Goal: Task Accomplishment & Management: Use online tool/utility

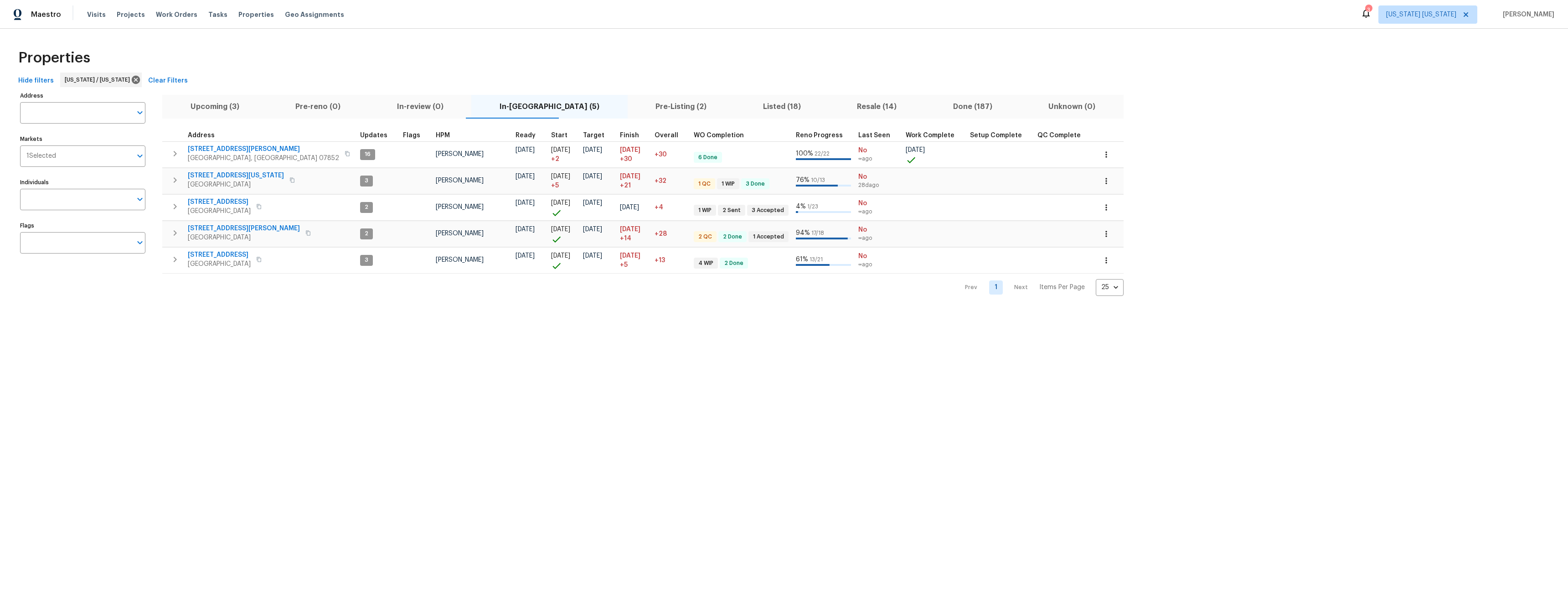
click at [251, 55] on div "Properties" at bounding box center [784, 58] width 1539 height 30
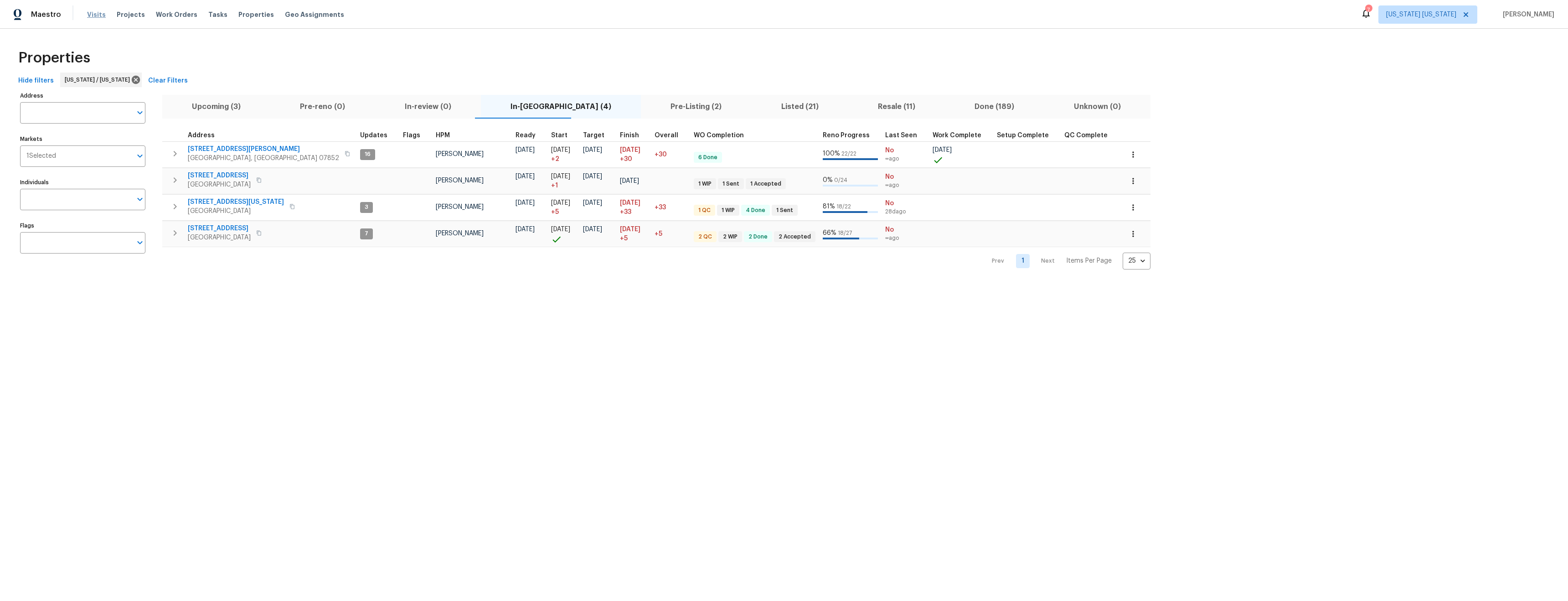
click at [94, 13] on span "Visits" at bounding box center [96, 14] width 19 height 9
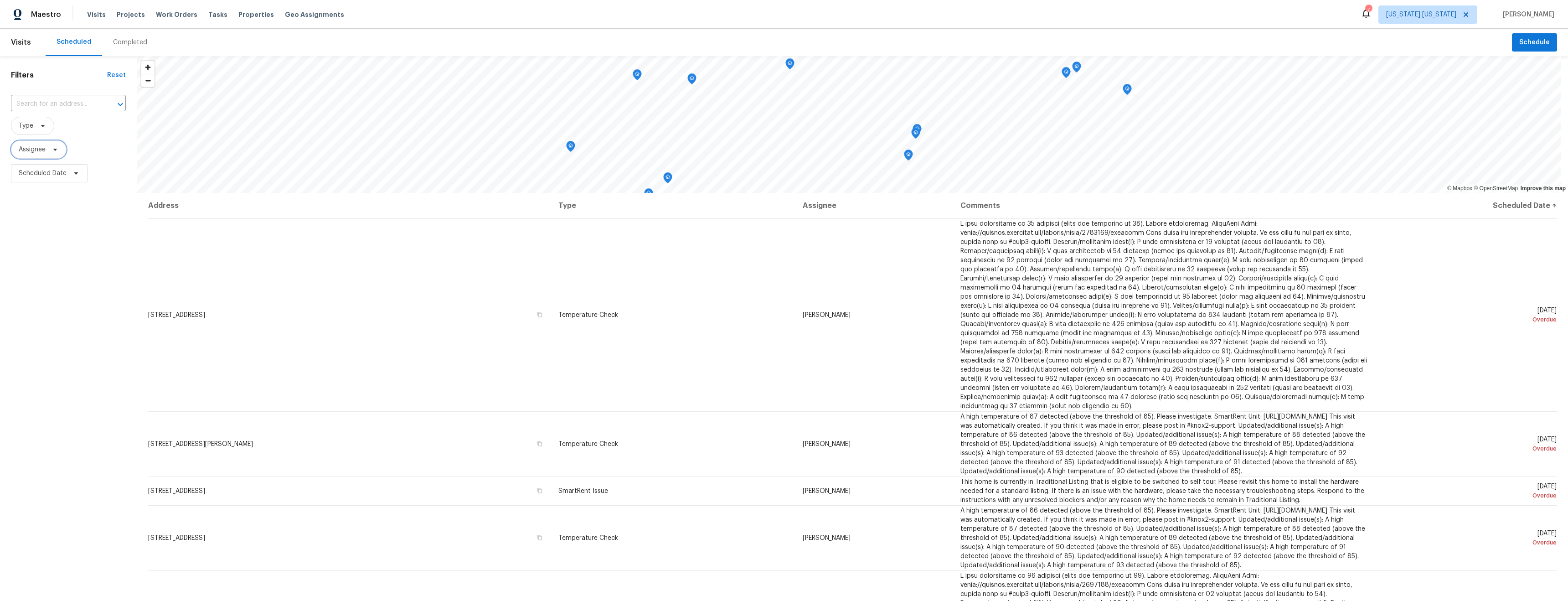
click at [20, 156] on span "Assignee" at bounding box center [39, 149] width 56 height 18
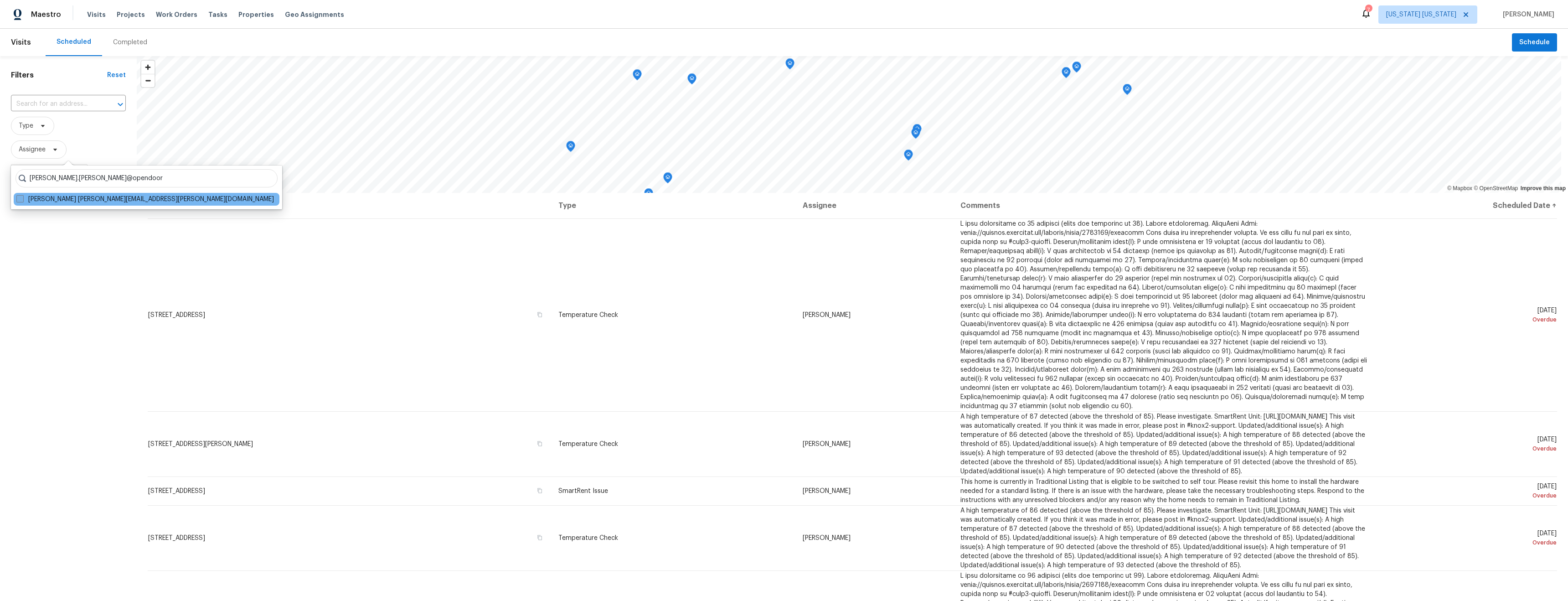
type input "ryan.johnson@opendoor"
click at [16, 196] on span at bounding box center [20, 199] width 7 height 7
click at [16, 196] on input "Ryan Johnson ryan.johnson@opendoor.com" at bounding box center [19, 197] width 6 height 6
checkbox input "true"
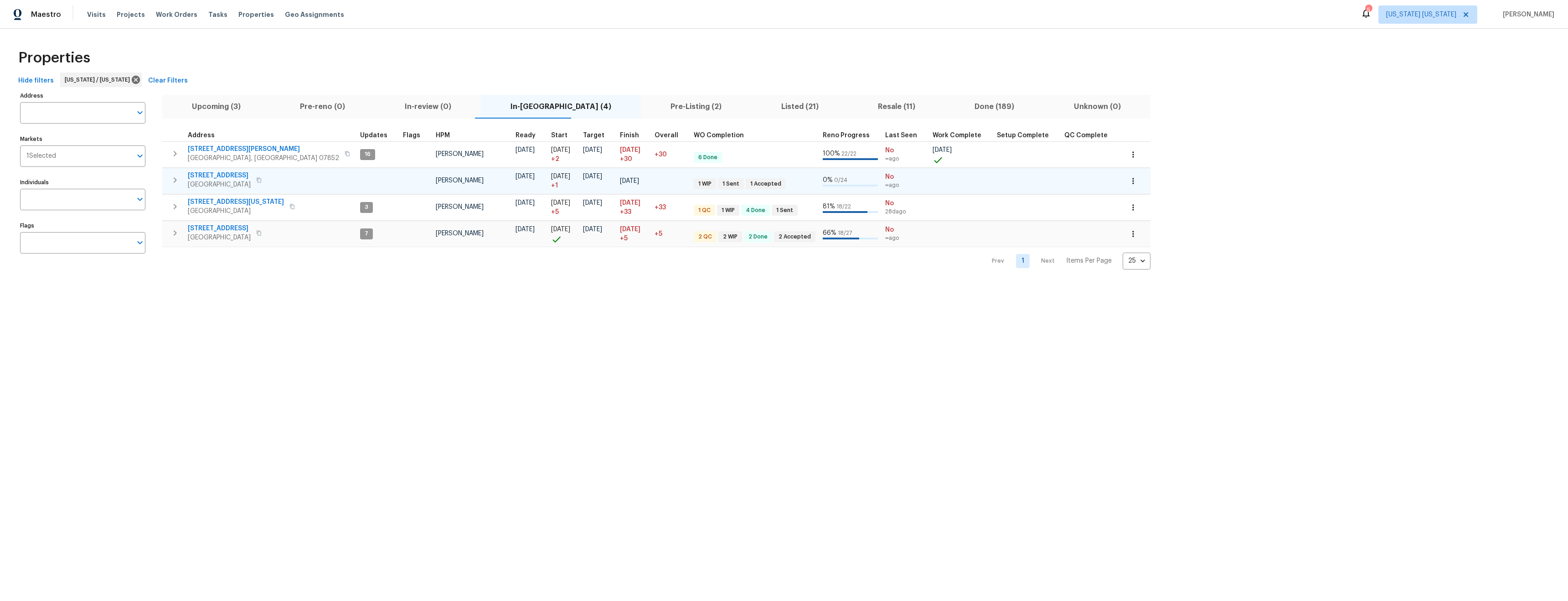
click at [205, 176] on span "[STREET_ADDRESS]" at bounding box center [219, 175] width 63 height 9
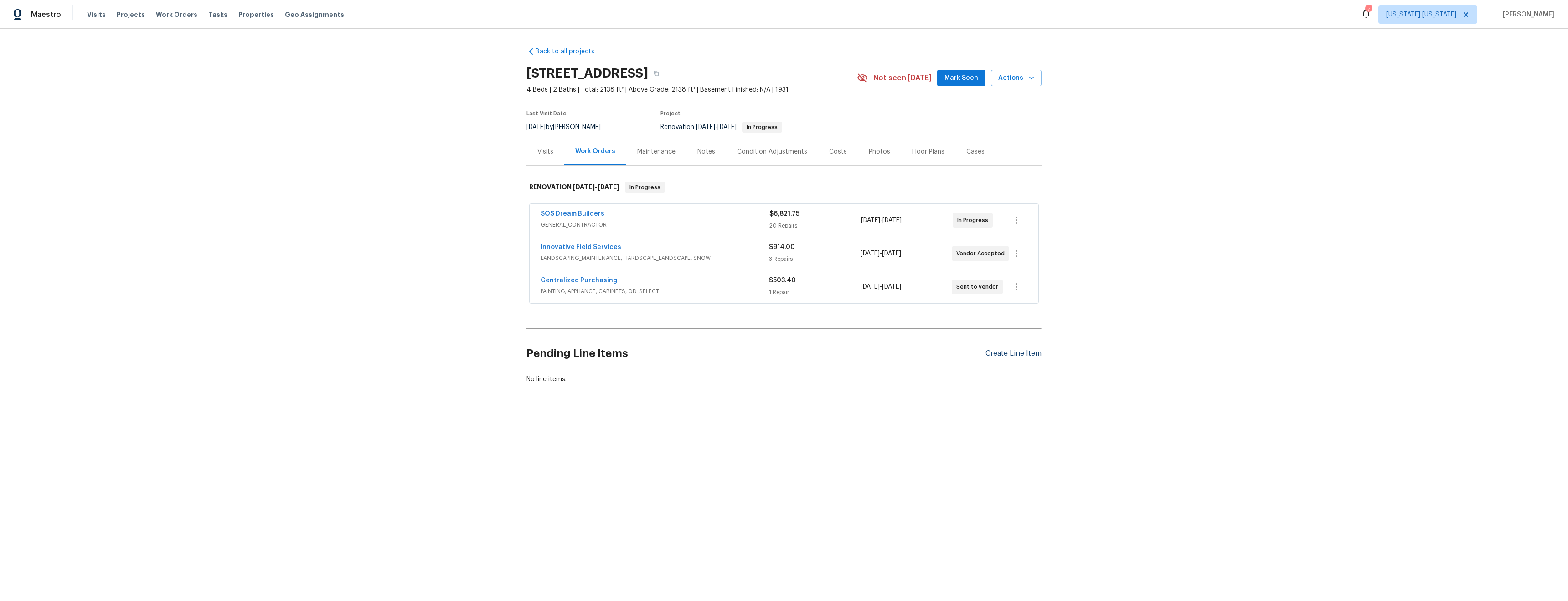
click at [1009, 351] on div "Create Line Item" at bounding box center [1014, 353] width 56 height 9
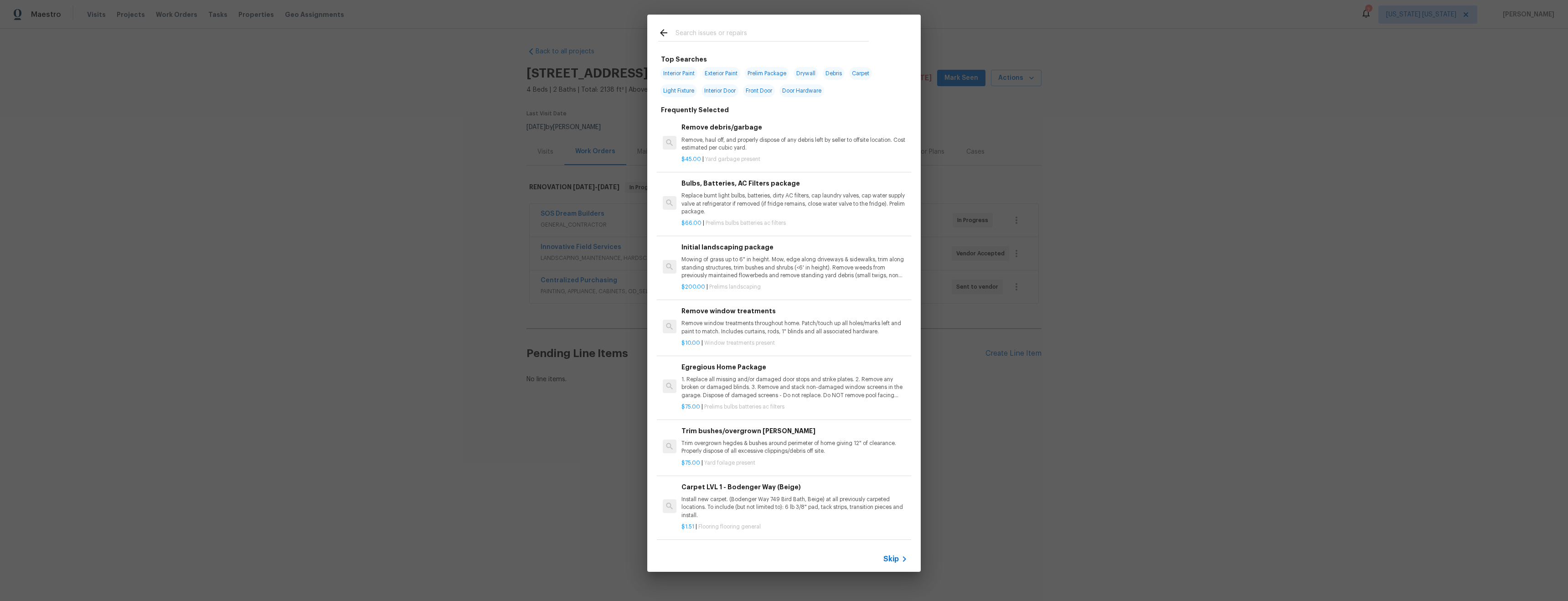
click at [725, 37] on input "text" at bounding box center [772, 34] width 193 height 14
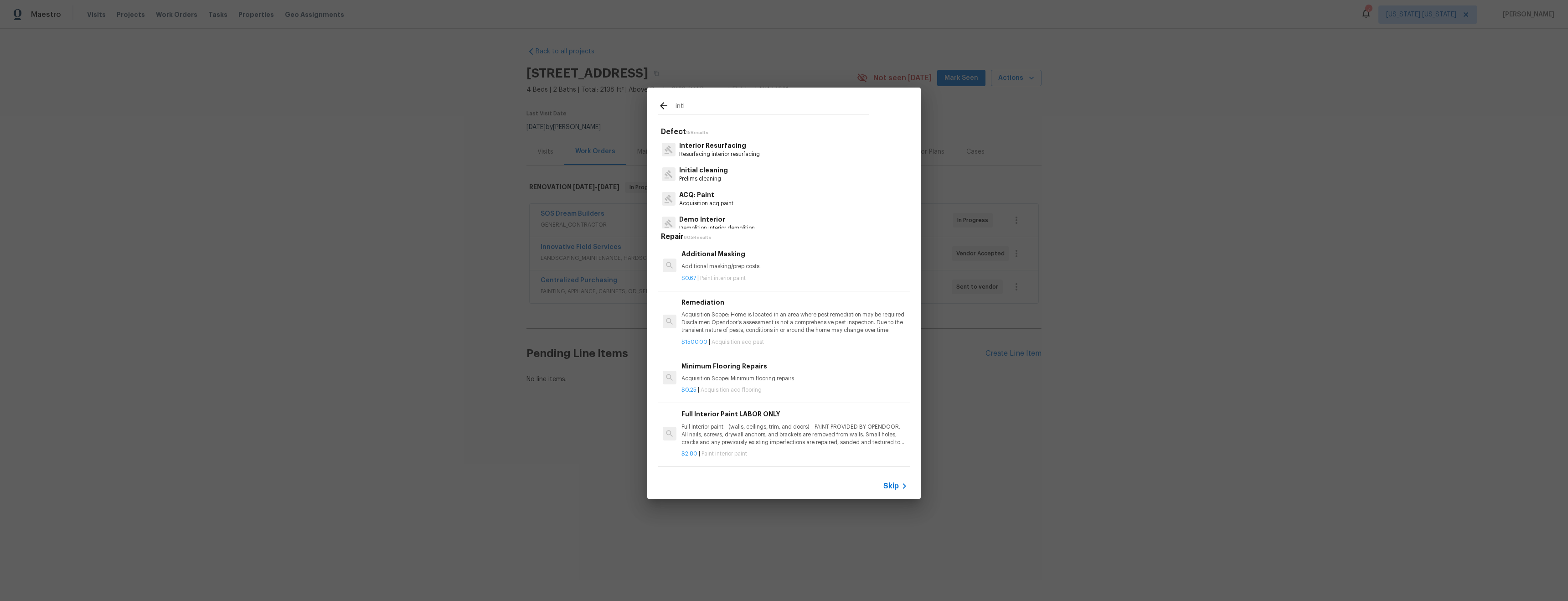
type input "inti"
click at [715, 173] on p "Initial cleaning" at bounding box center [703, 170] width 48 height 10
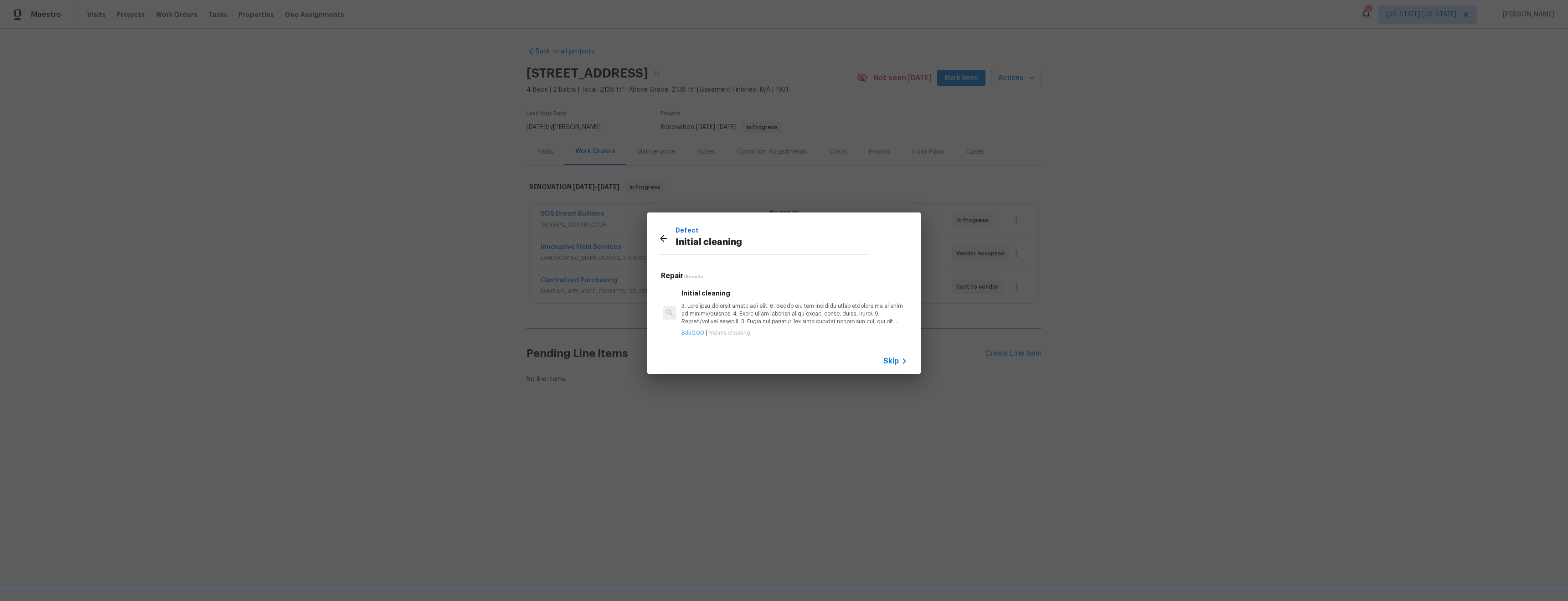
click at [755, 314] on p at bounding box center [794, 314] width 226 height 23
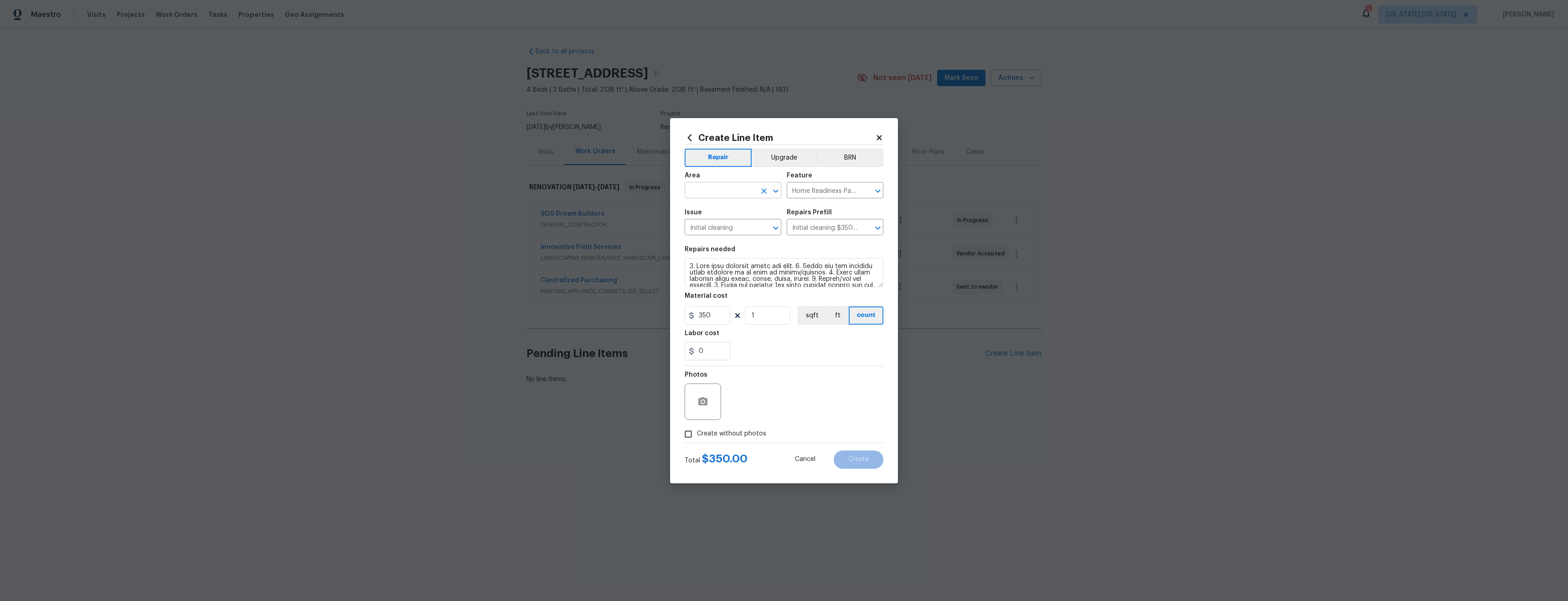
click at [729, 191] on input "text" at bounding box center [720, 190] width 71 height 14
click at [743, 228] on li "Interior Overall" at bounding box center [733, 226] width 97 height 15
type input "Interior Overall"
click at [745, 436] on span "Create without photos" at bounding box center [732, 434] width 69 height 10
click at [697, 436] on input "Create without photos" at bounding box center [688, 434] width 17 height 17
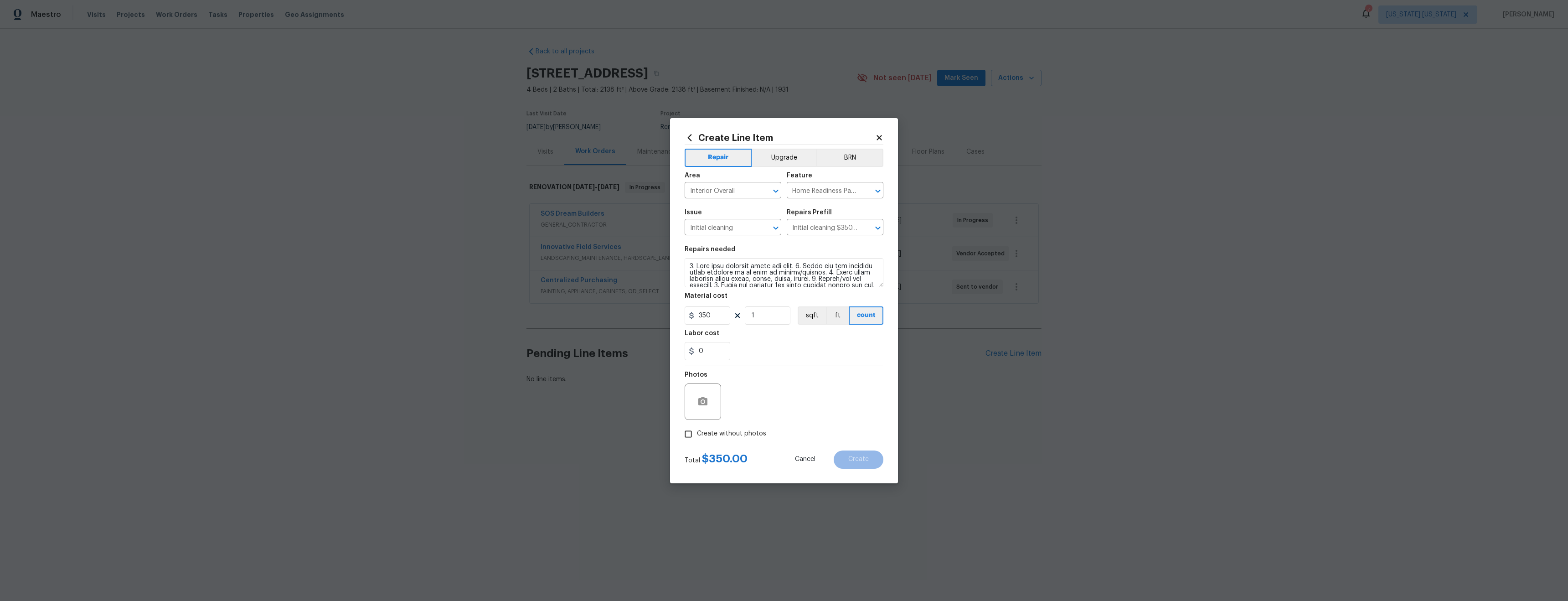
checkbox input "true"
click at [784, 401] on textarea at bounding box center [806, 401] width 155 height 36
type textarea "tba"
click at [871, 454] on button "Create" at bounding box center [858, 459] width 50 height 18
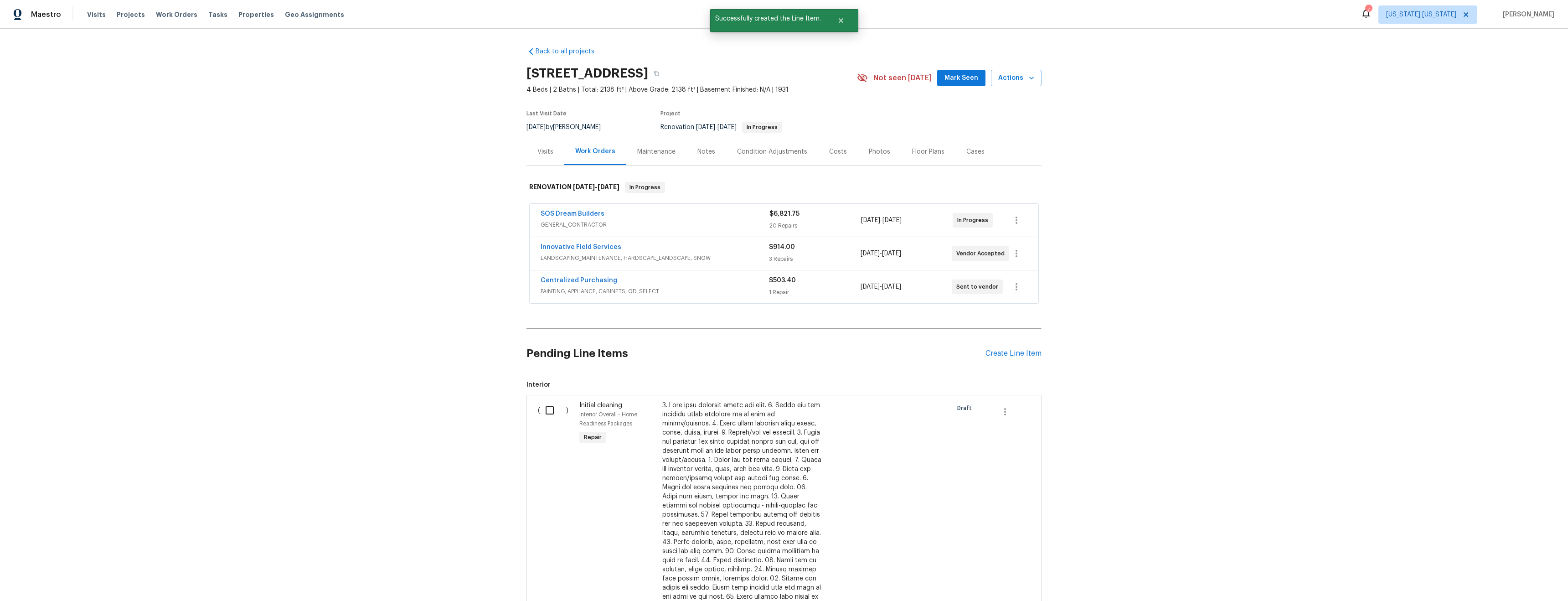
click at [550, 415] on input "checkbox" at bounding box center [554, 410] width 26 height 19
checkbox input "true"
click at [1521, 572] on span "Create Work Order" at bounding box center [1516, 578] width 61 height 11
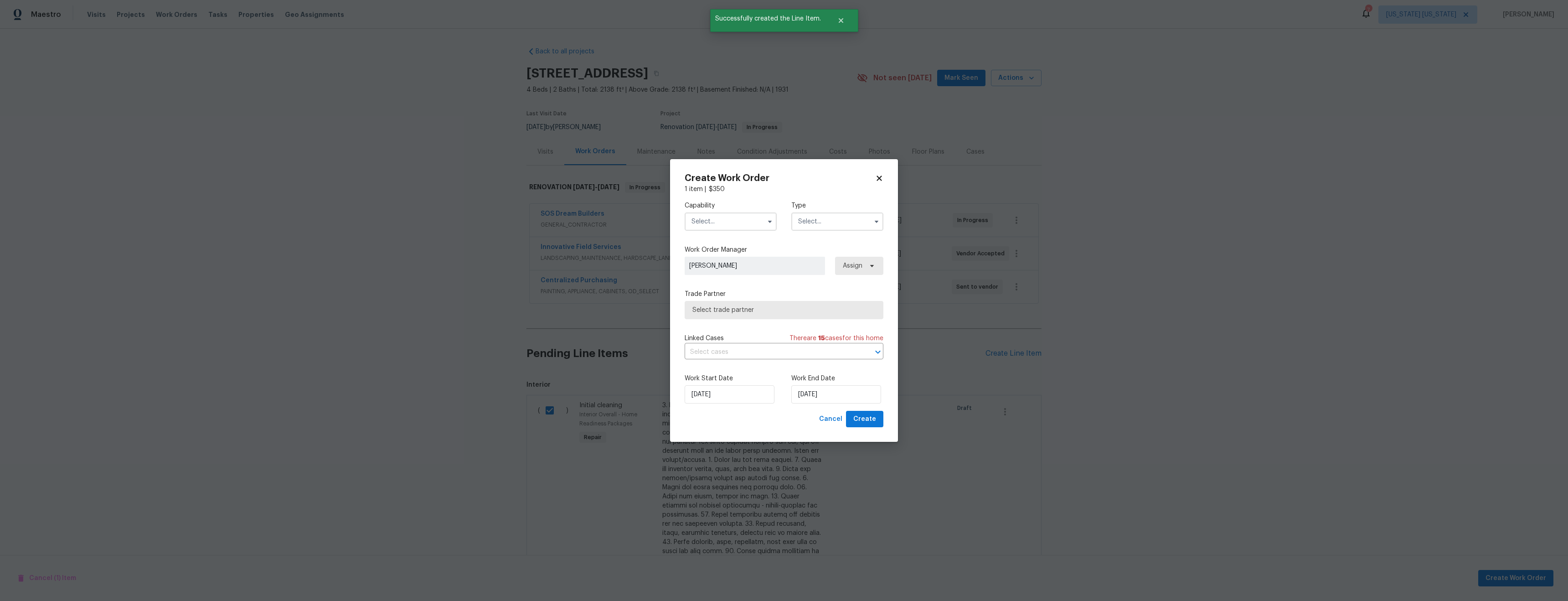
click at [734, 224] on input "text" at bounding box center [731, 222] width 92 height 18
click at [743, 311] on div "Cleaning" at bounding box center [730, 314] width 88 height 16
type input "Cleaning"
click at [831, 220] on input "text" at bounding box center [838, 222] width 92 height 18
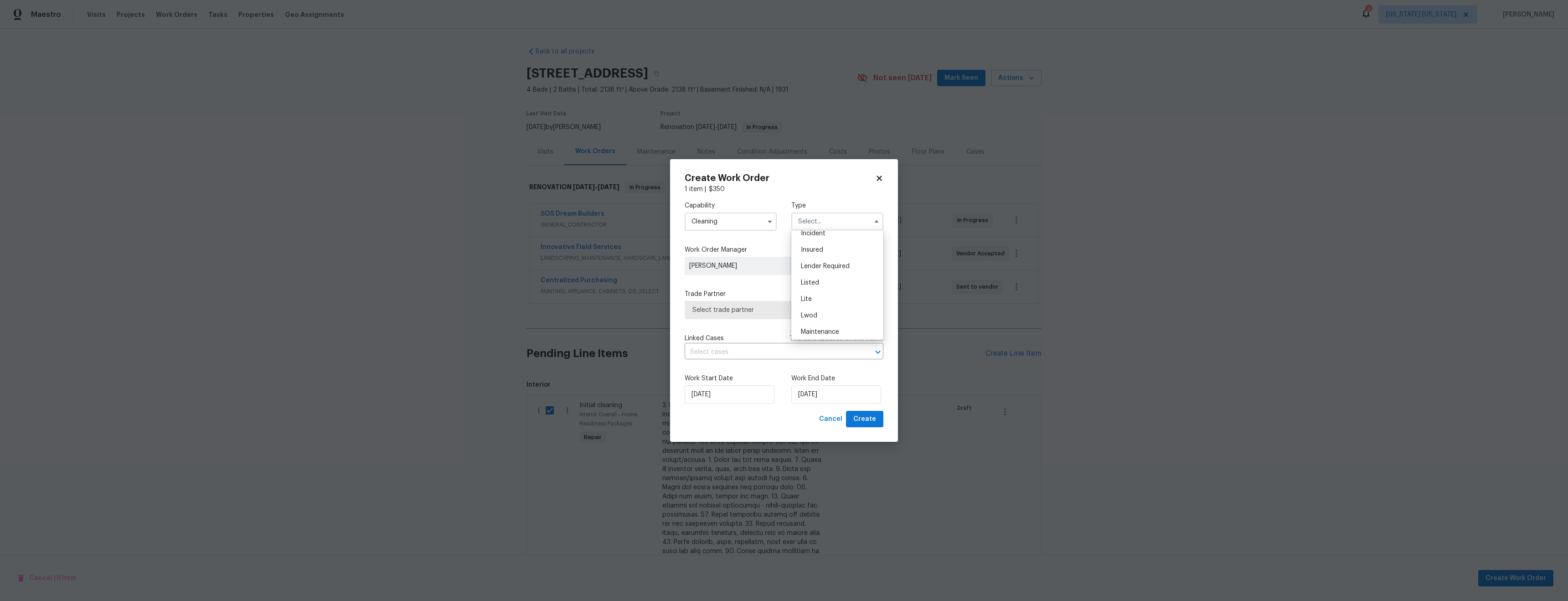
scroll to position [164, 0]
click at [825, 308] on span "Renovation" at bounding box center [817, 306] width 34 height 7
type input "Renovation"
click at [755, 311] on span "Select trade partner" at bounding box center [777, 310] width 170 height 9
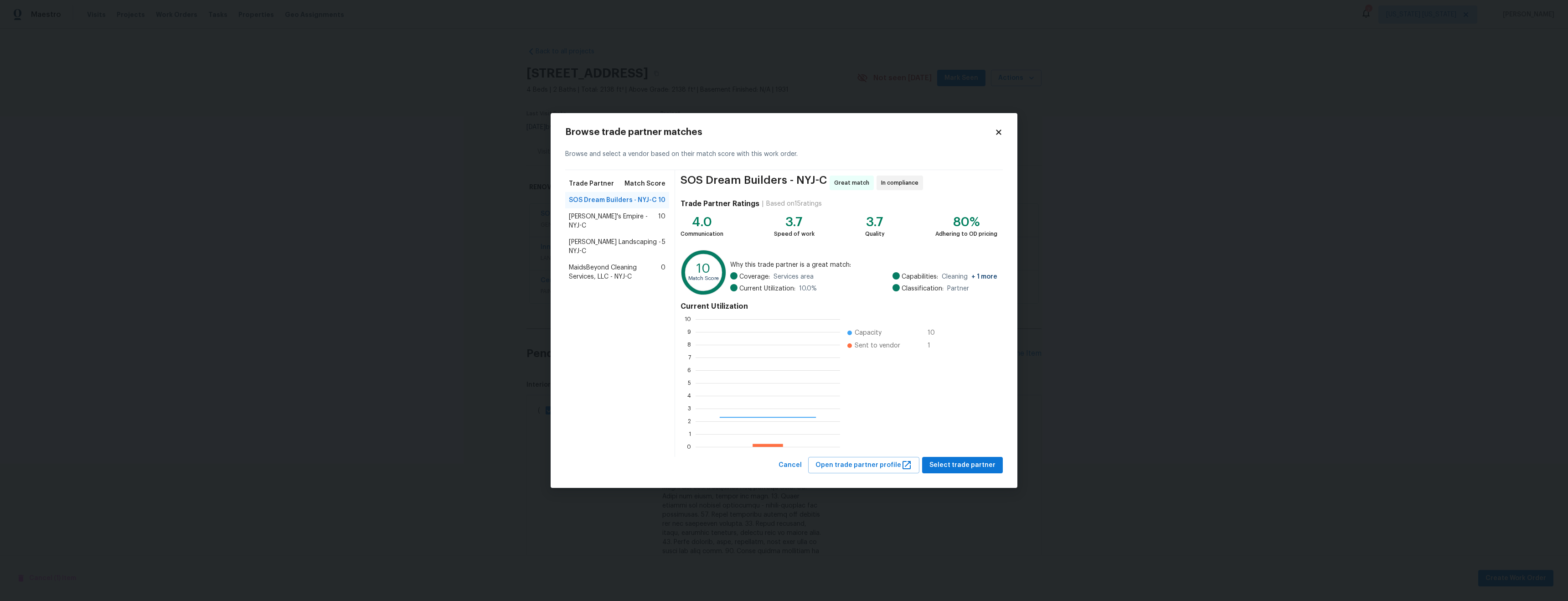
scroll to position [121, 138]
click at [943, 465] on span "Select trade partner" at bounding box center [963, 466] width 66 height 11
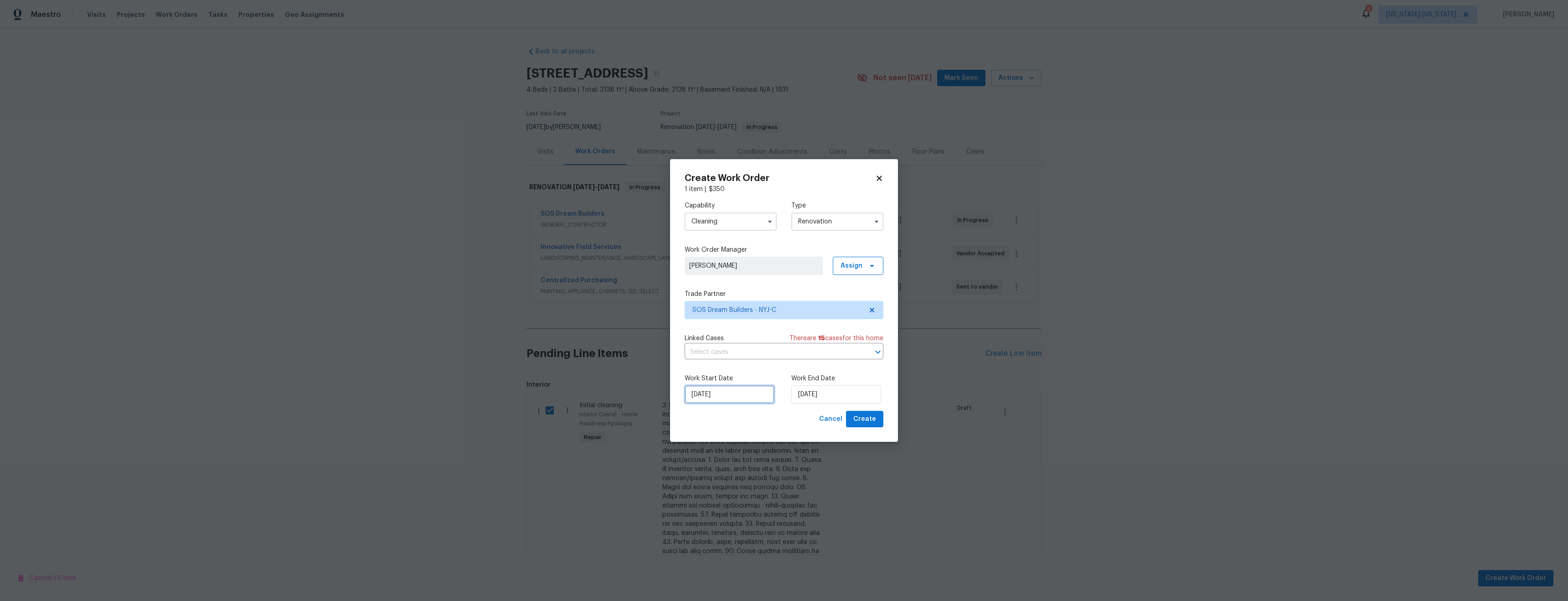
click at [705, 394] on input "9/4/2025" at bounding box center [729, 394] width 90 height 18
click at [754, 330] on div "12" at bounding box center [757, 328] width 15 height 13
type input "9/12/2025"
click at [860, 423] on span "Create" at bounding box center [865, 419] width 23 height 11
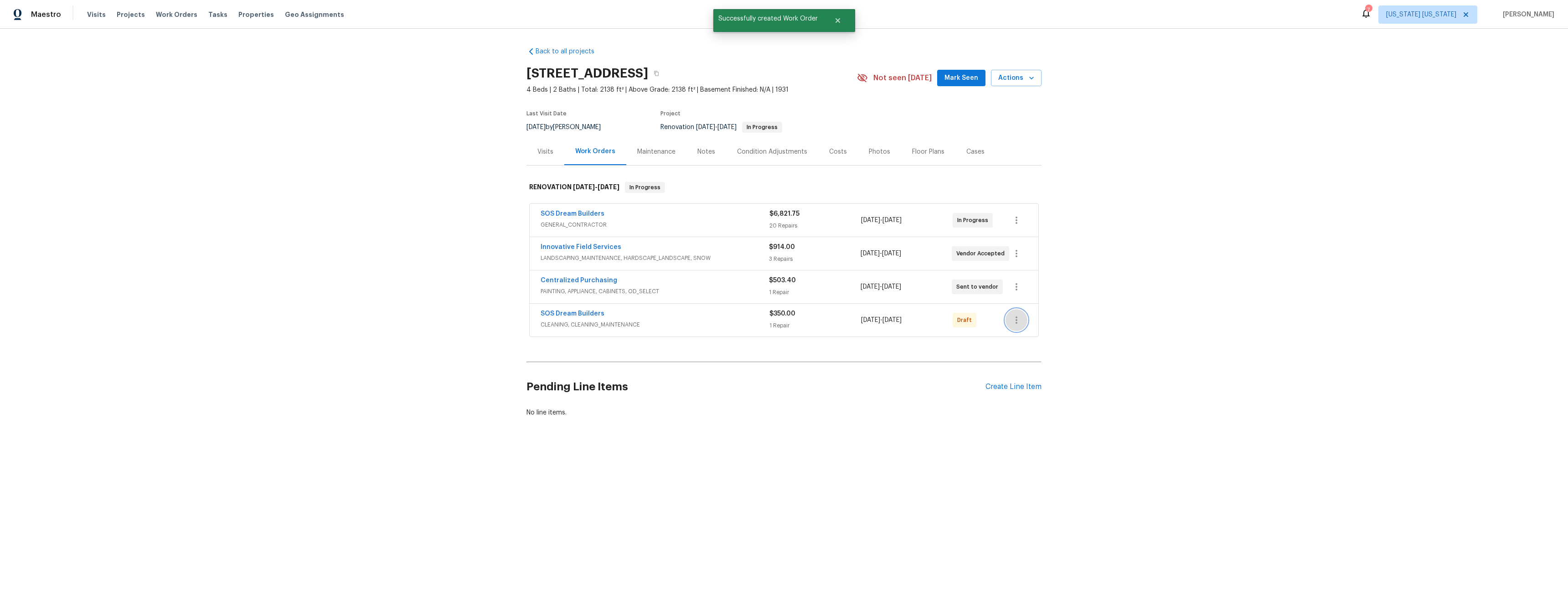
click at [1017, 321] on icon "button" at bounding box center [1016, 319] width 11 height 11
click at [1025, 329] on li "Confirm and Send to Vendor" at bounding box center [1054, 335] width 102 height 15
click at [169, 12] on div at bounding box center [784, 300] width 1568 height 601
click at [172, 17] on span "Work Orders" at bounding box center [177, 14] width 42 height 9
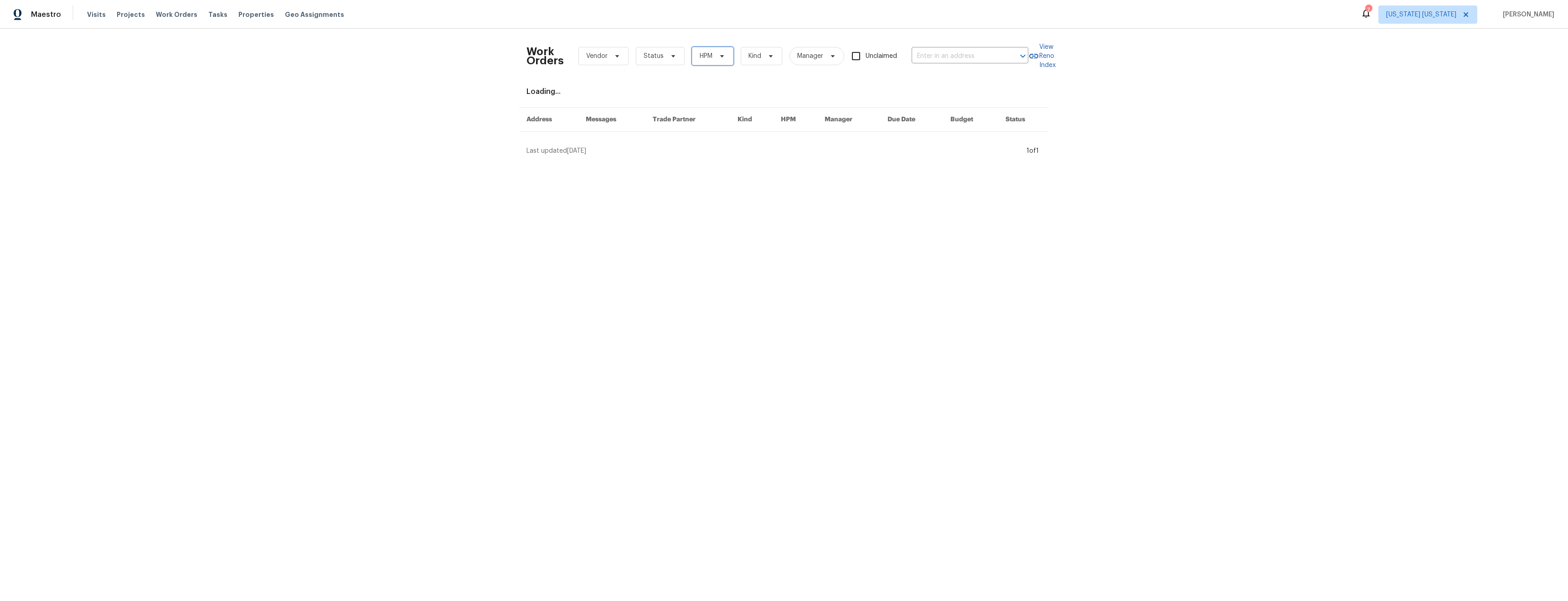
click at [704, 60] on span "HPM" at bounding box center [706, 56] width 13 height 9
click at [707, 90] on label "[PERSON_NAME]" at bounding box center [722, 94] width 60 height 9
click at [698, 90] on input "[PERSON_NAME]" at bounding box center [695, 93] width 6 height 6
checkbox input "true"
click at [652, 62] on span "Status" at bounding box center [660, 56] width 48 height 18
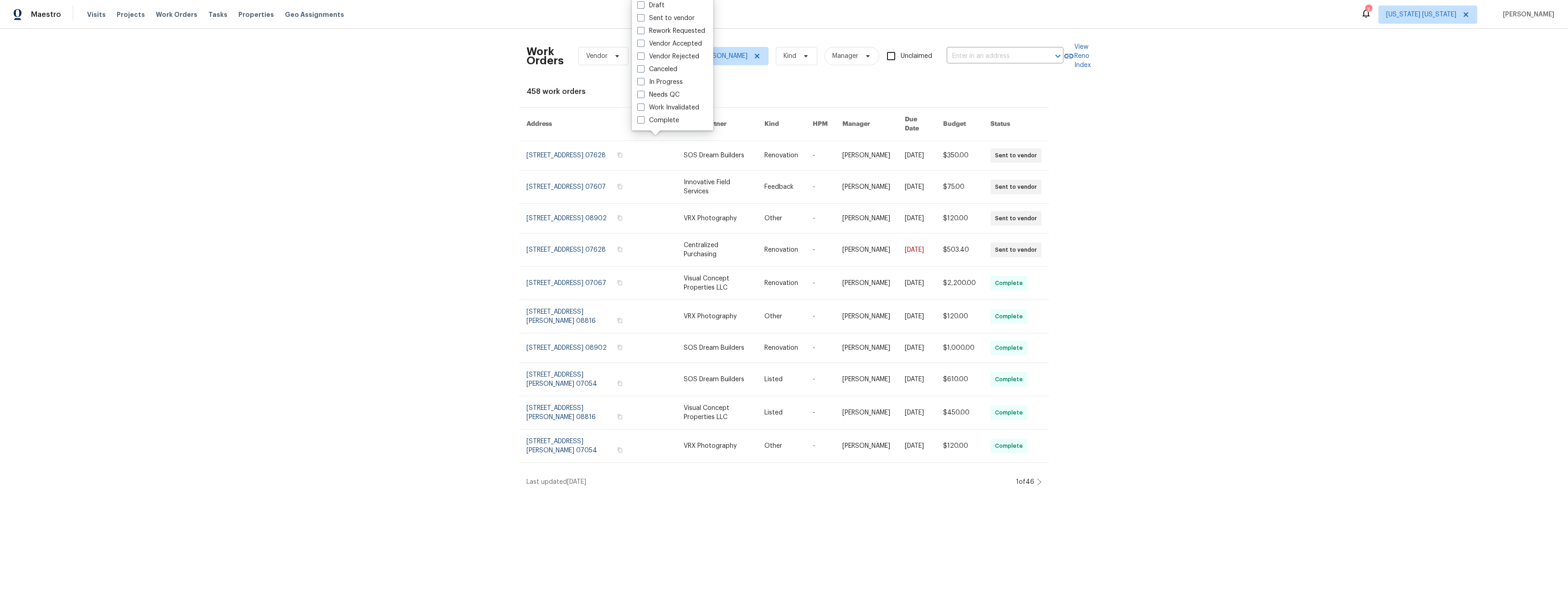
click at [660, 97] on label "Needs QC" at bounding box center [659, 94] width 43 height 9
click at [643, 96] on input "Needs QC" at bounding box center [640, 93] width 6 height 6
checkbox input "true"
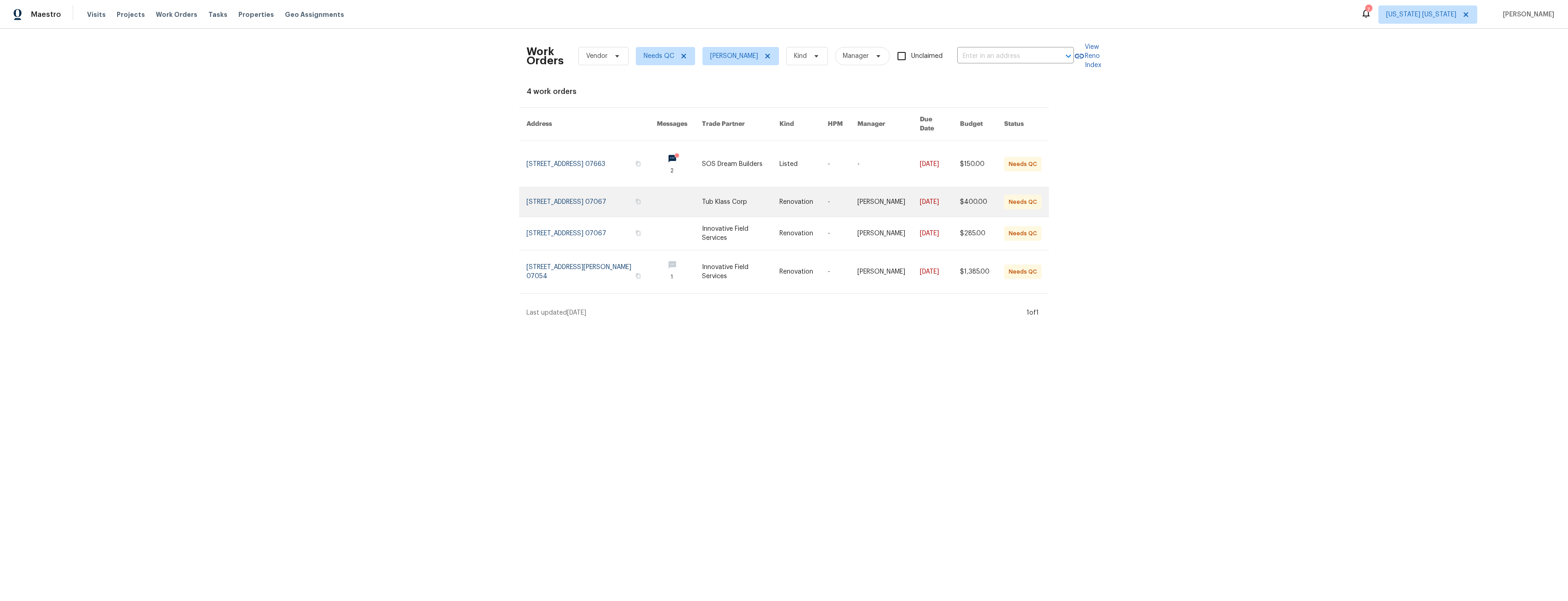
click at [729, 200] on link at bounding box center [741, 202] width 77 height 30
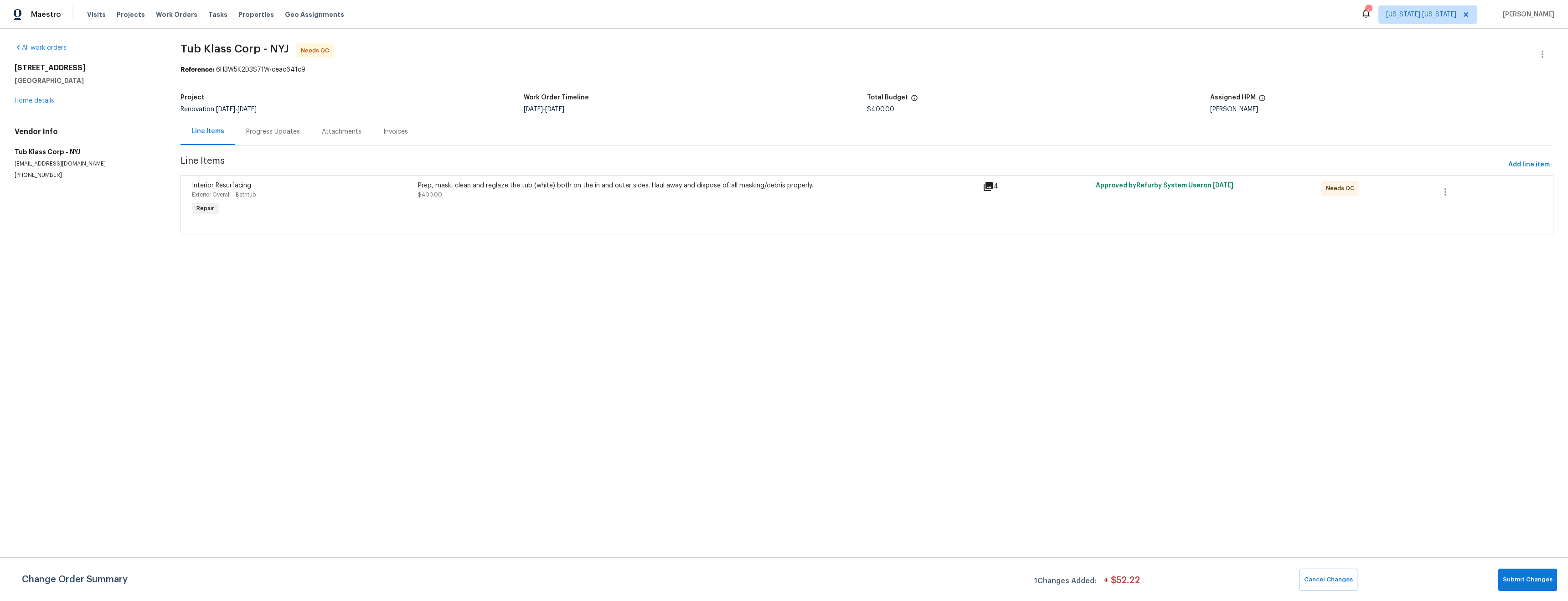
click at [560, 204] on div "Prep, mask, clean and reglaze the tub (white) both on the in and outer sides. H…" at bounding box center [698, 199] width 565 height 42
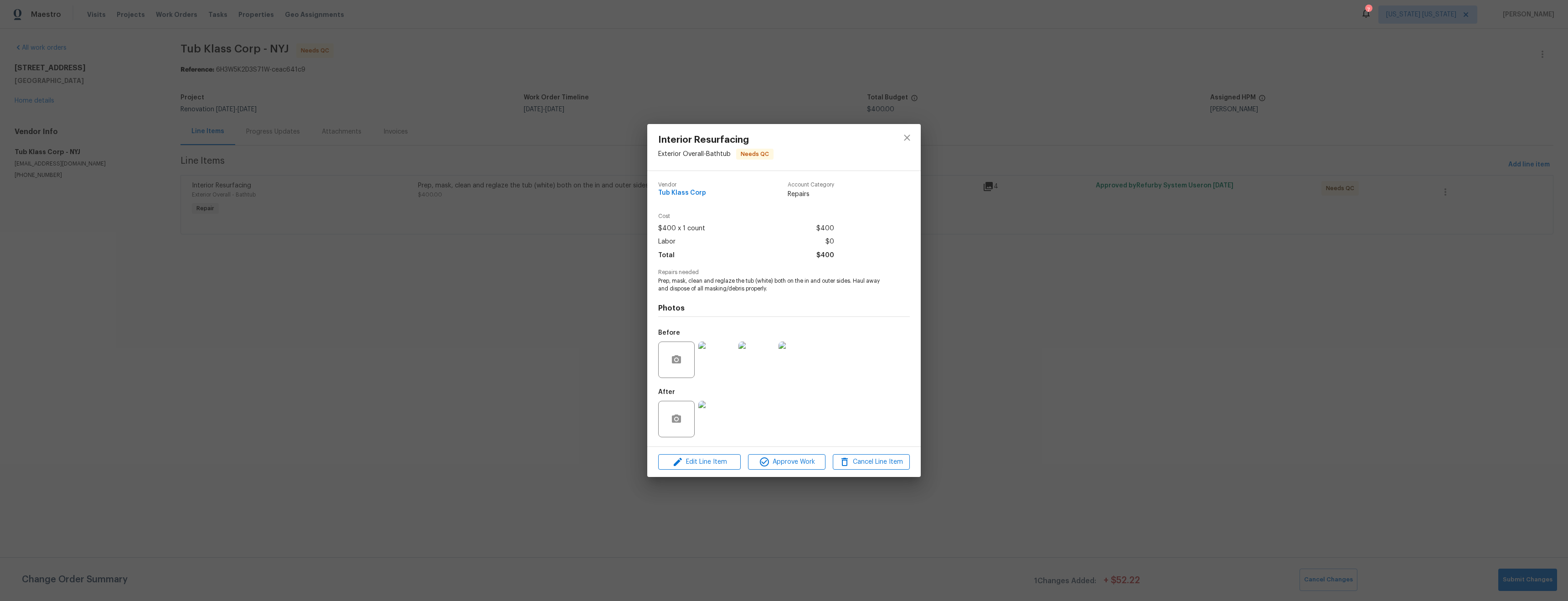
click at [1140, 499] on div "Interior Resurfacing Exterior Overall - Bathtub Needs QC Vendor Tub Klass Corp …" at bounding box center [784, 300] width 1568 height 601
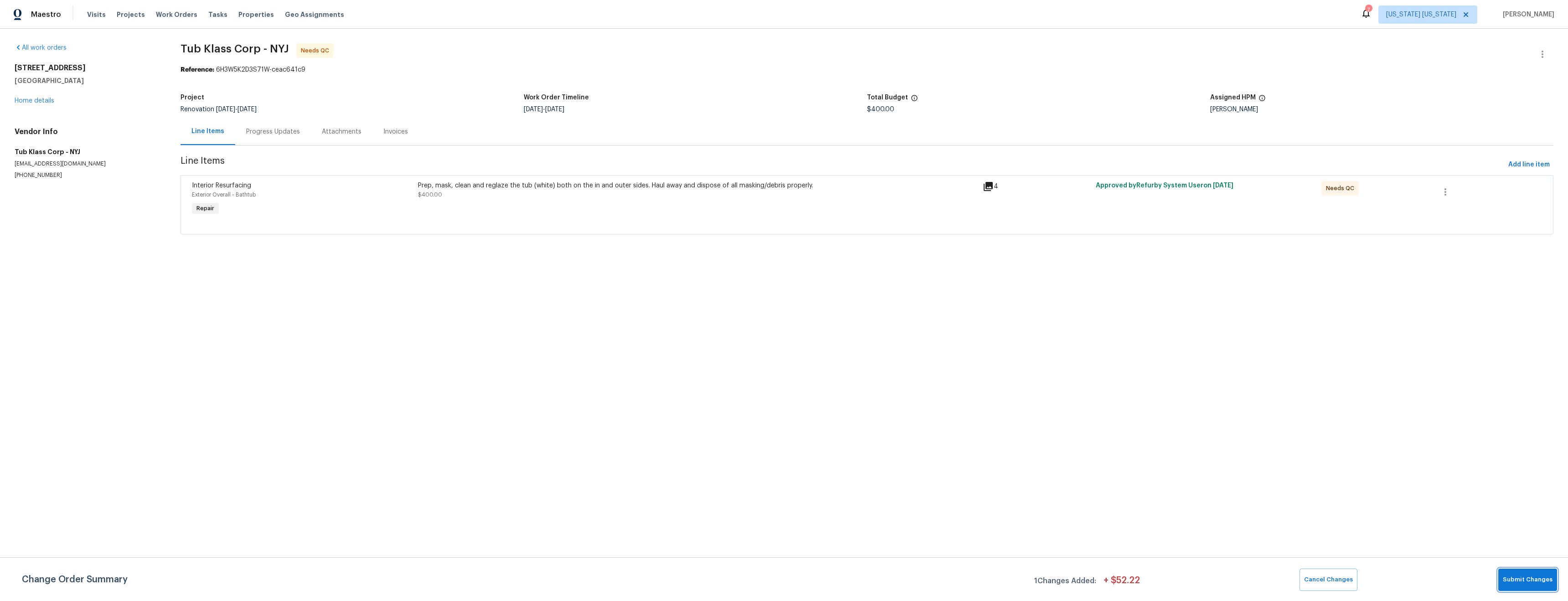
click at [1538, 586] on button "Submit Changes" at bounding box center [1529, 579] width 59 height 22
click at [577, 221] on div at bounding box center [867, 223] width 1350 height 11
click at [523, 195] on div "Prep, mask, clean and reglaze the tub (white) both on the in and outer sides. H…" at bounding box center [697, 190] width 559 height 18
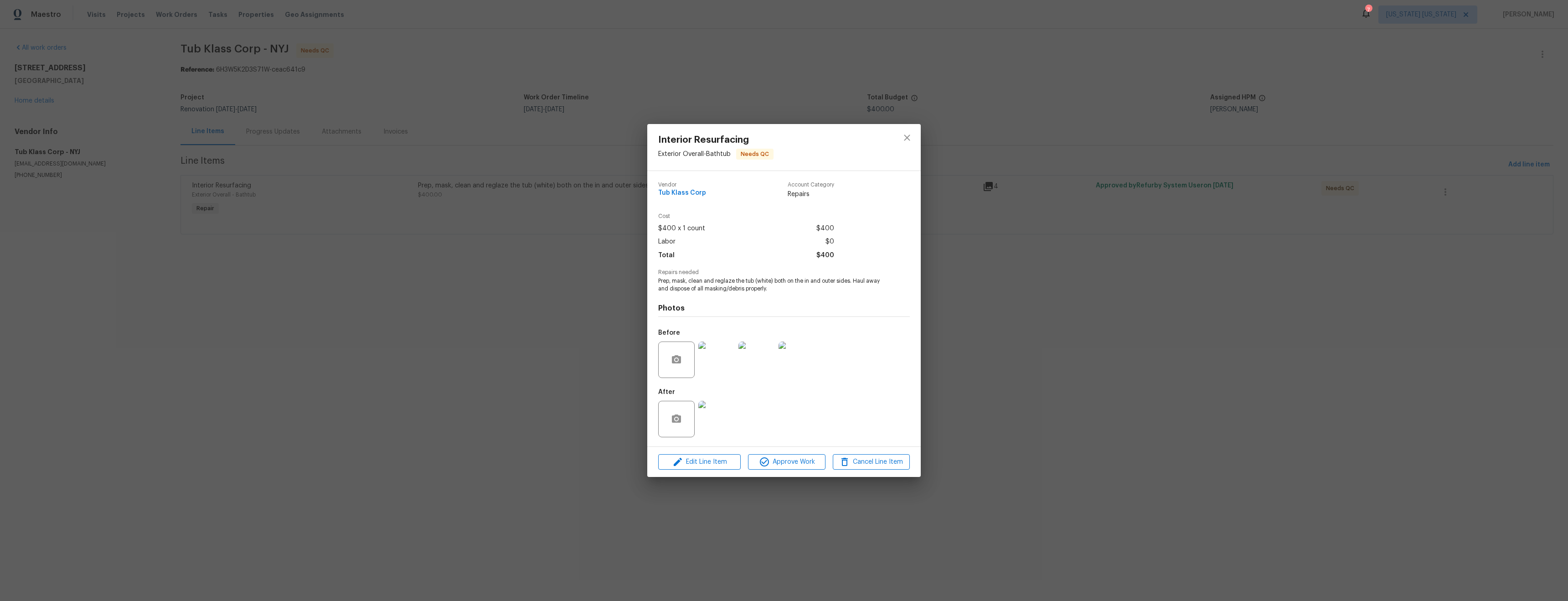
click at [711, 365] on img at bounding box center [716, 360] width 36 height 36
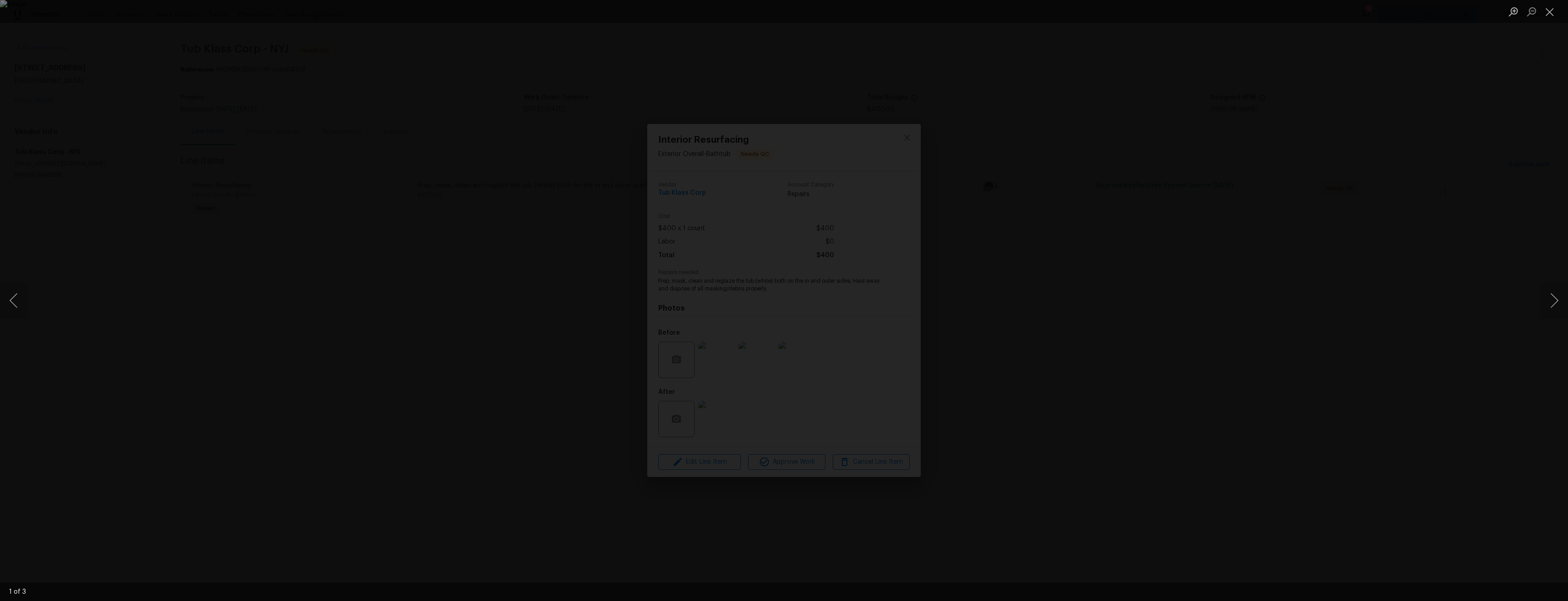
click at [1198, 311] on div "Lightbox" at bounding box center [784, 300] width 1568 height 601
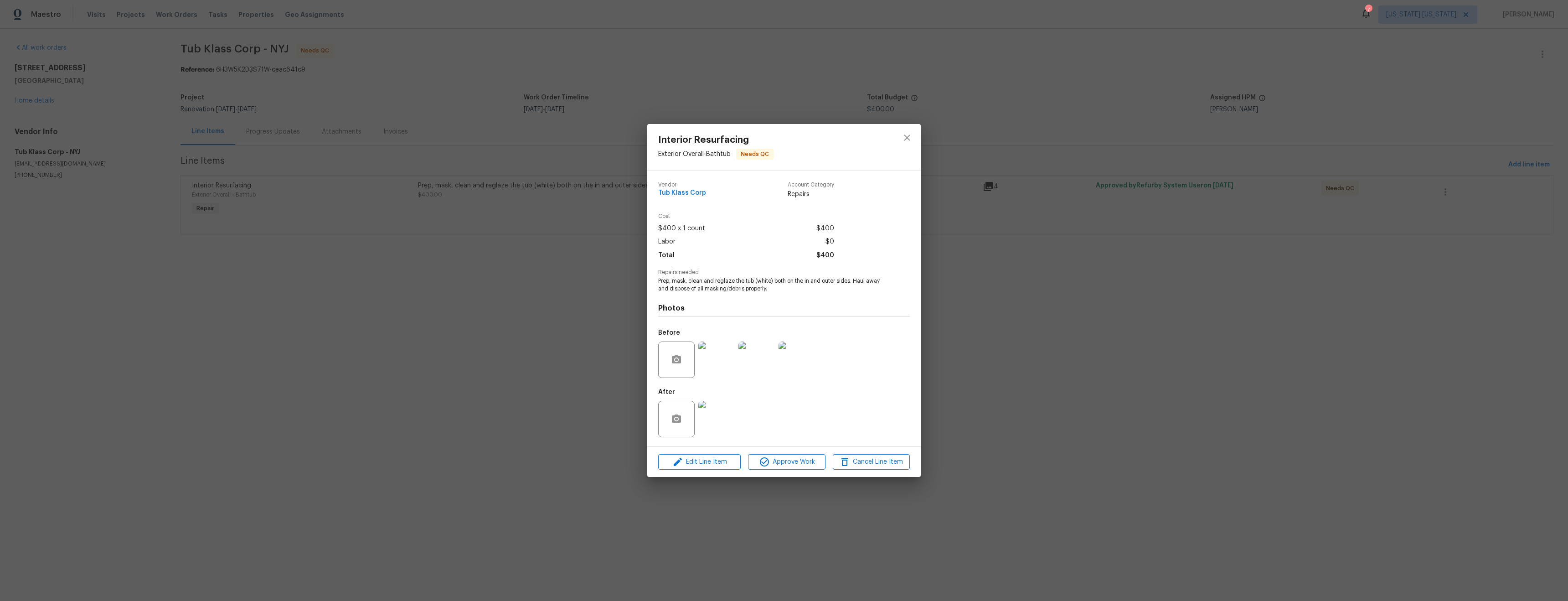
click at [717, 422] on img at bounding box center [716, 419] width 36 height 36
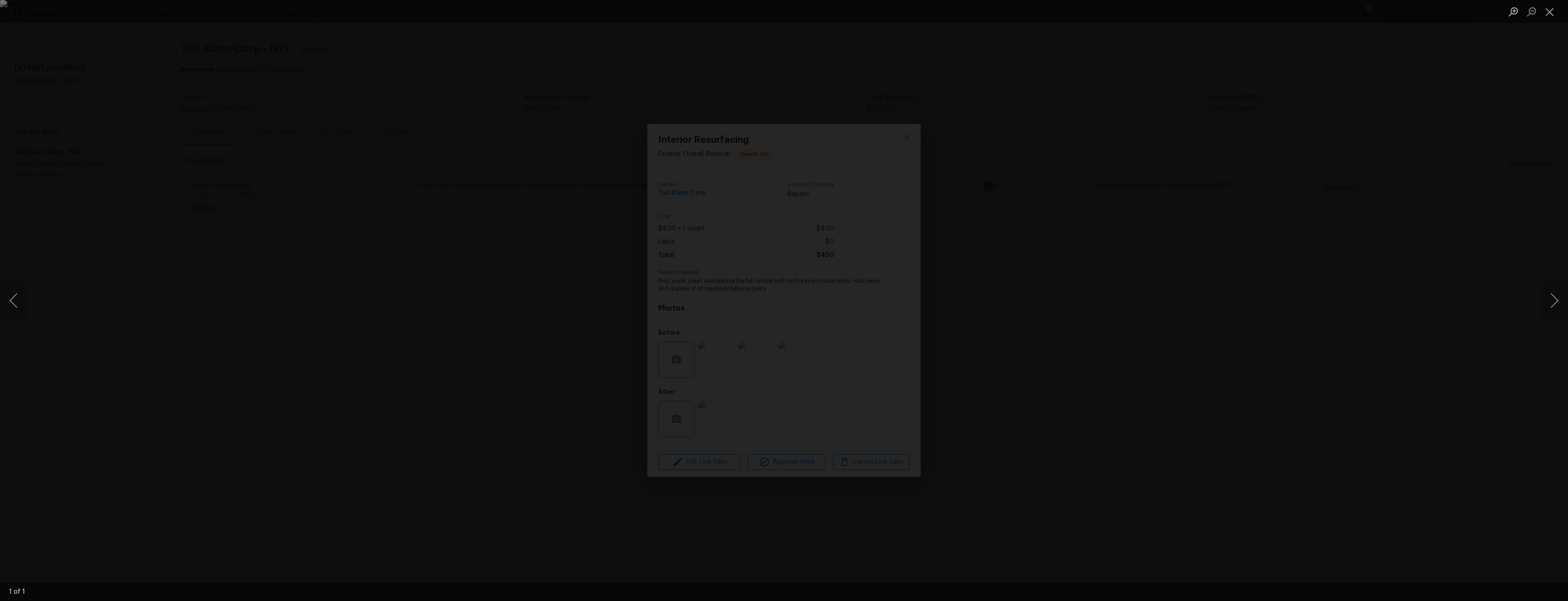
click at [1181, 420] on div "Lightbox" at bounding box center [784, 300] width 1568 height 601
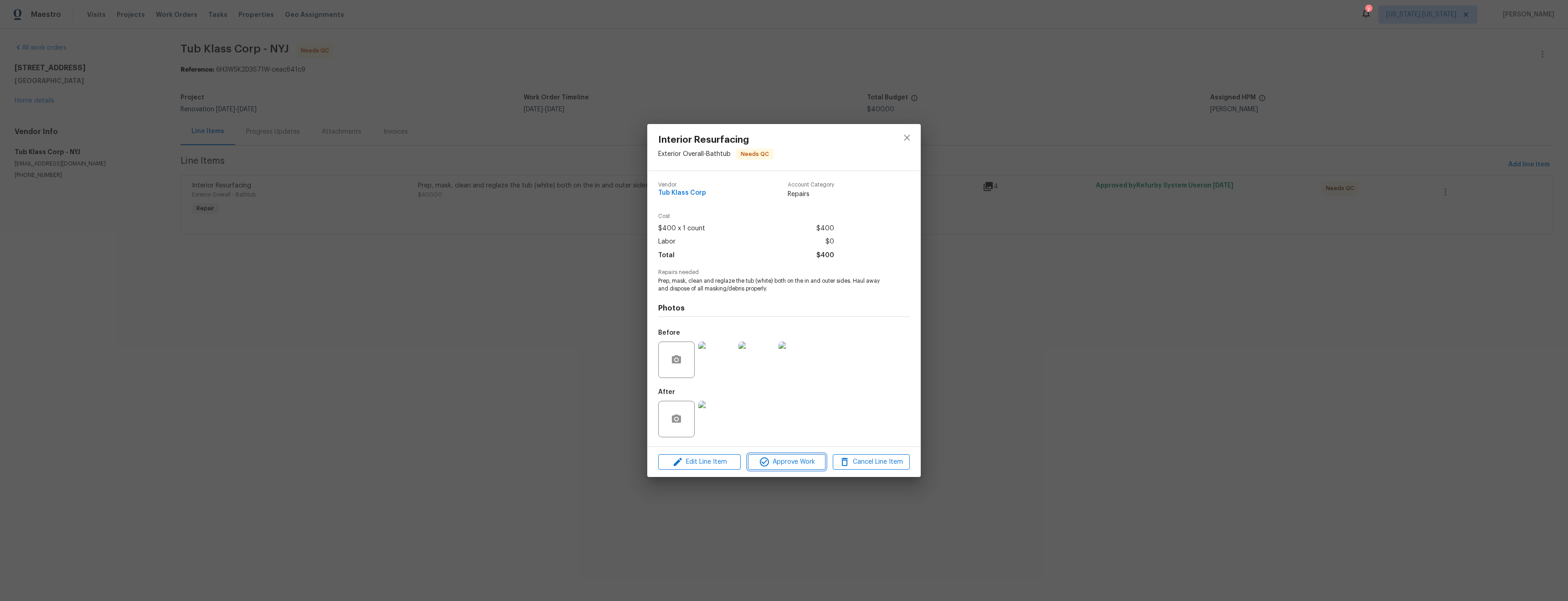
click at [789, 460] on span "Approve Work" at bounding box center [786, 462] width 71 height 11
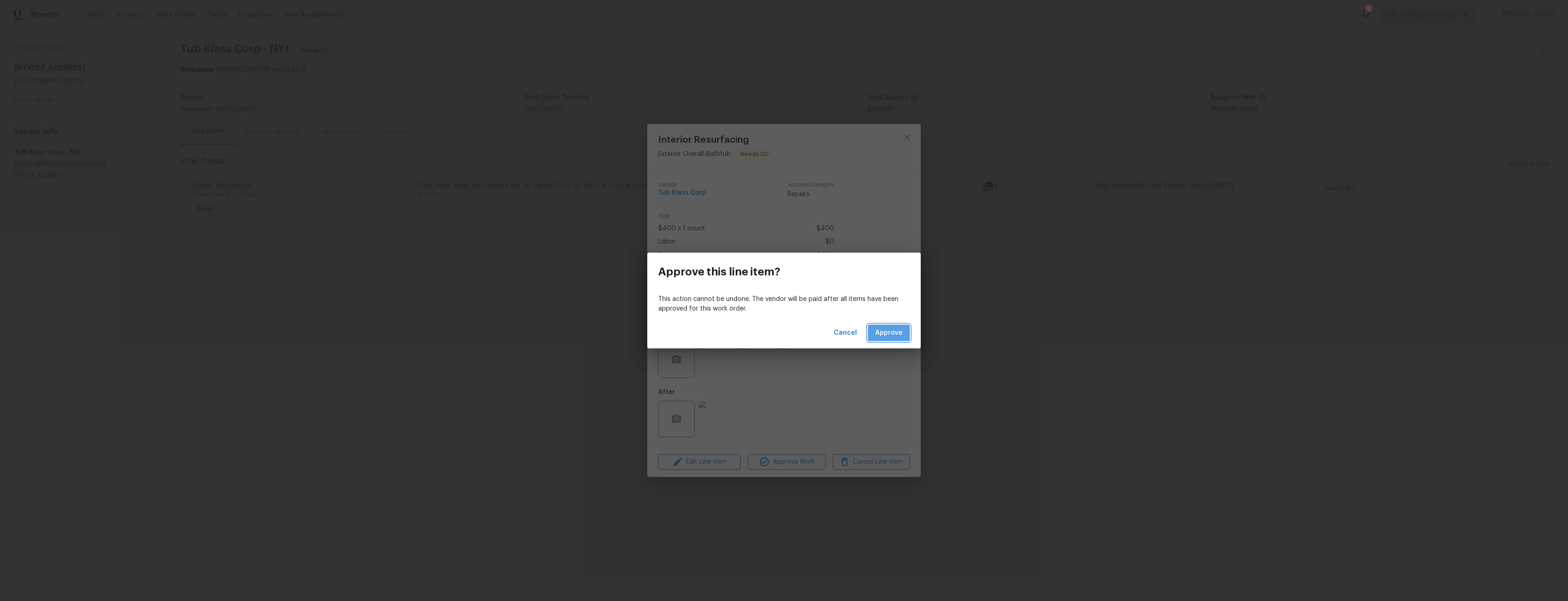
click at [893, 333] on span "Approve" at bounding box center [889, 333] width 27 height 11
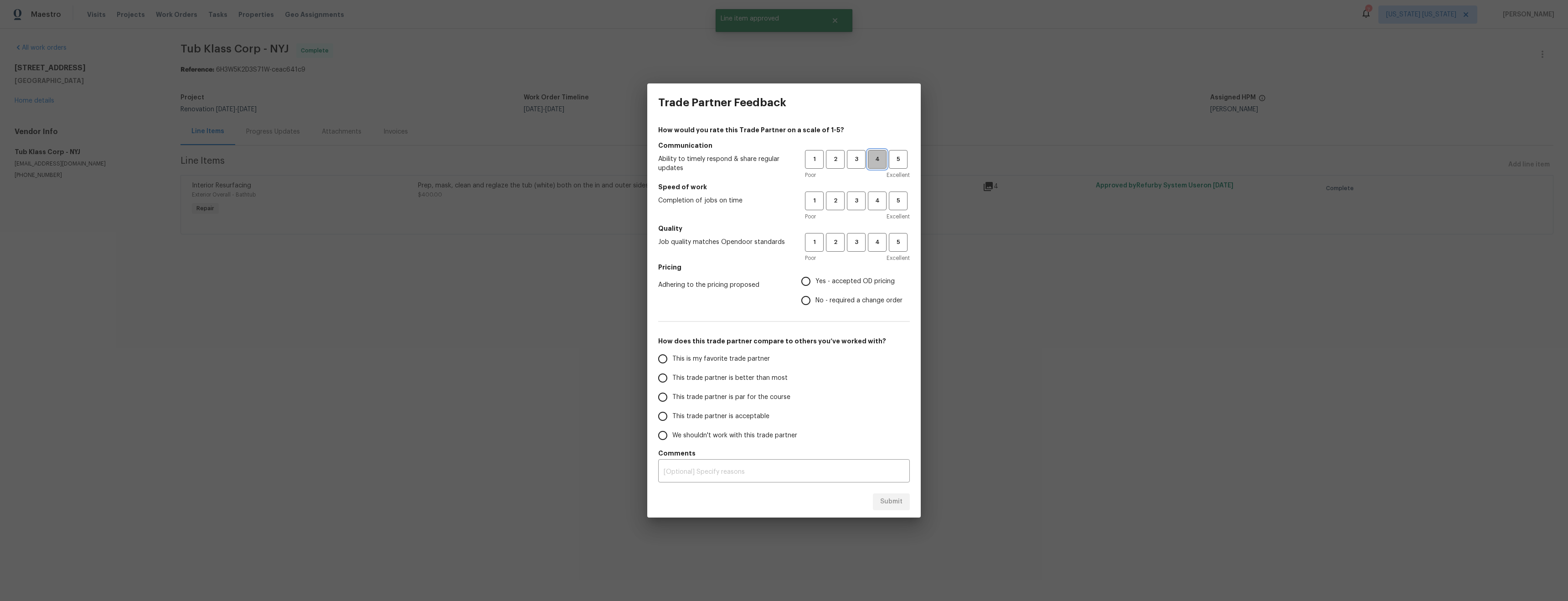
click at [880, 163] on span "4" at bounding box center [877, 159] width 17 height 11
click at [859, 202] on span "3" at bounding box center [856, 200] width 17 height 11
click at [899, 245] on span "5" at bounding box center [899, 242] width 17 height 11
click at [848, 281] on span "Yes - accepted OD pricing" at bounding box center [855, 282] width 80 height 10
click at [816, 281] on input "Yes - accepted OD pricing" at bounding box center [806, 281] width 19 height 19
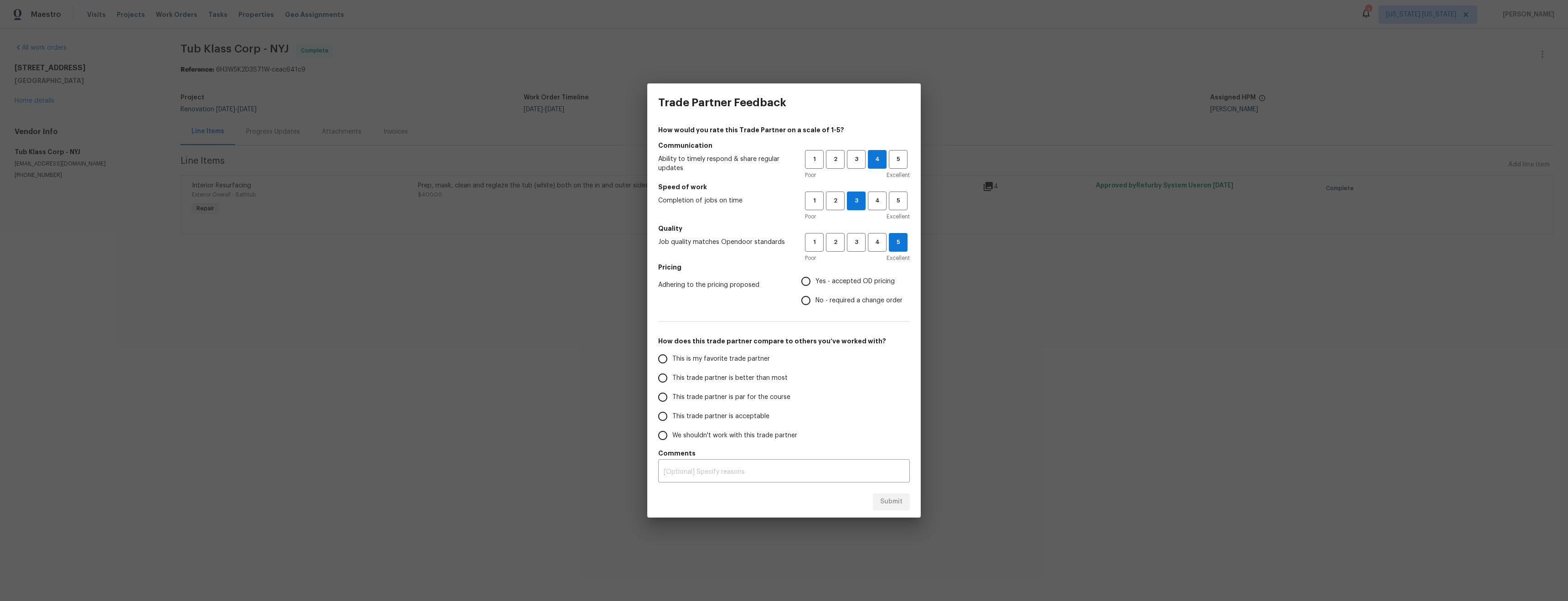
radio input "true"
drag, startPoint x: 730, startPoint y: 360, endPoint x: 796, endPoint y: 409, distance: 82.2
click at [730, 360] on span "This is my favorite trade partner" at bounding box center [721, 359] width 98 height 10
click at [673, 360] on input "This is my favorite trade partner" at bounding box center [662, 358] width 19 height 19
click at [905, 502] on button "Submit" at bounding box center [891, 502] width 37 height 17
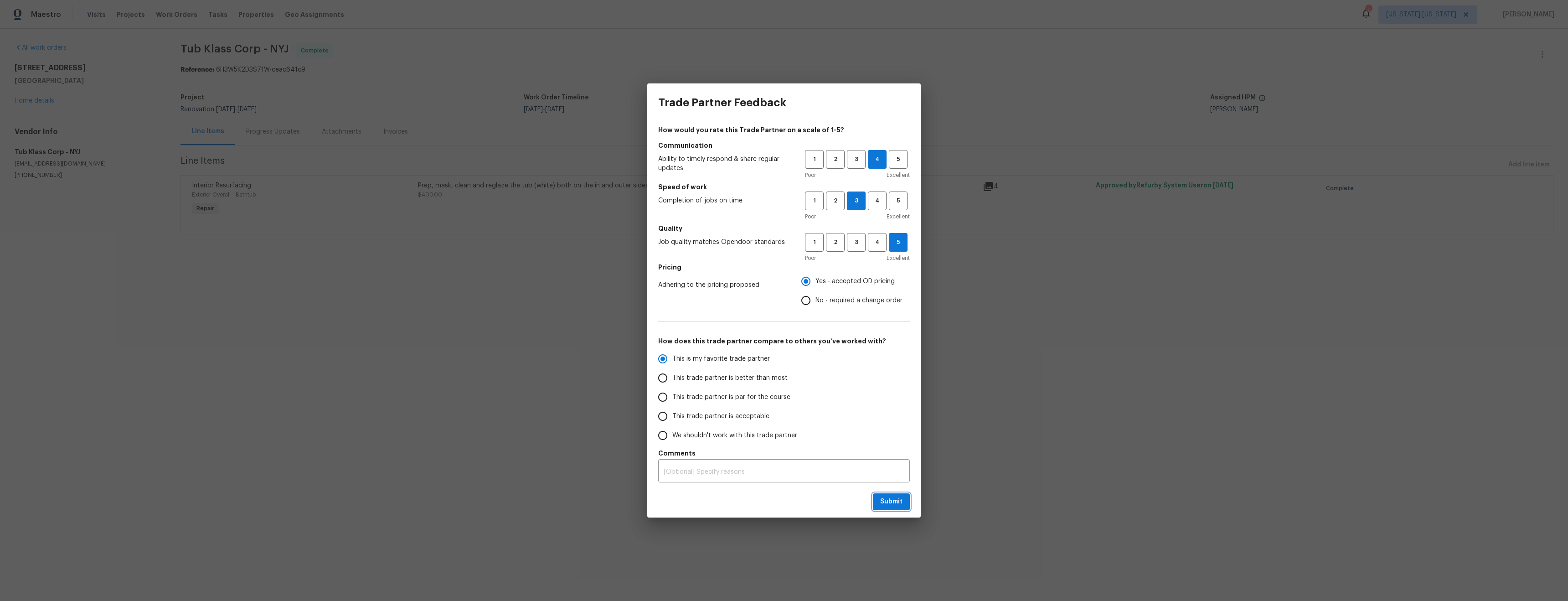
radio input "true"
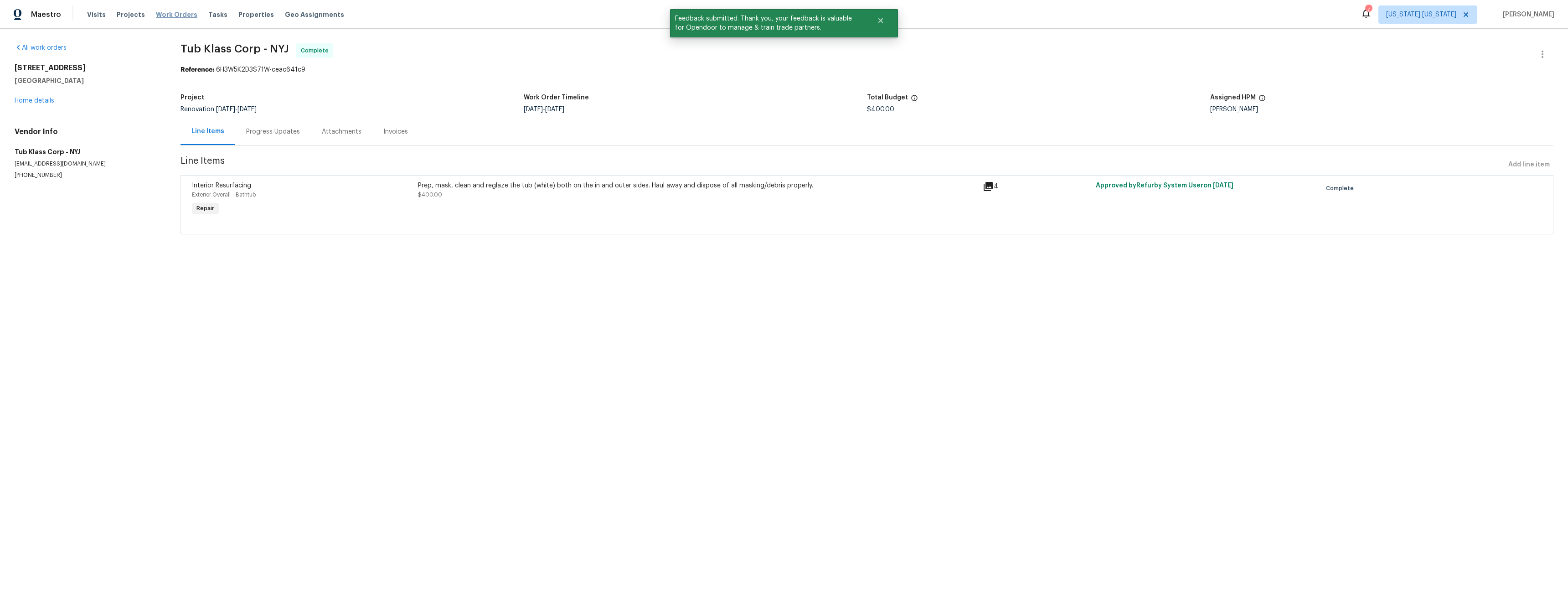
click at [186, 18] on span "Work Orders" at bounding box center [177, 14] width 42 height 9
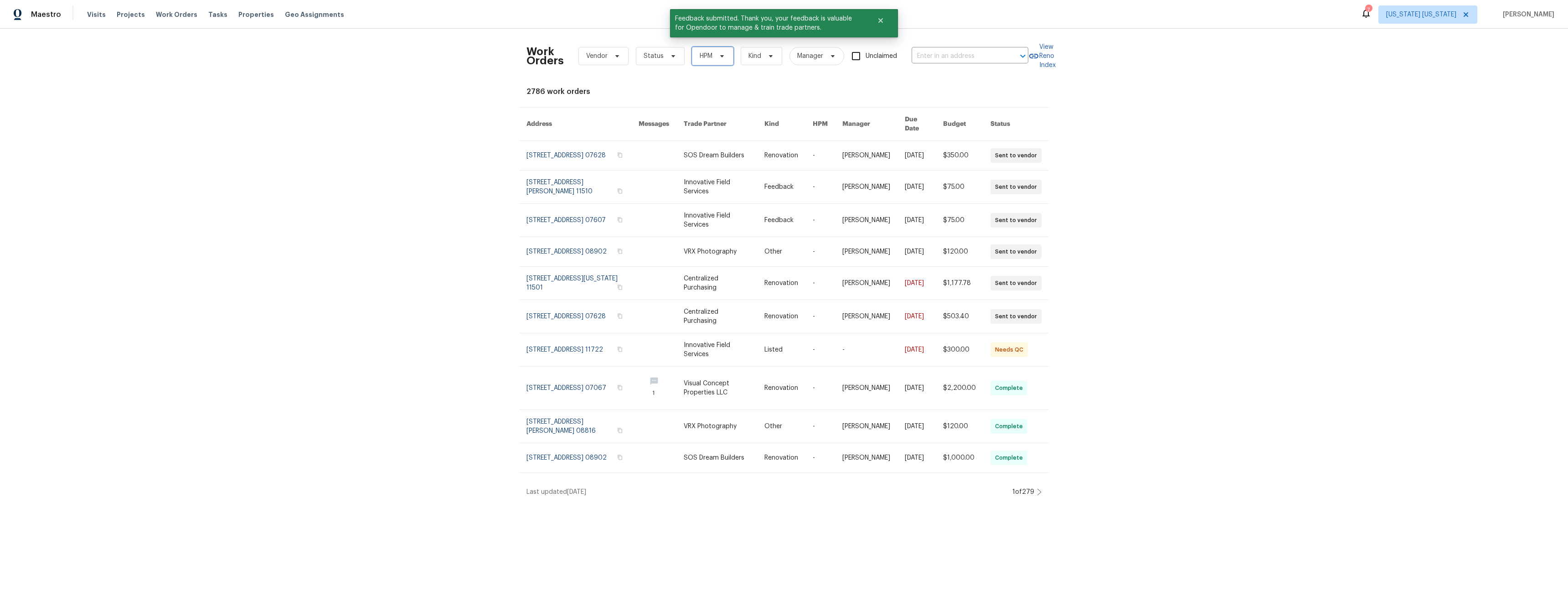
click at [703, 55] on span "HPM" at bounding box center [706, 56] width 13 height 9
click at [711, 97] on label "[PERSON_NAME]" at bounding box center [722, 94] width 60 height 9
click at [698, 96] on input "[PERSON_NAME]" at bounding box center [695, 93] width 6 height 6
checkbox input "true"
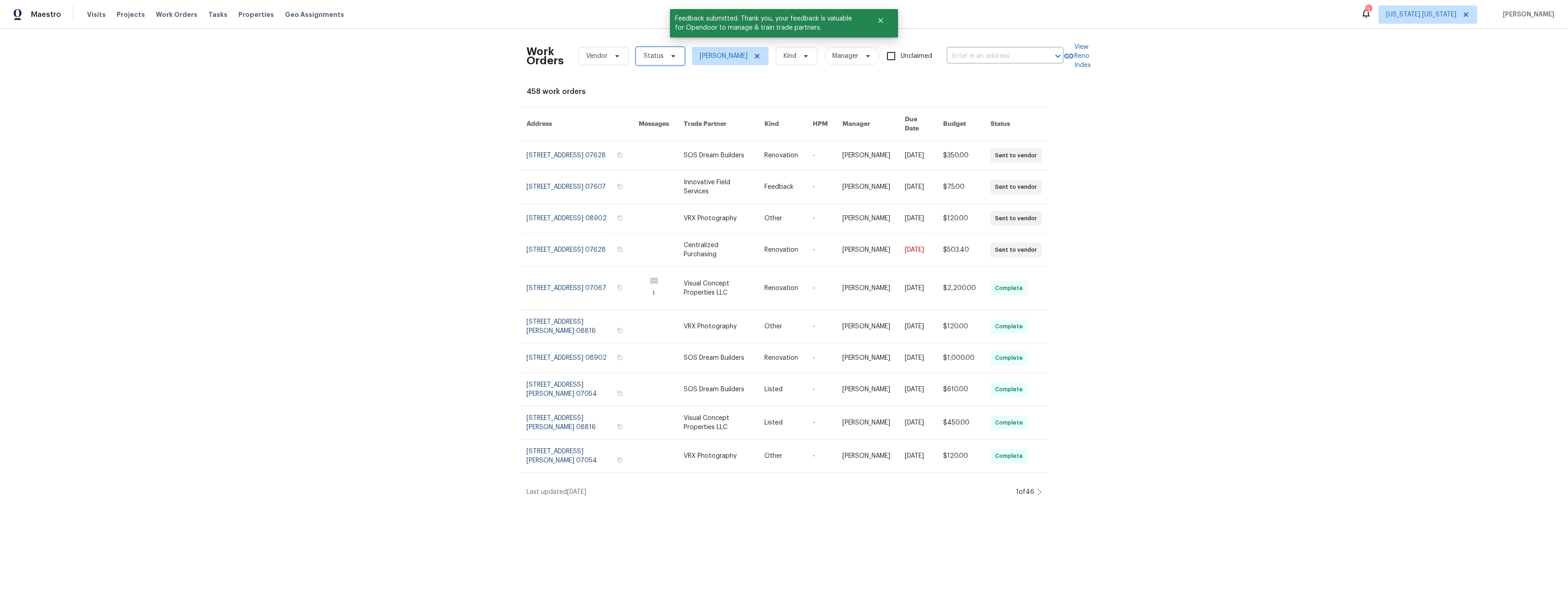
click at [655, 63] on span "Status" at bounding box center [660, 56] width 48 height 18
click at [649, 173] on label "Needs QC" at bounding box center [659, 171] width 43 height 9
click at [643, 172] on input "Needs QC" at bounding box center [640, 169] width 6 height 6
checkbox input "true"
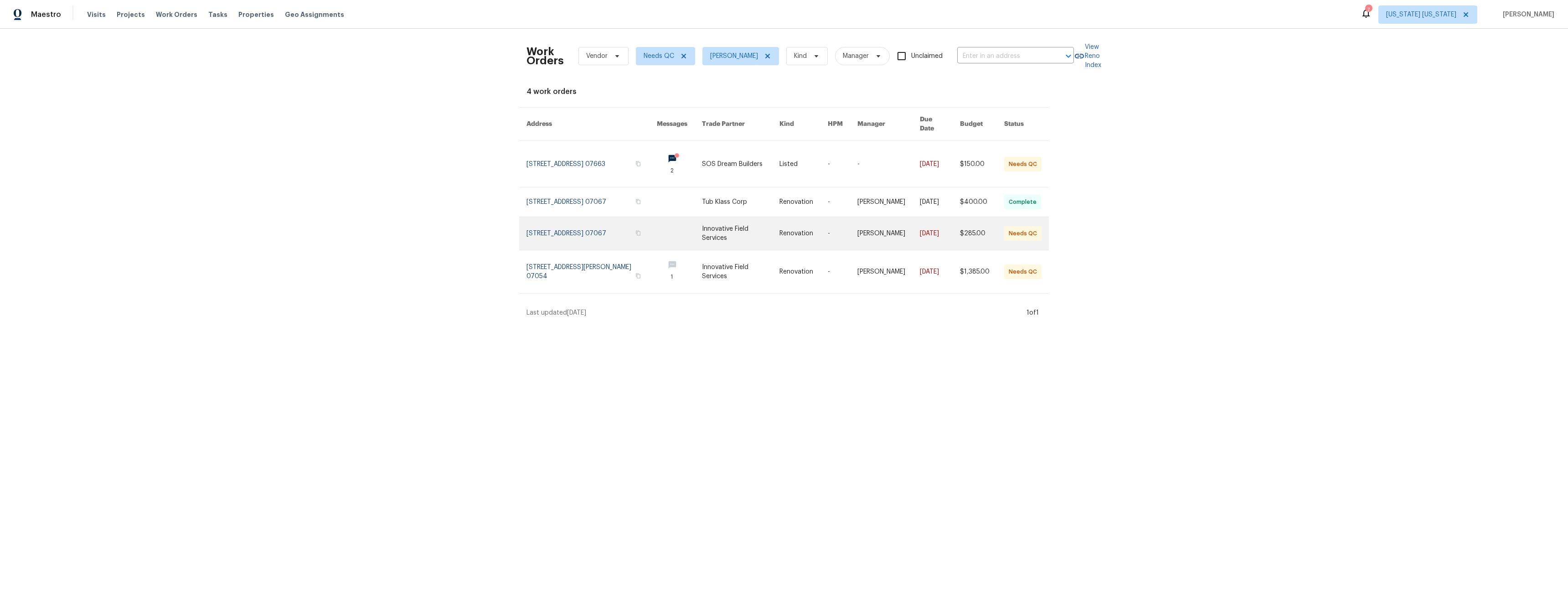
click at [734, 232] on link at bounding box center [741, 233] width 77 height 33
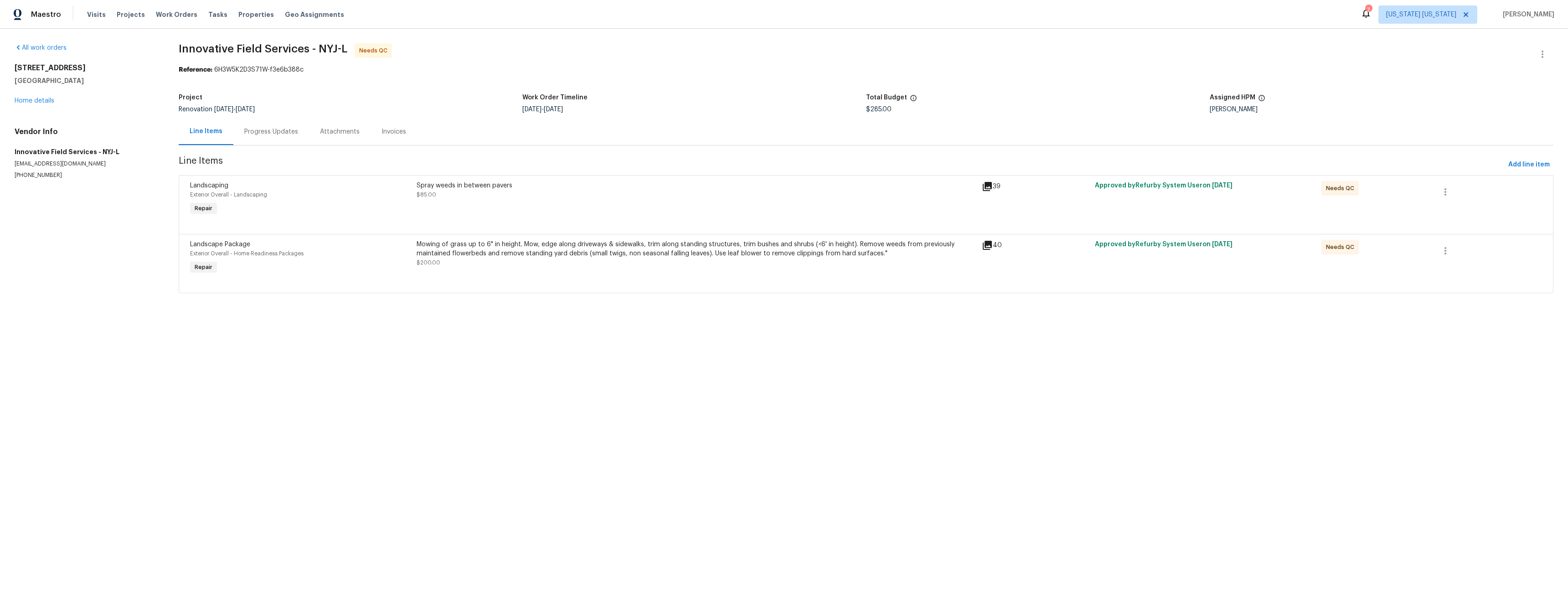
click at [557, 200] on div "Spray weeds in between pavers $85.00" at bounding box center [697, 199] width 566 height 42
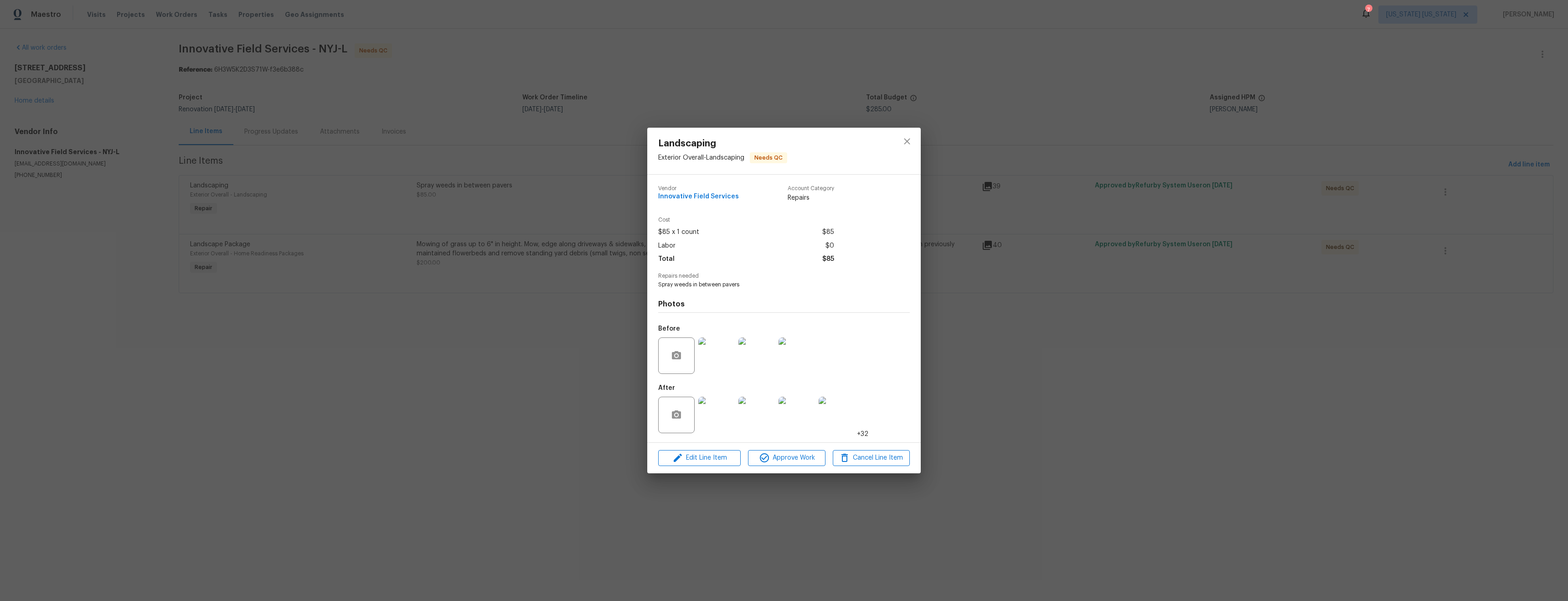
click at [722, 409] on img at bounding box center [716, 415] width 36 height 36
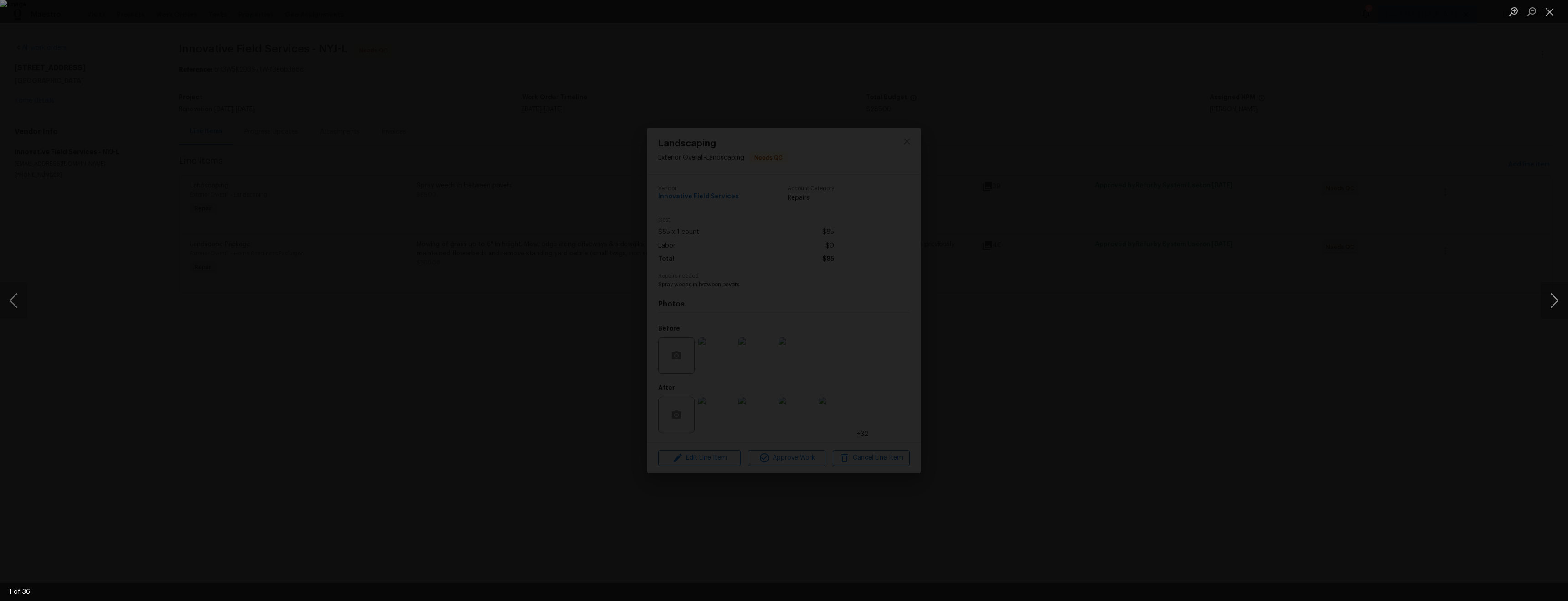
click at [1552, 308] on button "Next image" at bounding box center [1554, 300] width 27 height 36
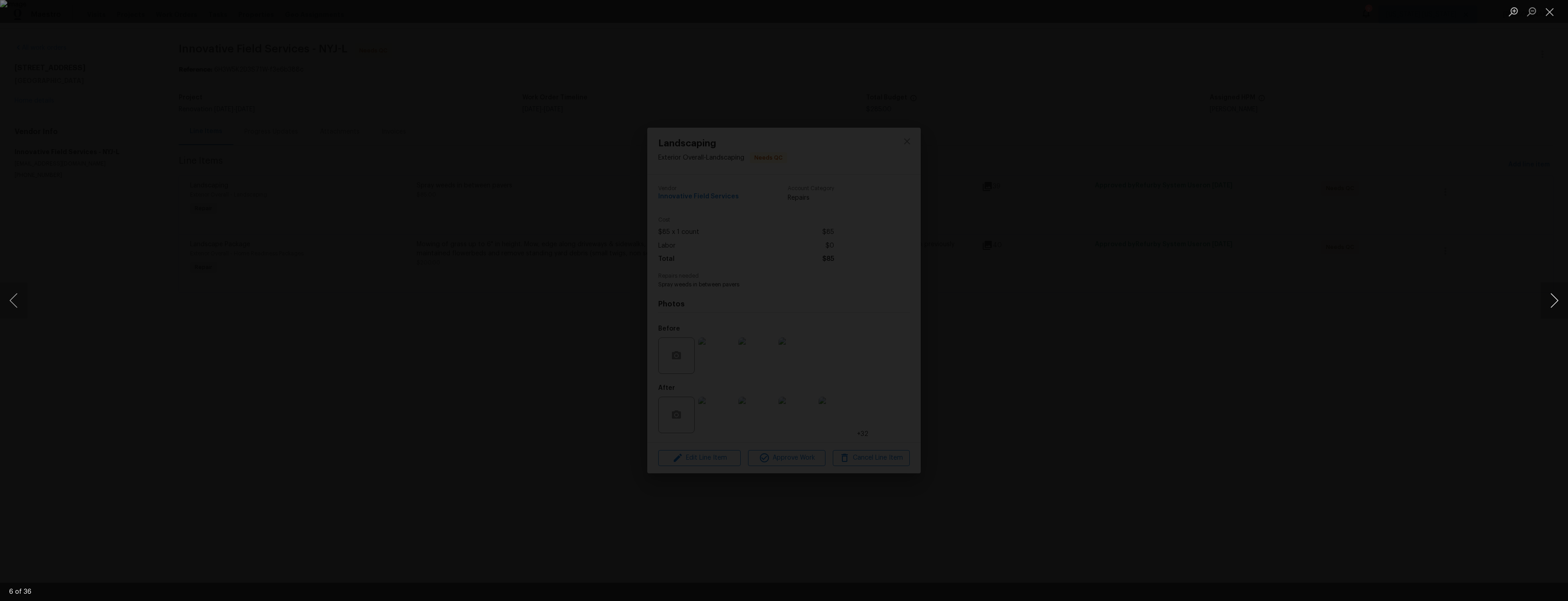
click at [1552, 308] on button "Next image" at bounding box center [1554, 300] width 27 height 36
click at [19, 309] on button "Previous image" at bounding box center [13, 300] width 27 height 36
click at [1557, 300] on button "Next image" at bounding box center [1554, 300] width 27 height 36
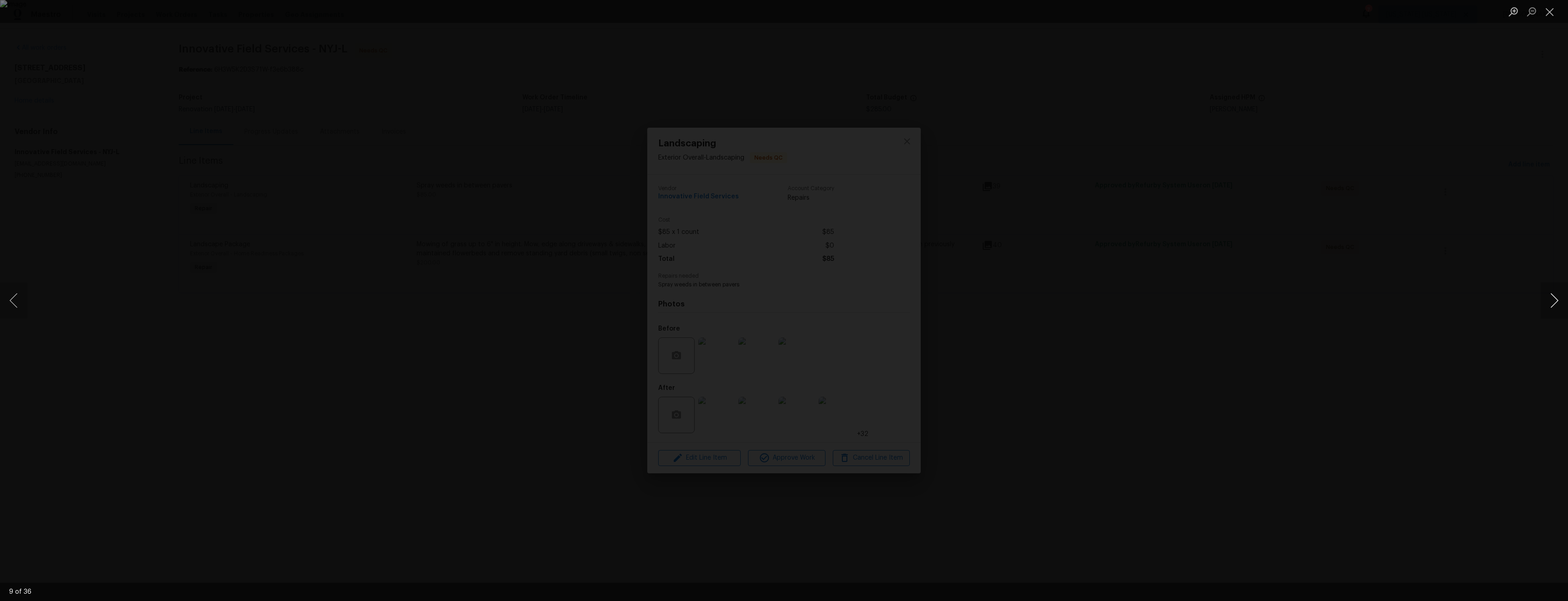
click at [1555, 301] on button "Next image" at bounding box center [1554, 300] width 27 height 36
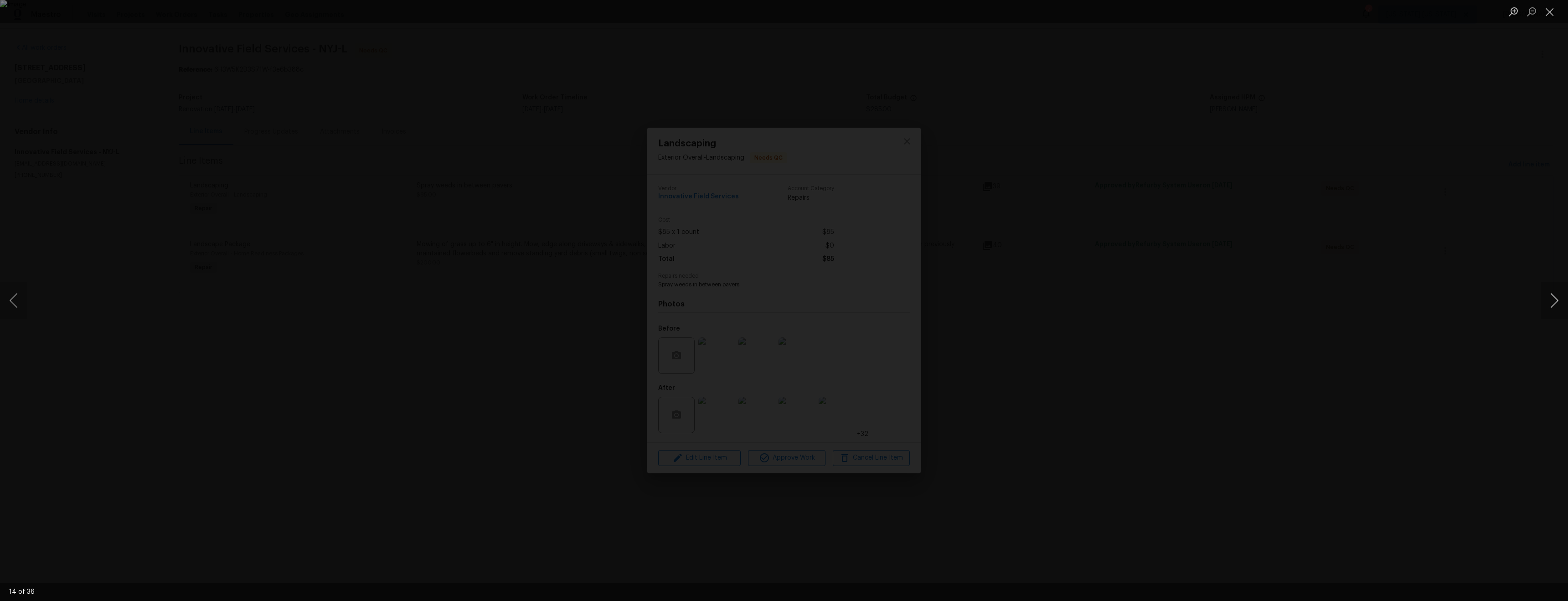
click at [1555, 301] on button "Next image" at bounding box center [1554, 300] width 27 height 36
click at [1558, 304] on button "Next image" at bounding box center [1554, 300] width 27 height 36
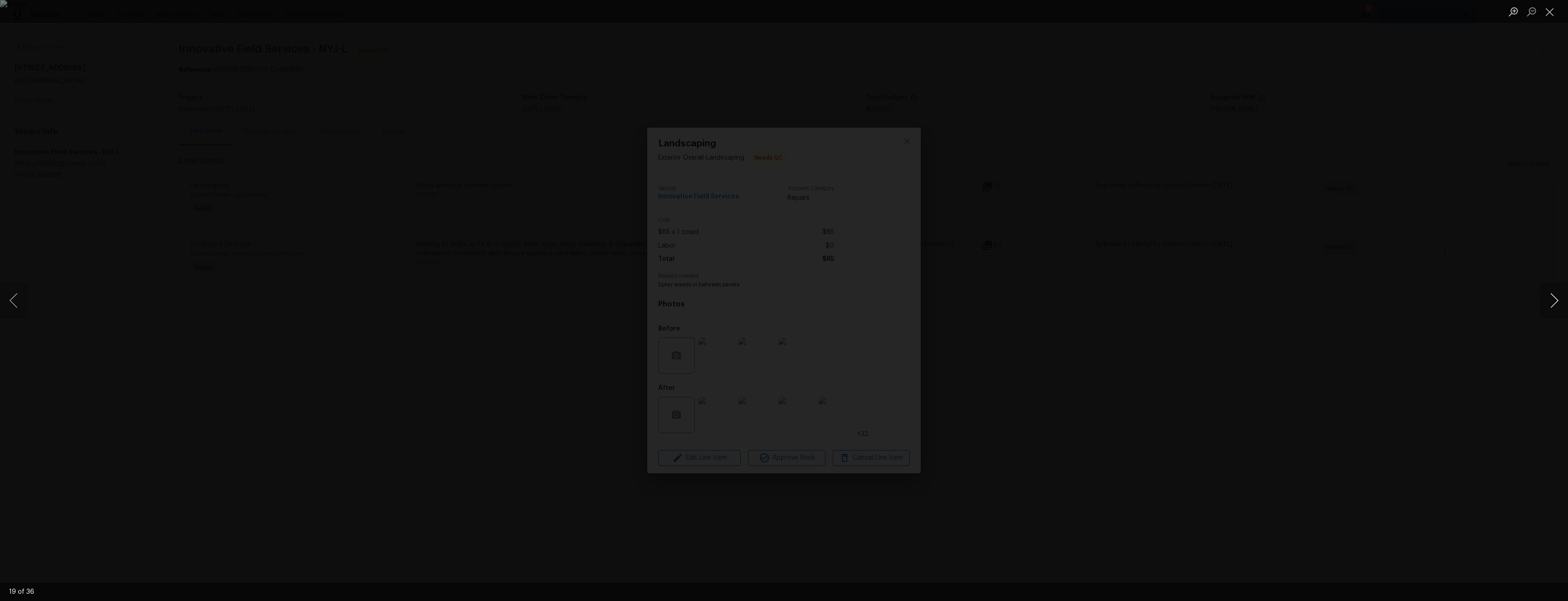
click at [1558, 304] on button "Next image" at bounding box center [1554, 300] width 27 height 36
click at [1566, 319] on div "21 of 36" at bounding box center [784, 300] width 1568 height 601
click at [1564, 316] on button "Next image" at bounding box center [1554, 300] width 27 height 36
click at [1551, 319] on div "Lightbox" at bounding box center [784, 300] width 1568 height 601
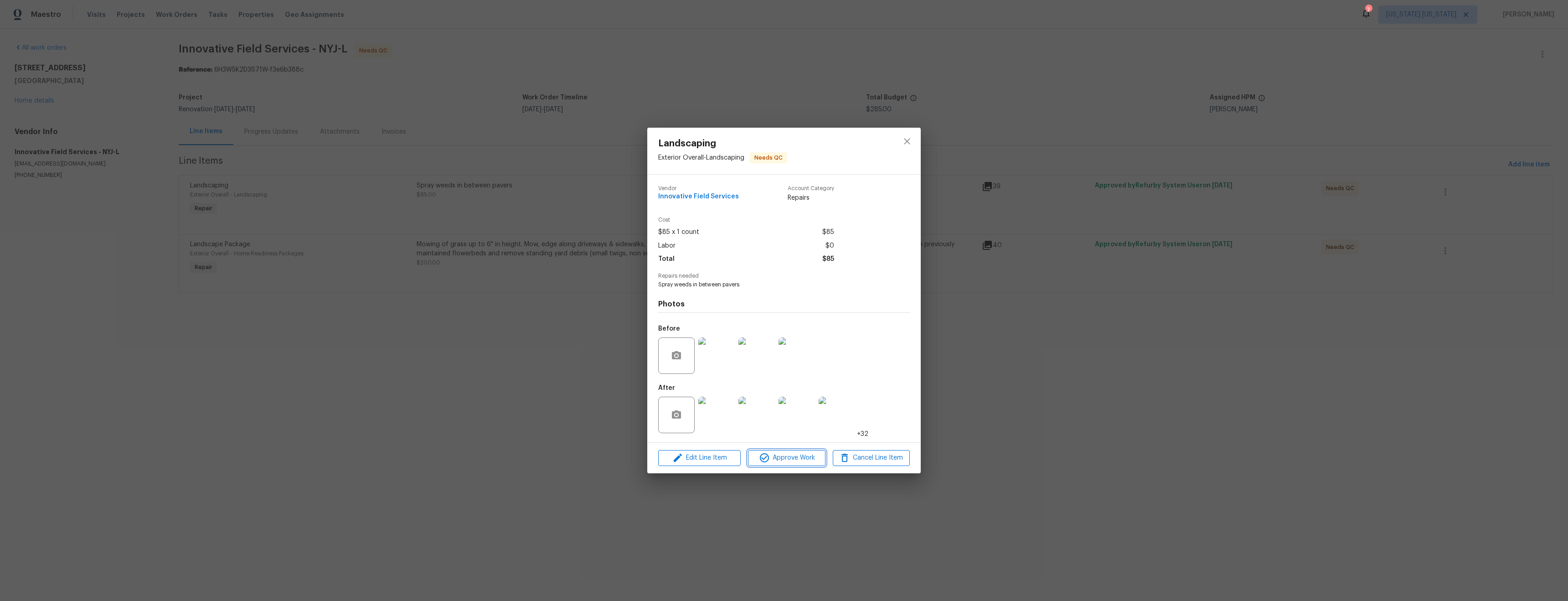
click at [769, 456] on icon "button" at bounding box center [764, 457] width 11 height 11
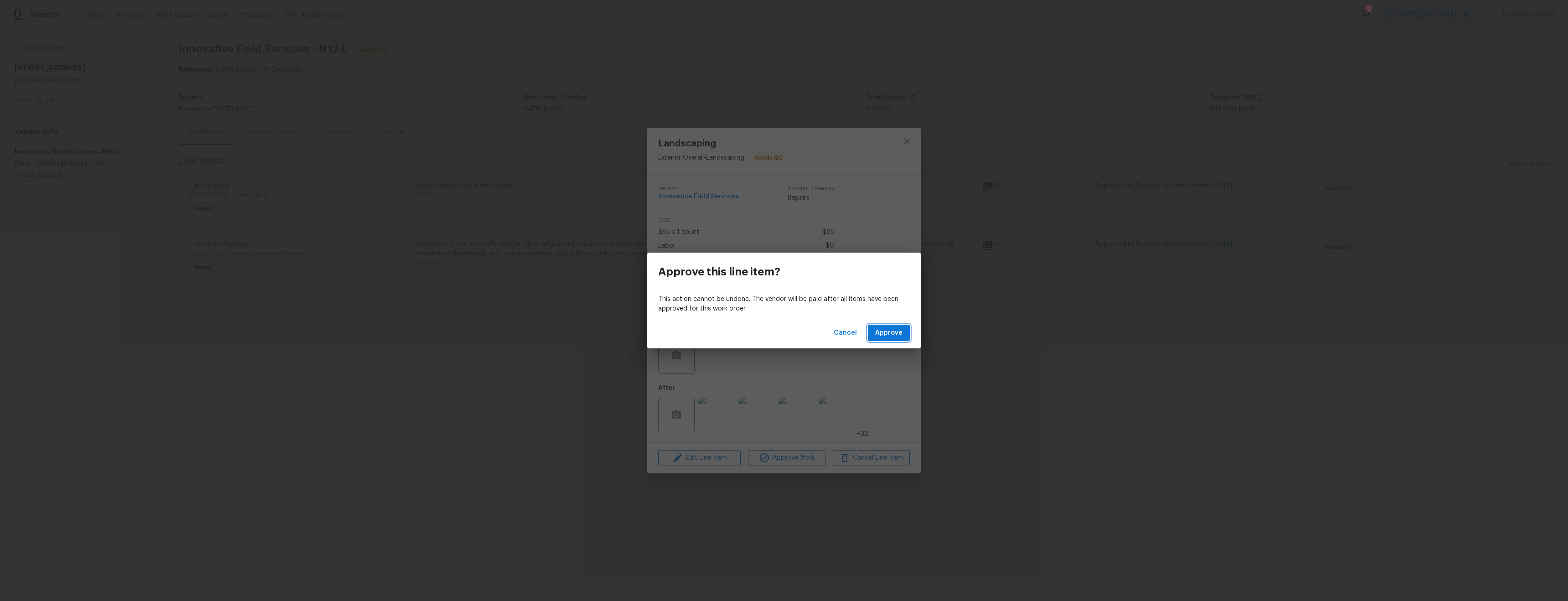
click at [890, 333] on span "Approve" at bounding box center [889, 333] width 27 height 11
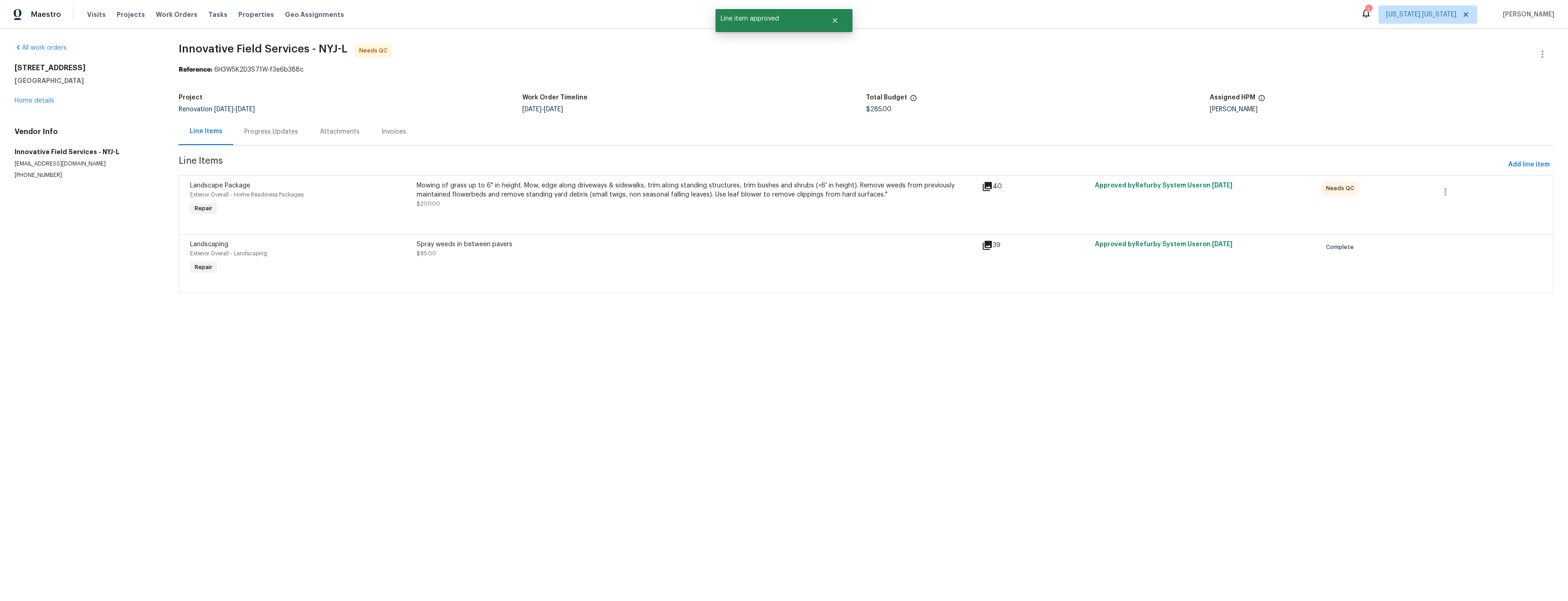
click at [619, 218] on div at bounding box center [866, 223] width 1352 height 11
click at [628, 221] on div at bounding box center [866, 223] width 1352 height 11
click at [626, 212] on div "Mowing of grass up to 6" in height. Mow, edge along driveways & sidewalks, trim…" at bounding box center [697, 199] width 566 height 42
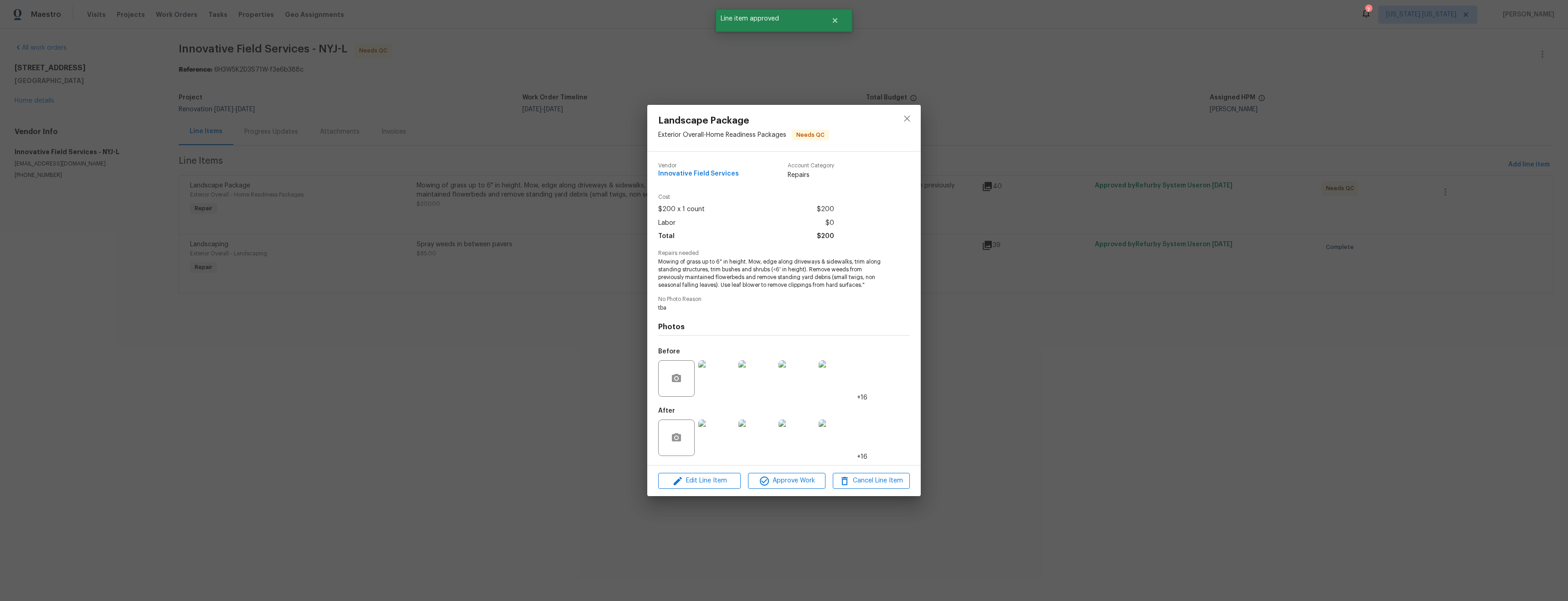
click at [723, 435] on img at bounding box center [716, 438] width 36 height 36
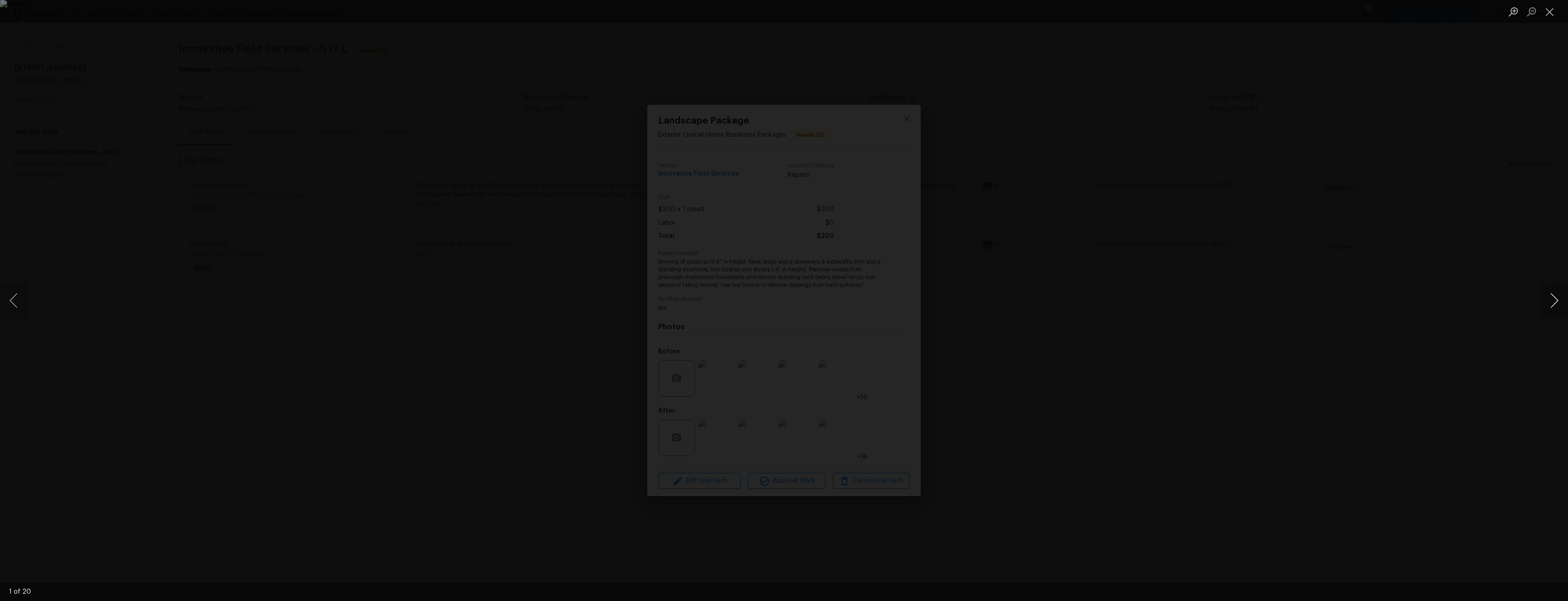
click at [1548, 304] on button "Next image" at bounding box center [1554, 300] width 27 height 36
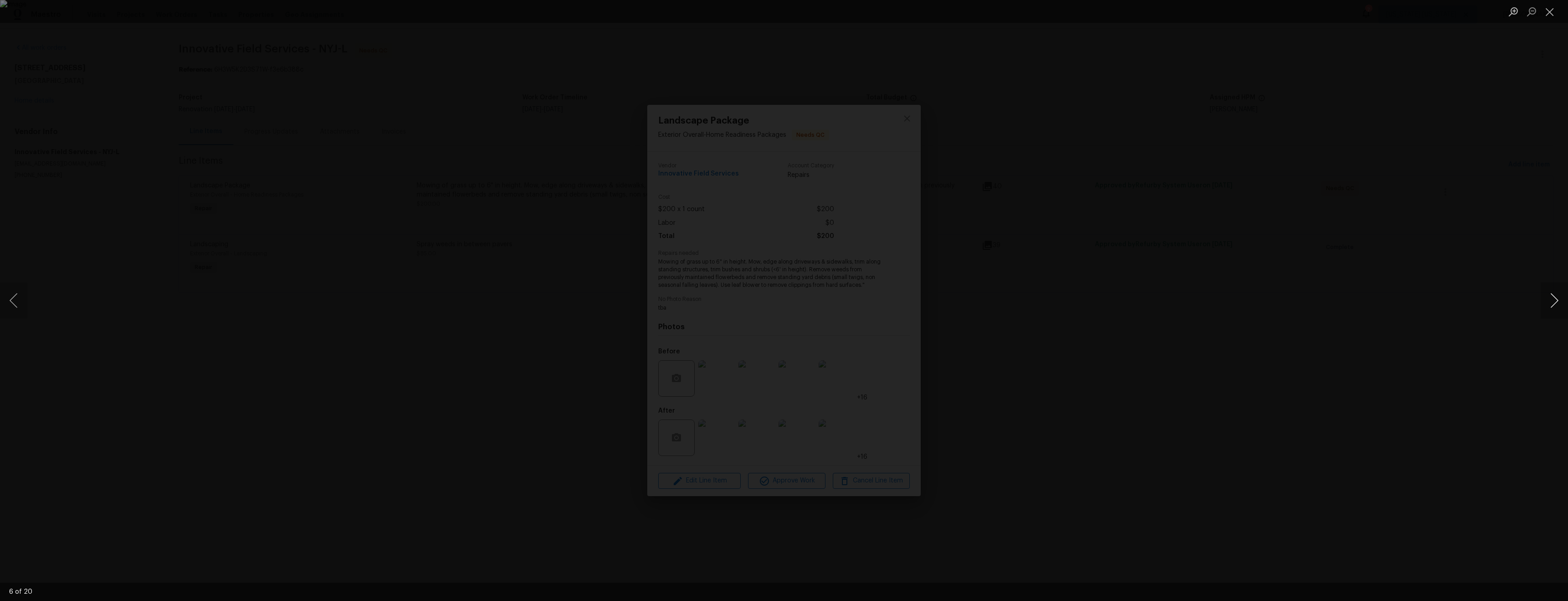
click at [1548, 305] on button "Next image" at bounding box center [1554, 300] width 27 height 36
click at [1186, 236] on div "Lightbox" at bounding box center [784, 300] width 1568 height 601
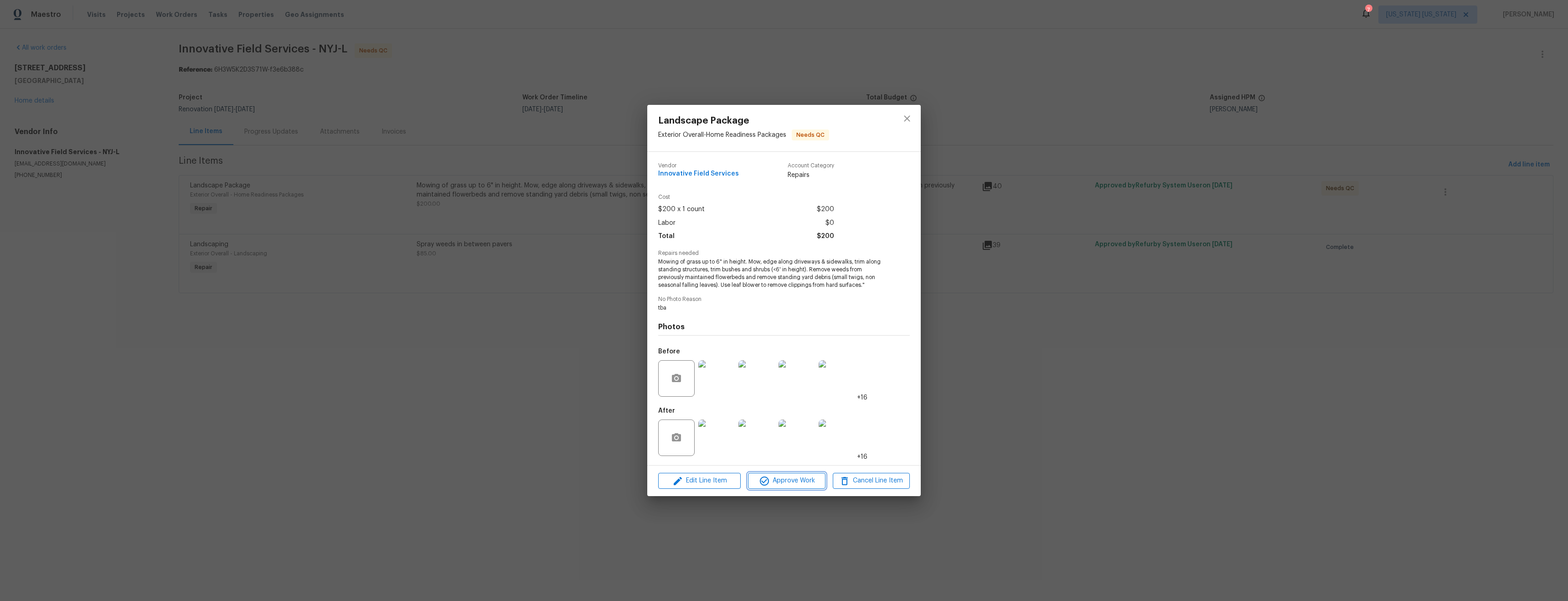
click at [792, 482] on span "Approve Work" at bounding box center [786, 480] width 71 height 11
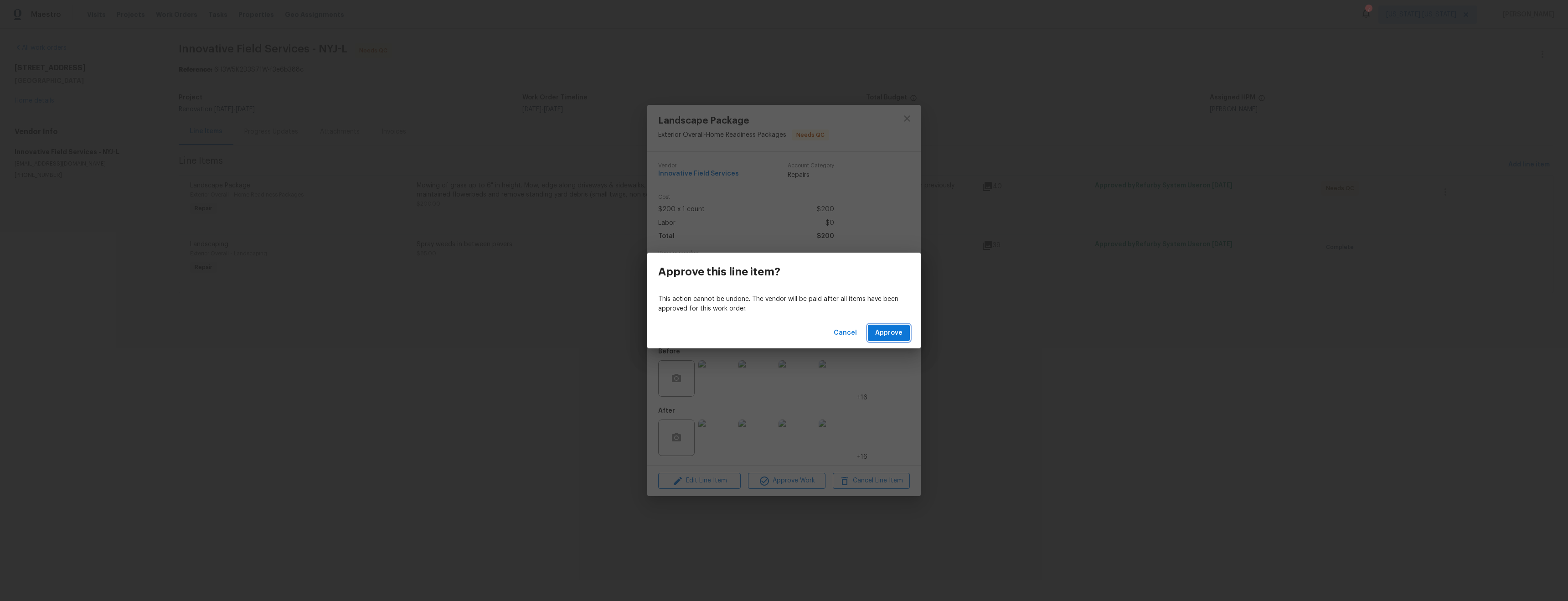
click at [885, 334] on span "Approve" at bounding box center [889, 333] width 27 height 11
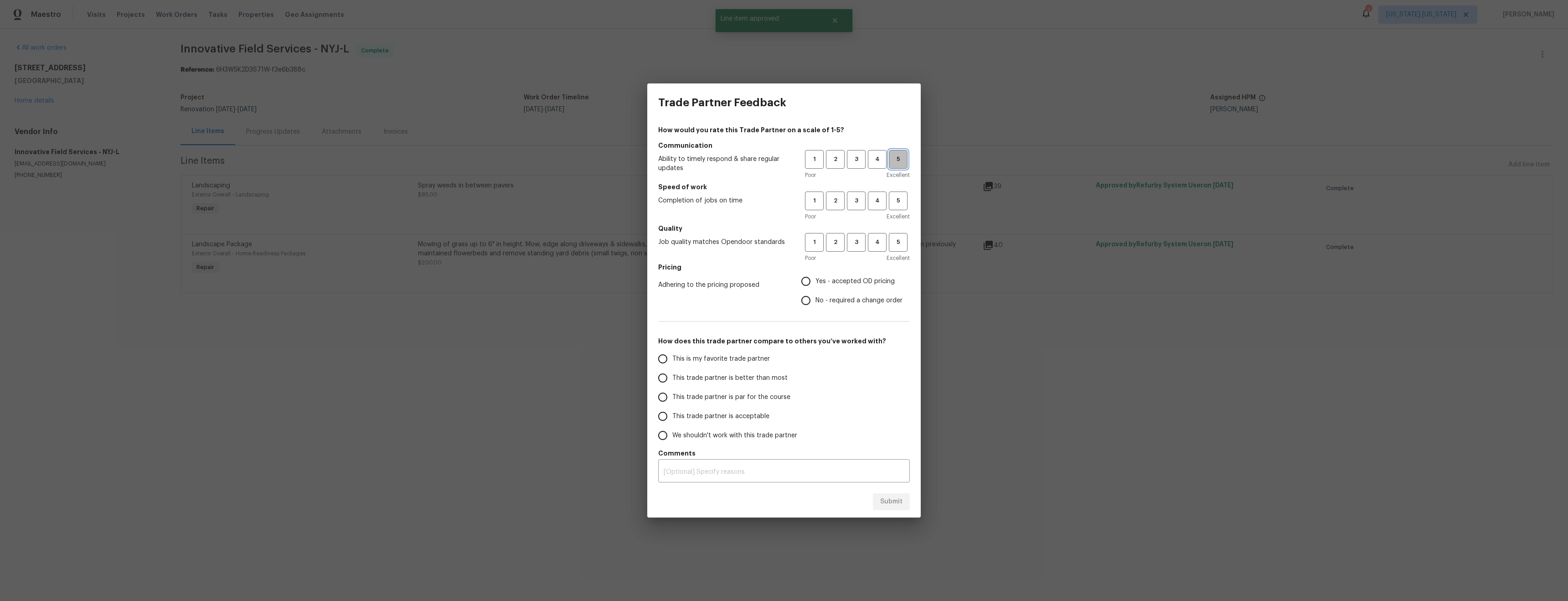
click at [901, 163] on span "5" at bounding box center [899, 159] width 17 height 11
click at [897, 200] on span "5" at bounding box center [899, 200] width 17 height 11
click at [881, 164] on span "4" at bounding box center [877, 159] width 17 height 11
click at [879, 241] on span "4" at bounding box center [877, 242] width 17 height 11
click at [860, 247] on span "3" at bounding box center [856, 242] width 17 height 11
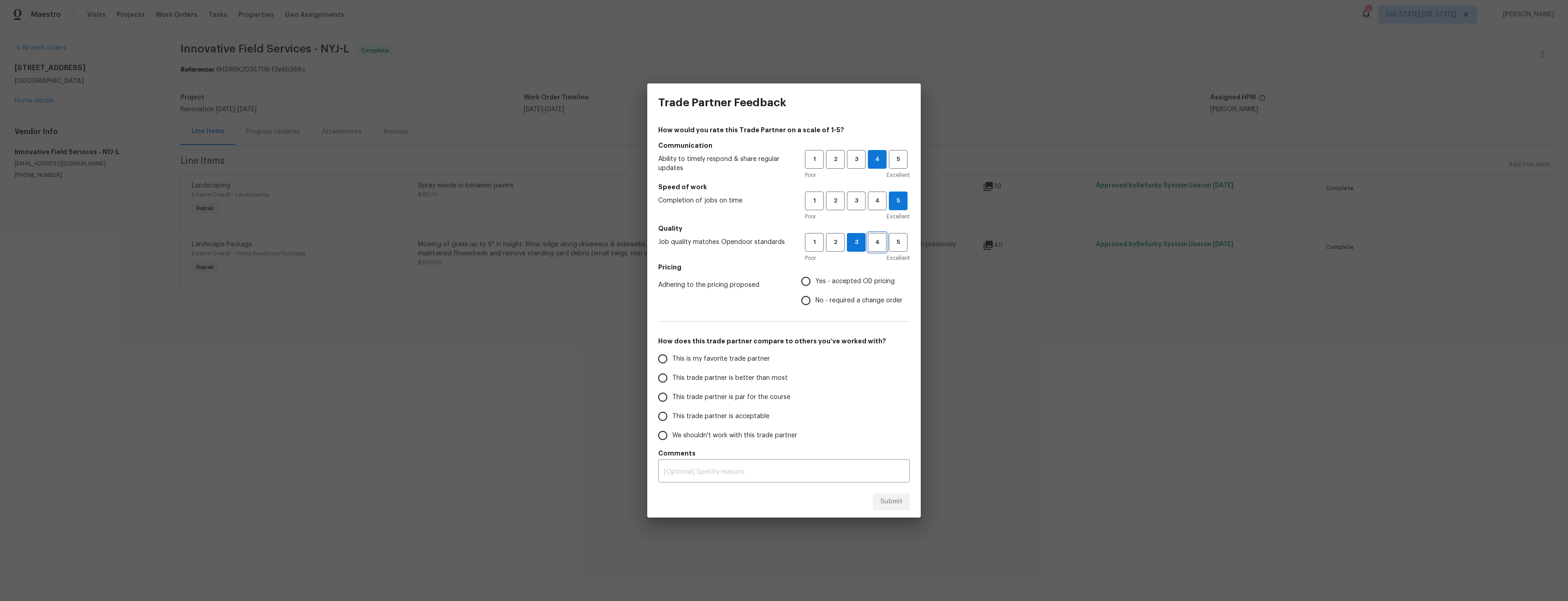
click at [875, 242] on span "4" at bounding box center [877, 242] width 17 height 11
click at [810, 285] on input "Yes - accepted OD pricing" at bounding box center [806, 281] width 19 height 19
radio input "true"
click at [742, 377] on span "This trade partner is better than most" at bounding box center [730, 378] width 115 height 10
click at [673, 377] on input "This trade partner is better than most" at bounding box center [662, 377] width 19 height 19
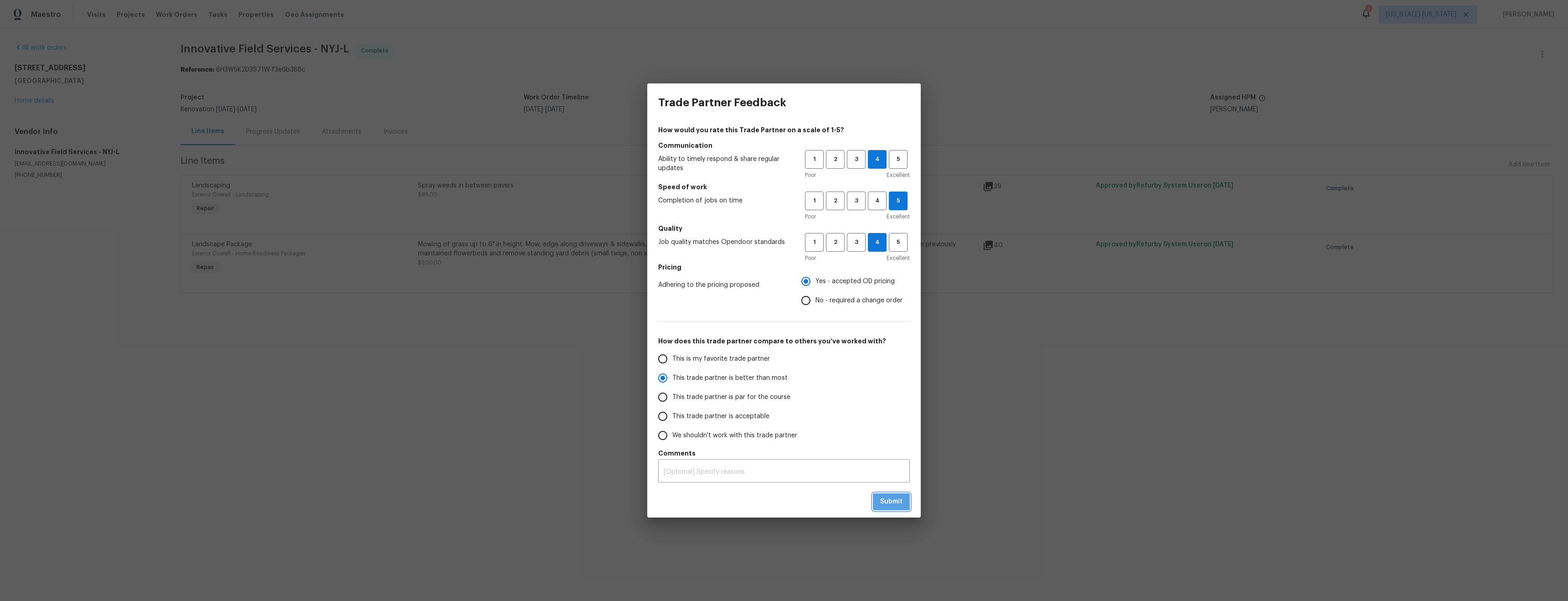
click at [898, 501] on span "Submit" at bounding box center [891, 502] width 22 height 11
radio input "true"
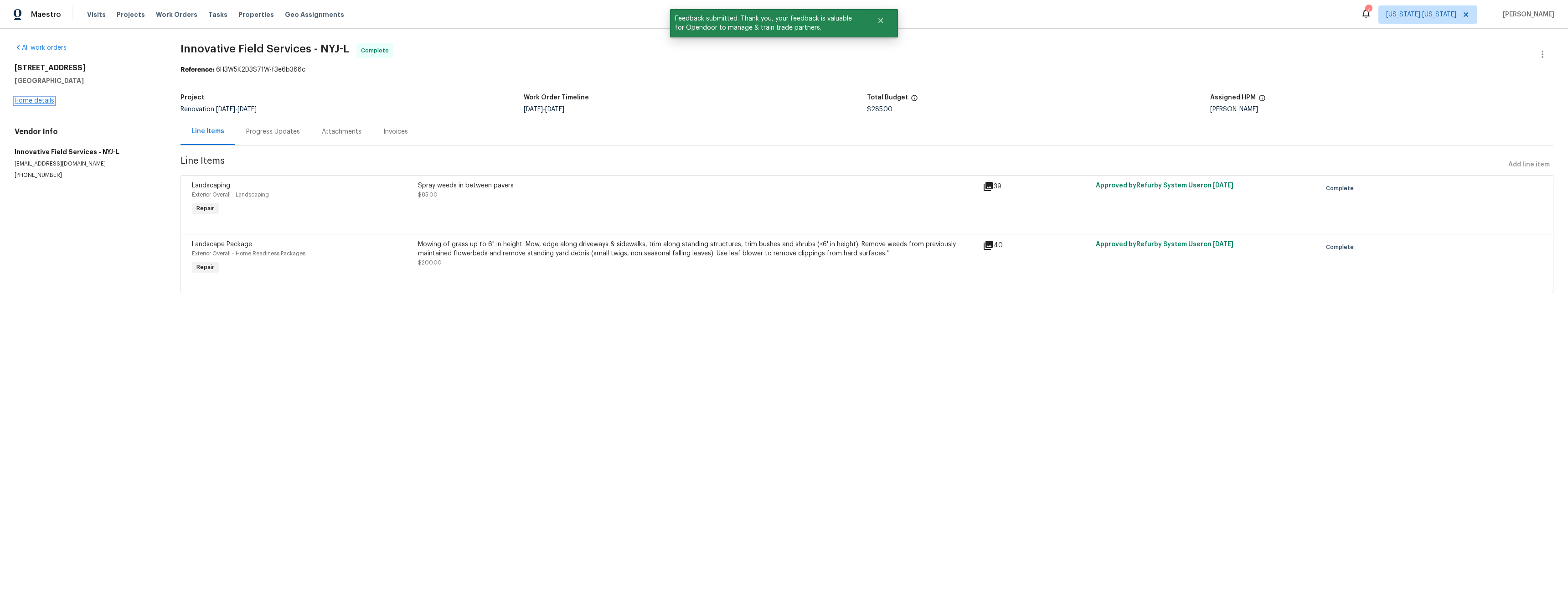
click at [36, 100] on link "Home details" at bounding box center [34, 101] width 39 height 7
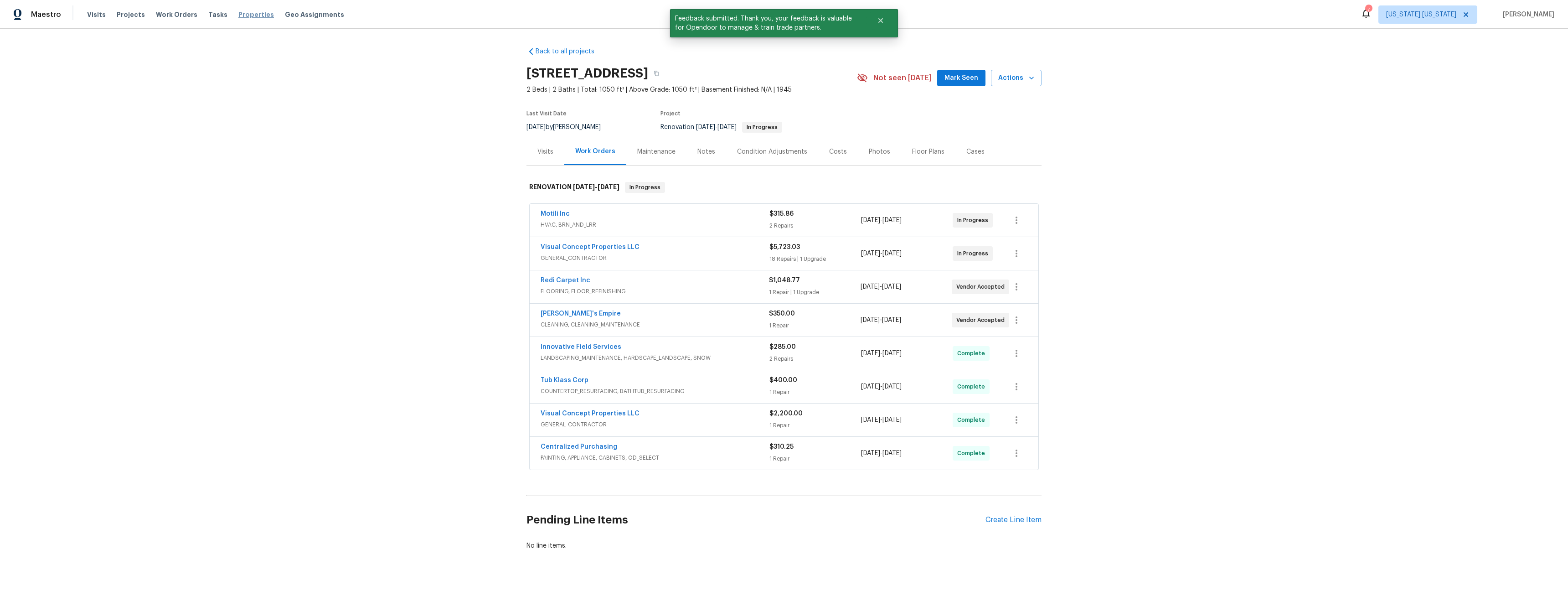
click at [247, 11] on span "Properties" at bounding box center [255, 14] width 35 height 9
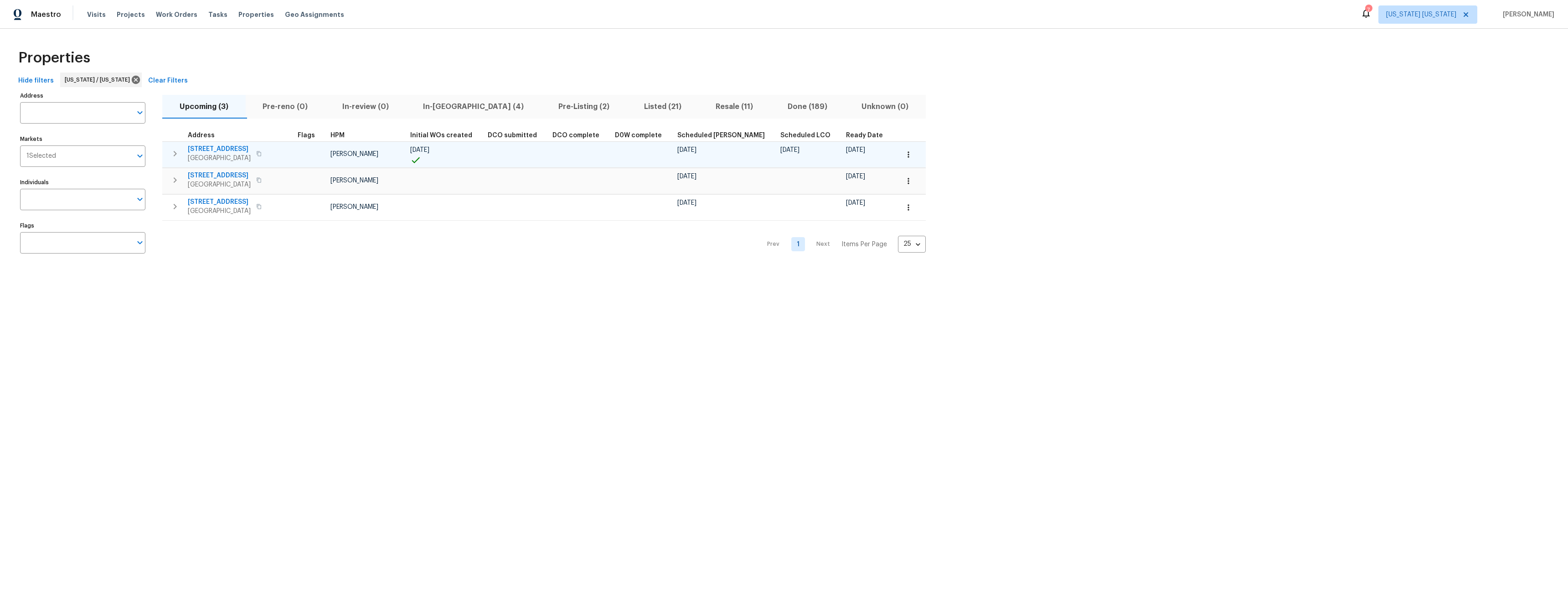
click at [206, 147] on span "77 Avebury Pl" at bounding box center [219, 149] width 63 height 9
click at [211, 176] on span "22 Green Rd" at bounding box center [219, 175] width 63 height 9
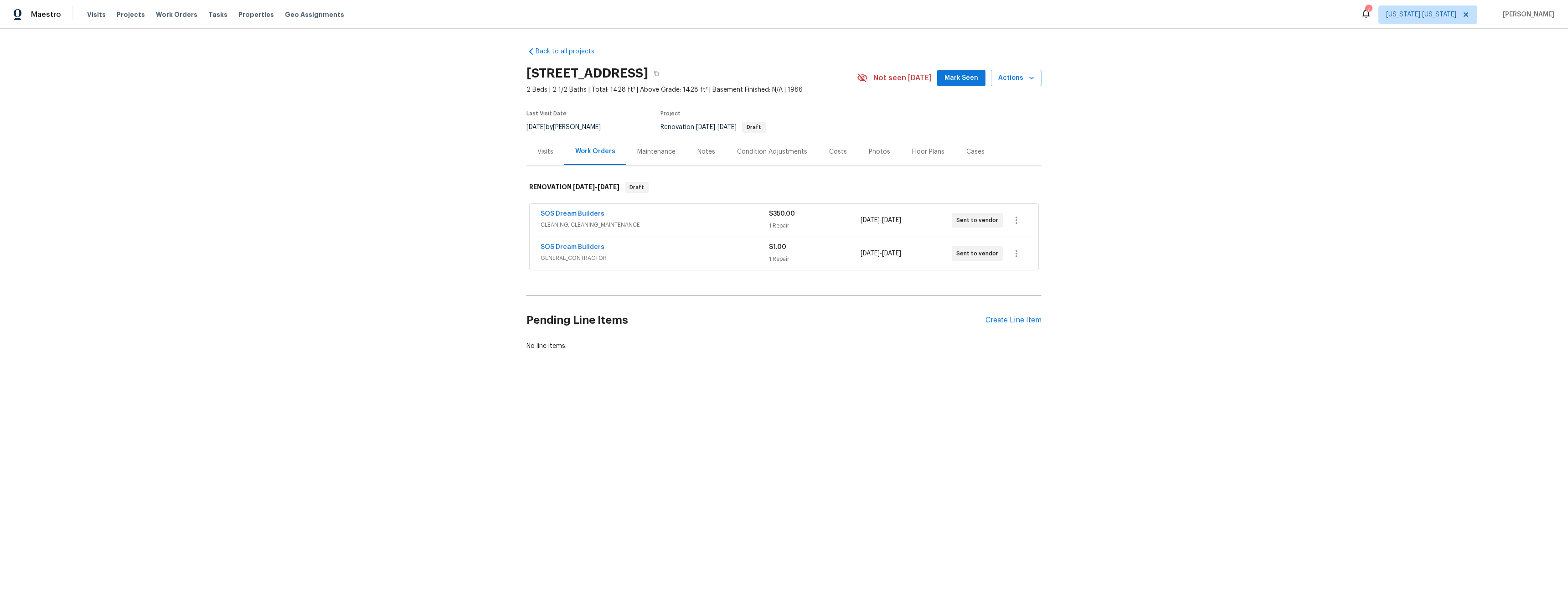
click at [545, 151] on div "Visits" at bounding box center [545, 151] width 16 height 9
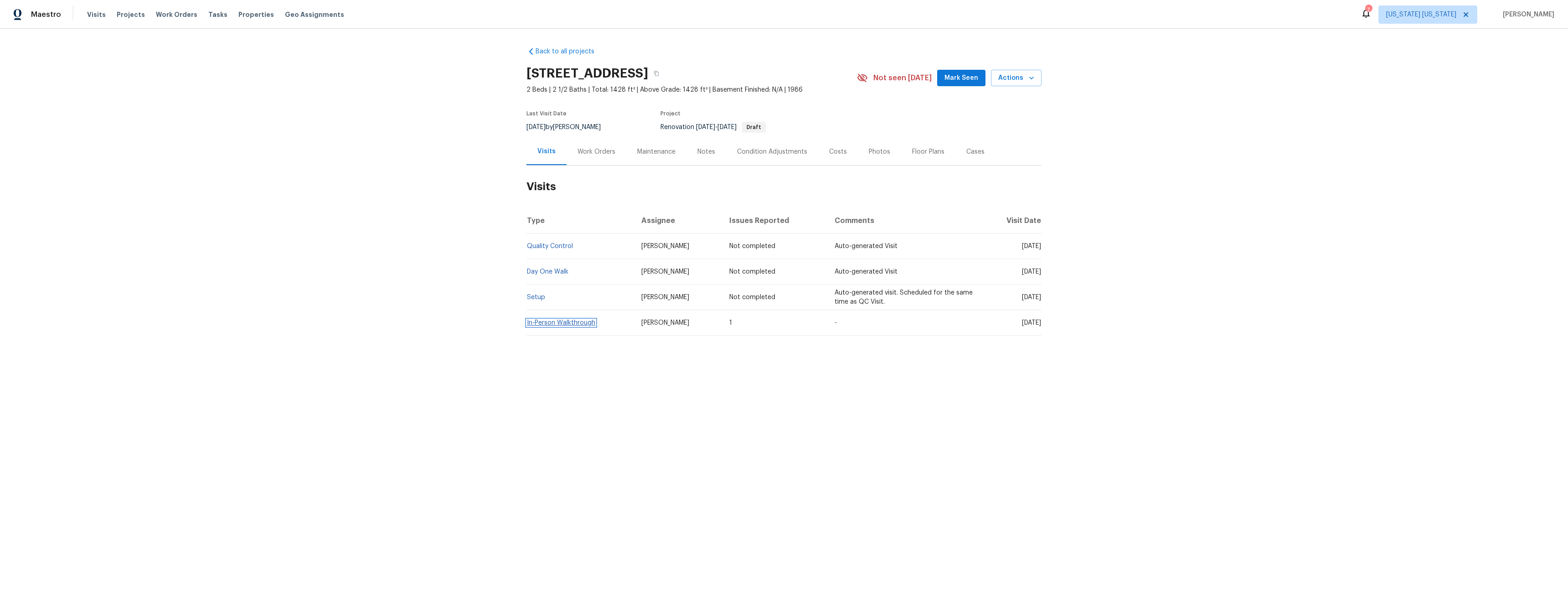
click at [557, 320] on link "In-Person Walkthrough" at bounding box center [561, 323] width 68 height 7
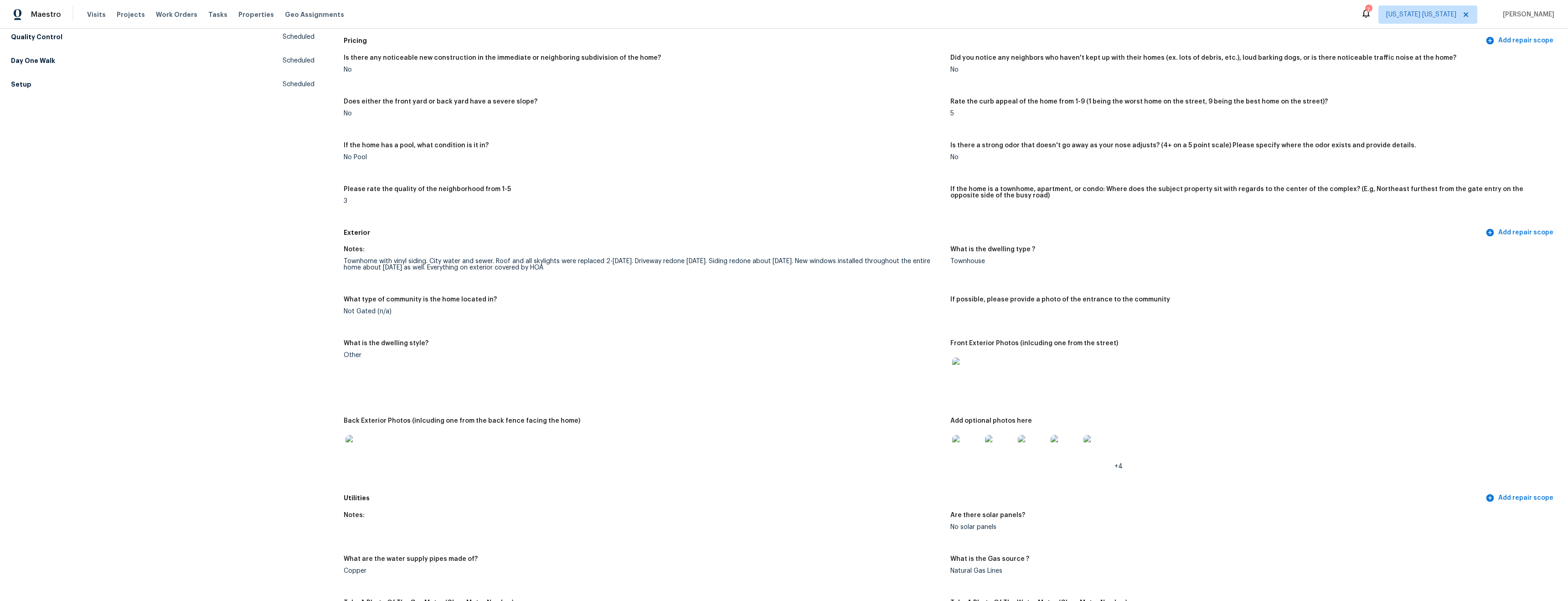
scroll to position [135, 0]
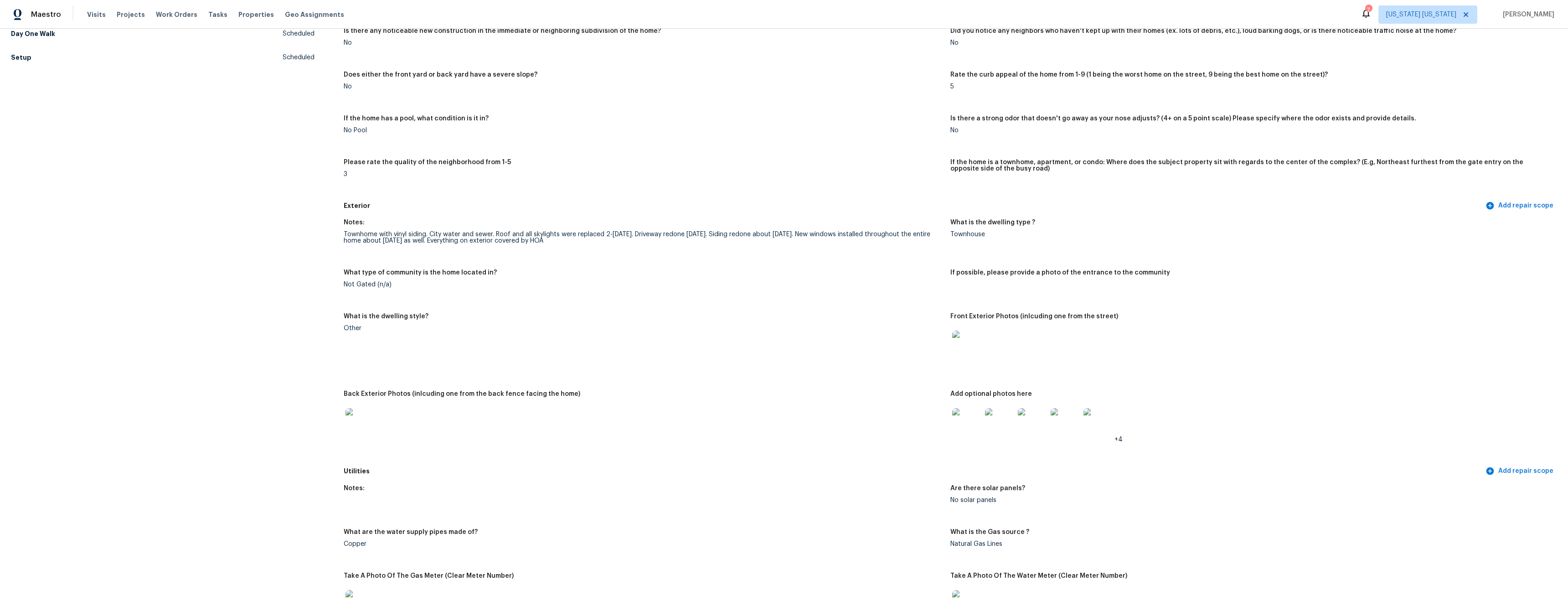
click at [992, 429] on img at bounding box center [1000, 423] width 30 height 30
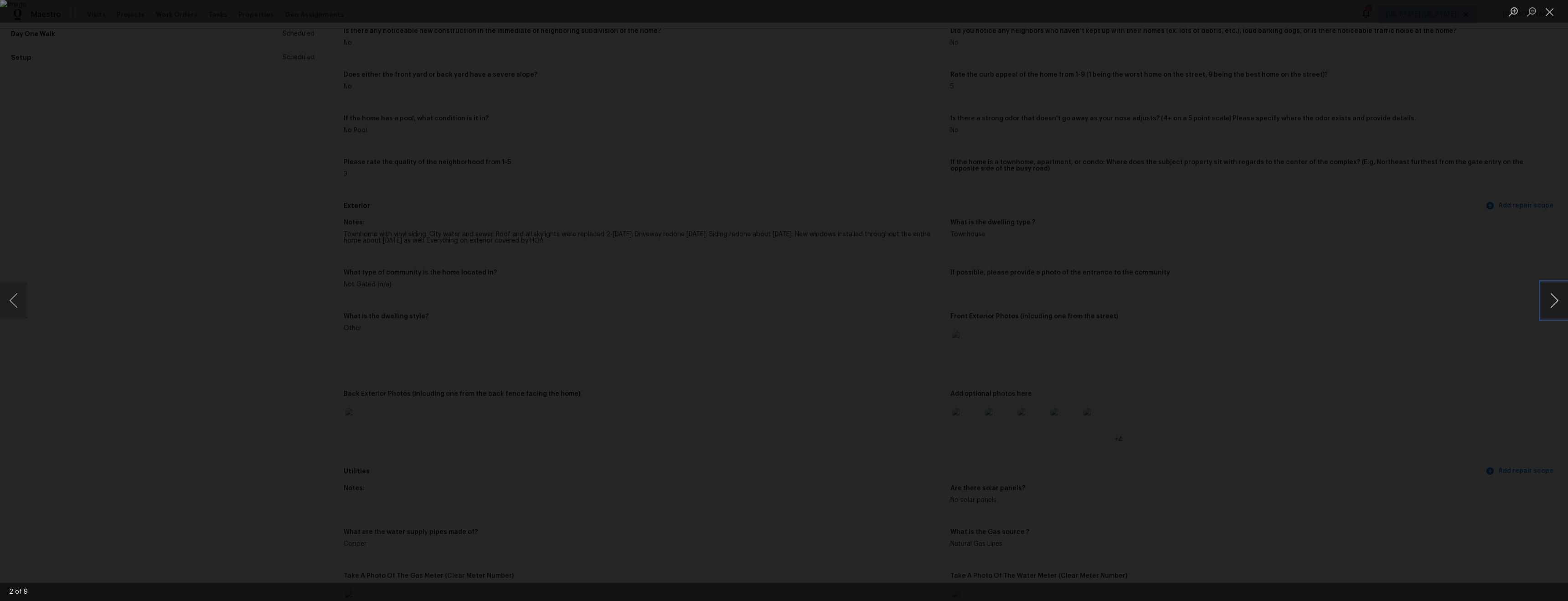
click at [1555, 305] on button "Next image" at bounding box center [1554, 300] width 27 height 36
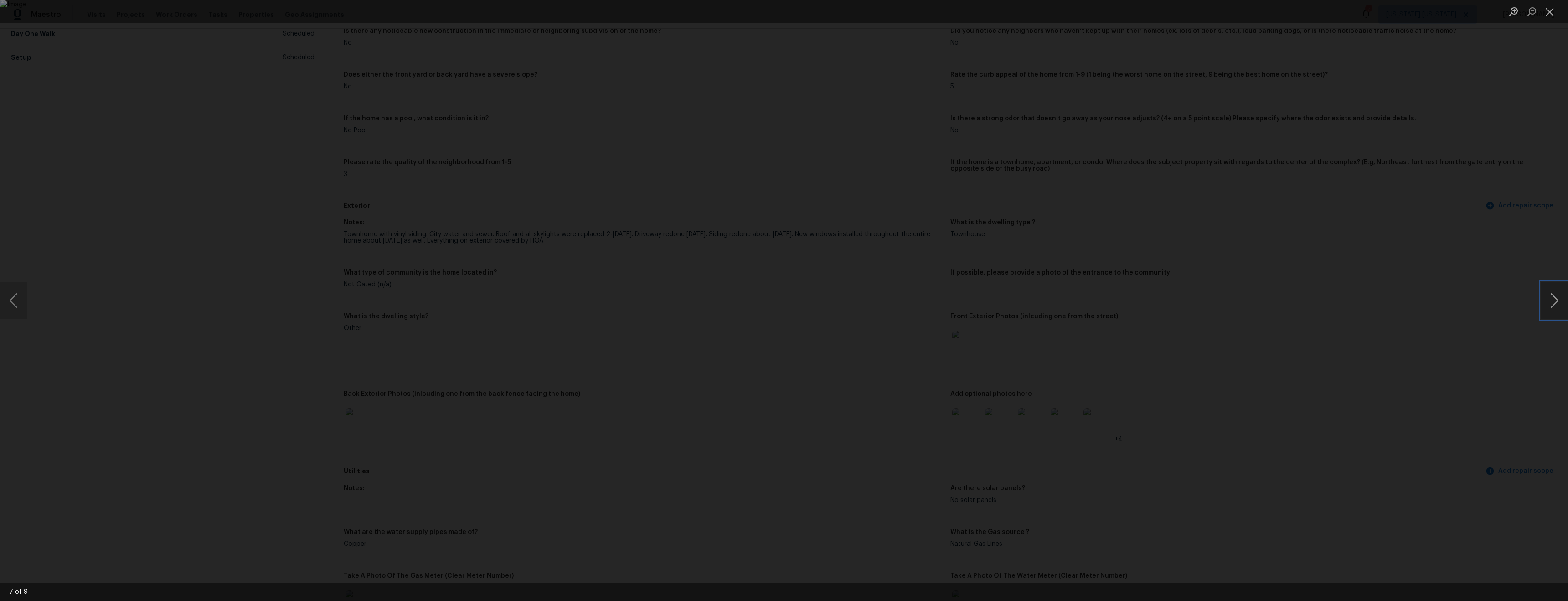
click at [1556, 305] on button "Next image" at bounding box center [1554, 300] width 27 height 36
click at [1551, 14] on button "Close lightbox" at bounding box center [1550, 11] width 18 height 16
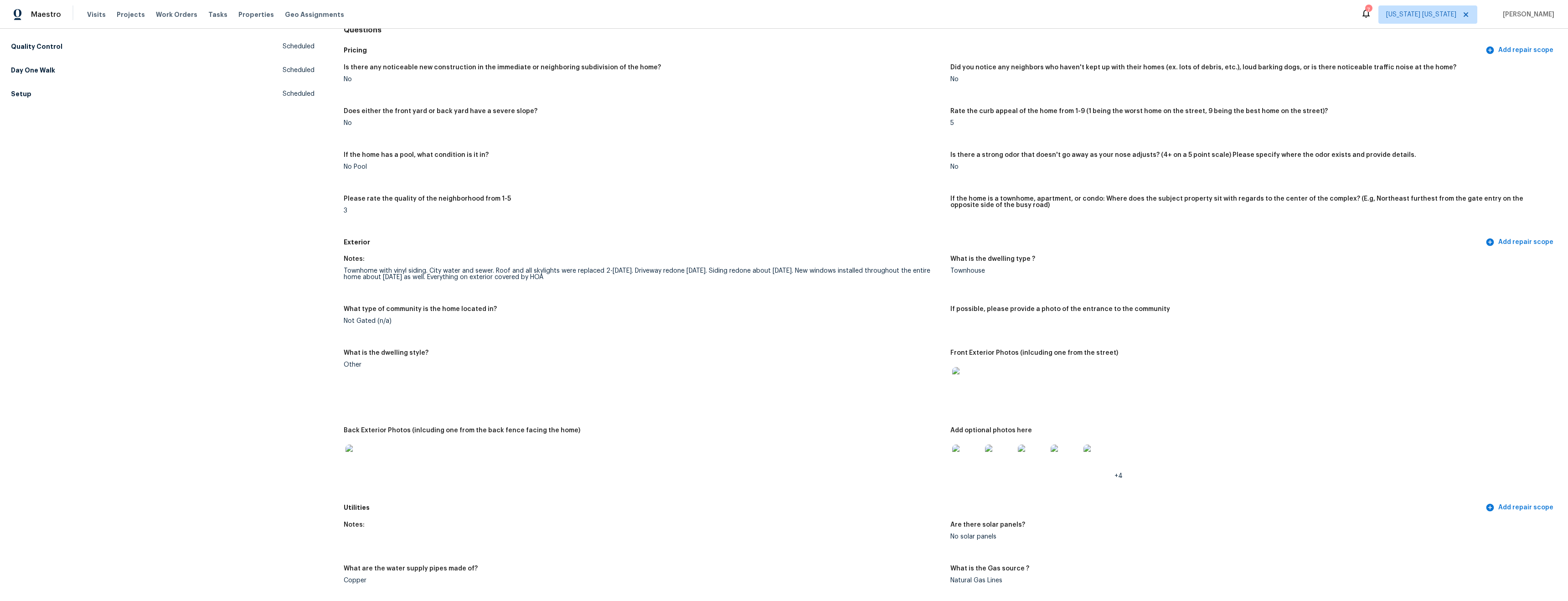
scroll to position [0, 0]
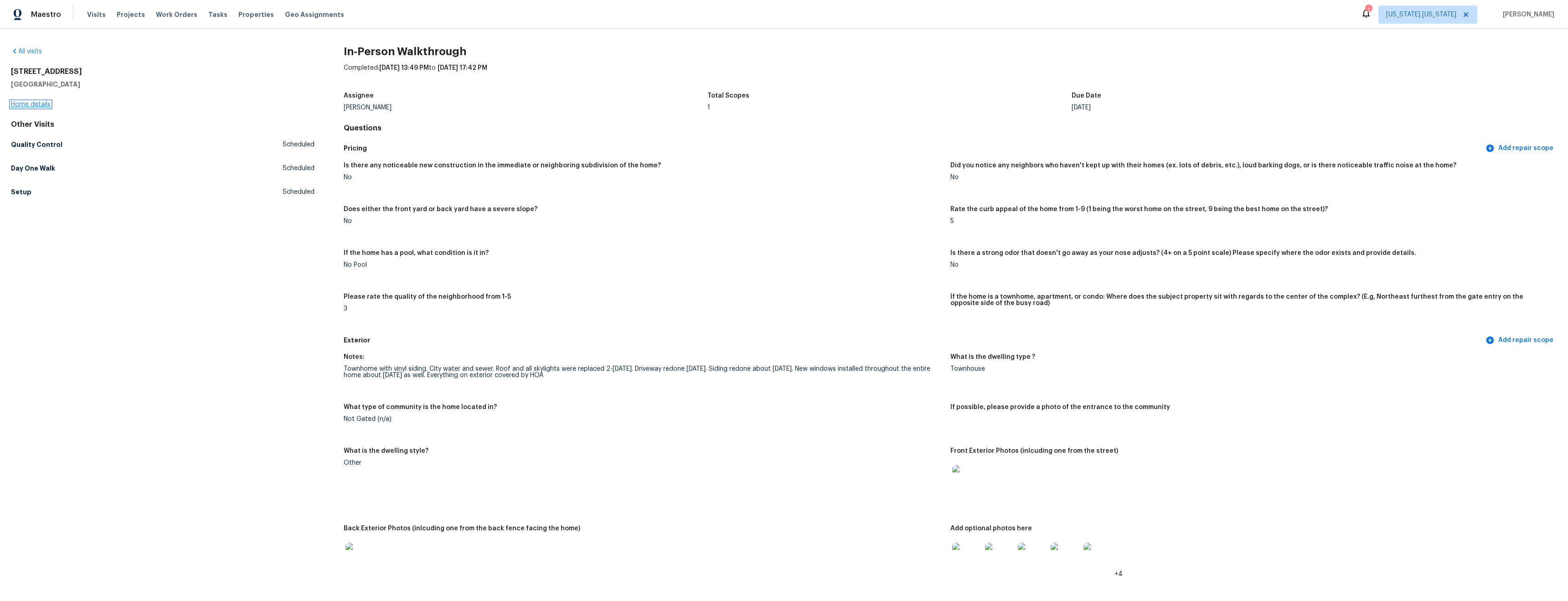
click at [30, 107] on link "Home details" at bounding box center [30, 104] width 39 height 7
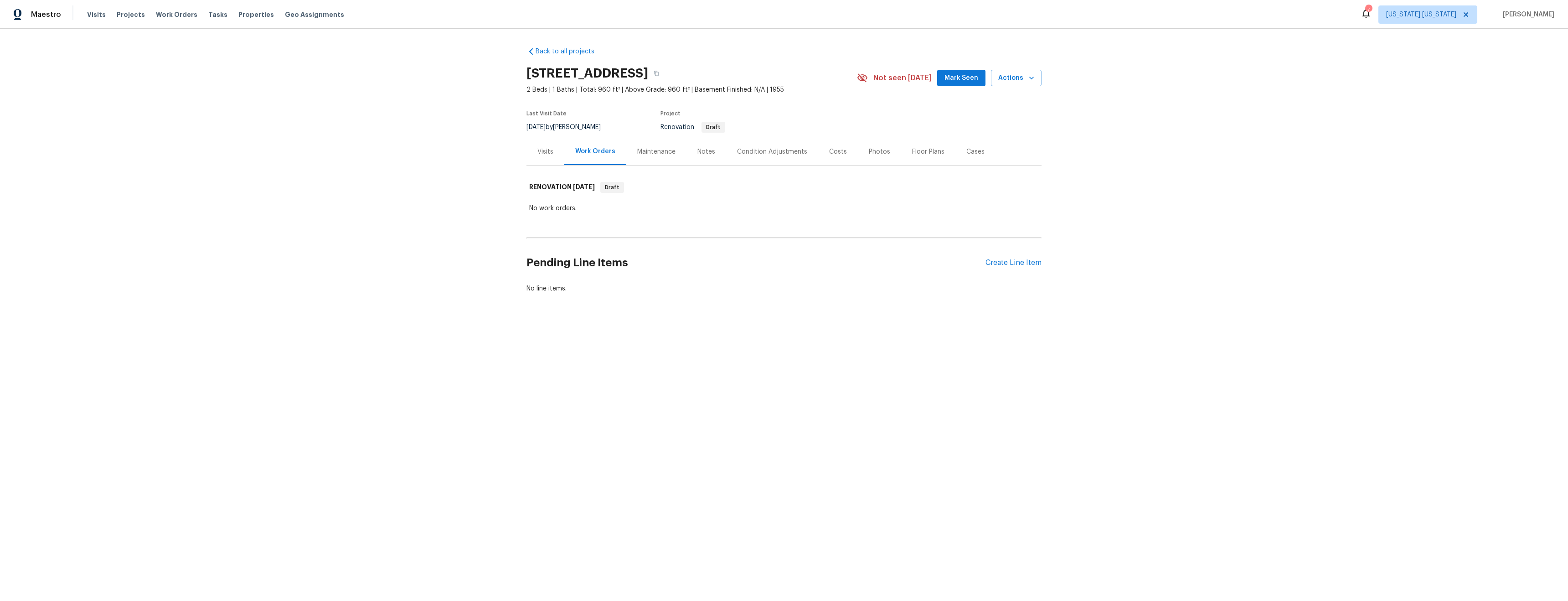
click at [537, 152] on div "Visits" at bounding box center [545, 151] width 16 height 9
click at [559, 273] on link "In-Person Walkthrough" at bounding box center [561, 272] width 68 height 7
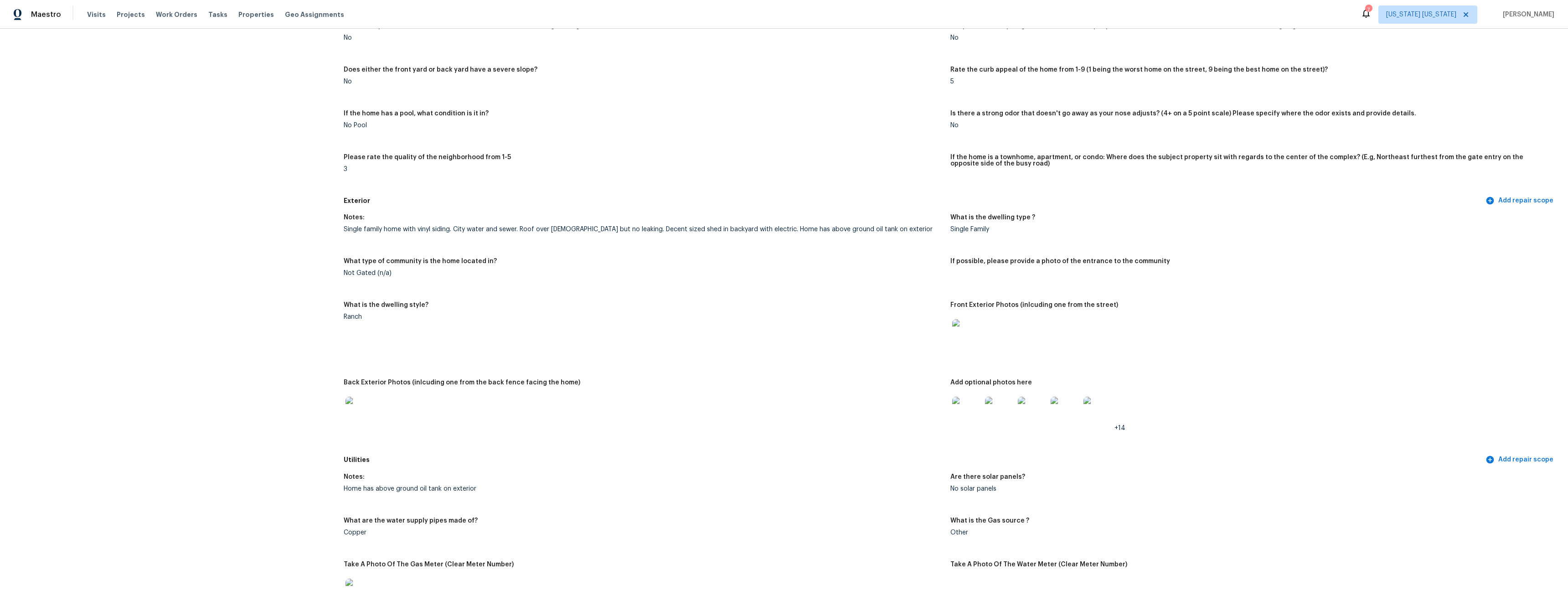
scroll to position [295, 0]
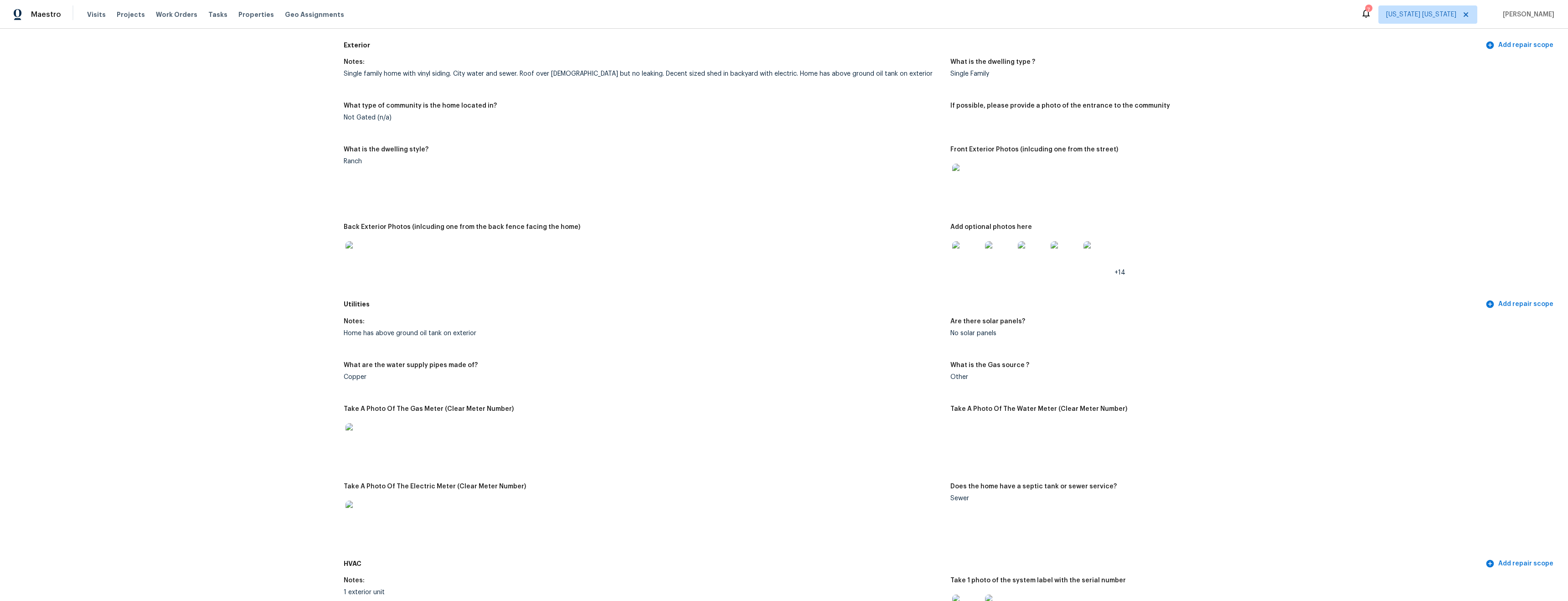
click at [954, 181] on img at bounding box center [968, 178] width 30 height 30
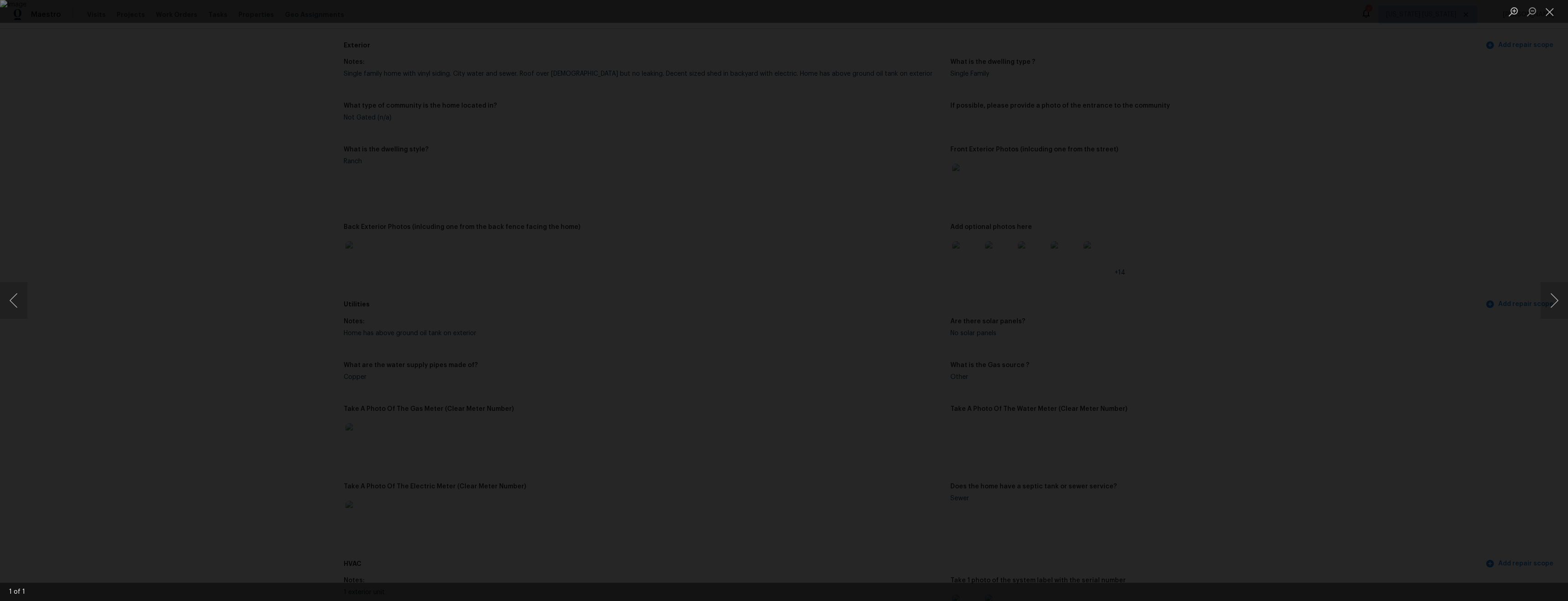
click at [793, 521] on div "Lightbox" at bounding box center [784, 300] width 1568 height 601
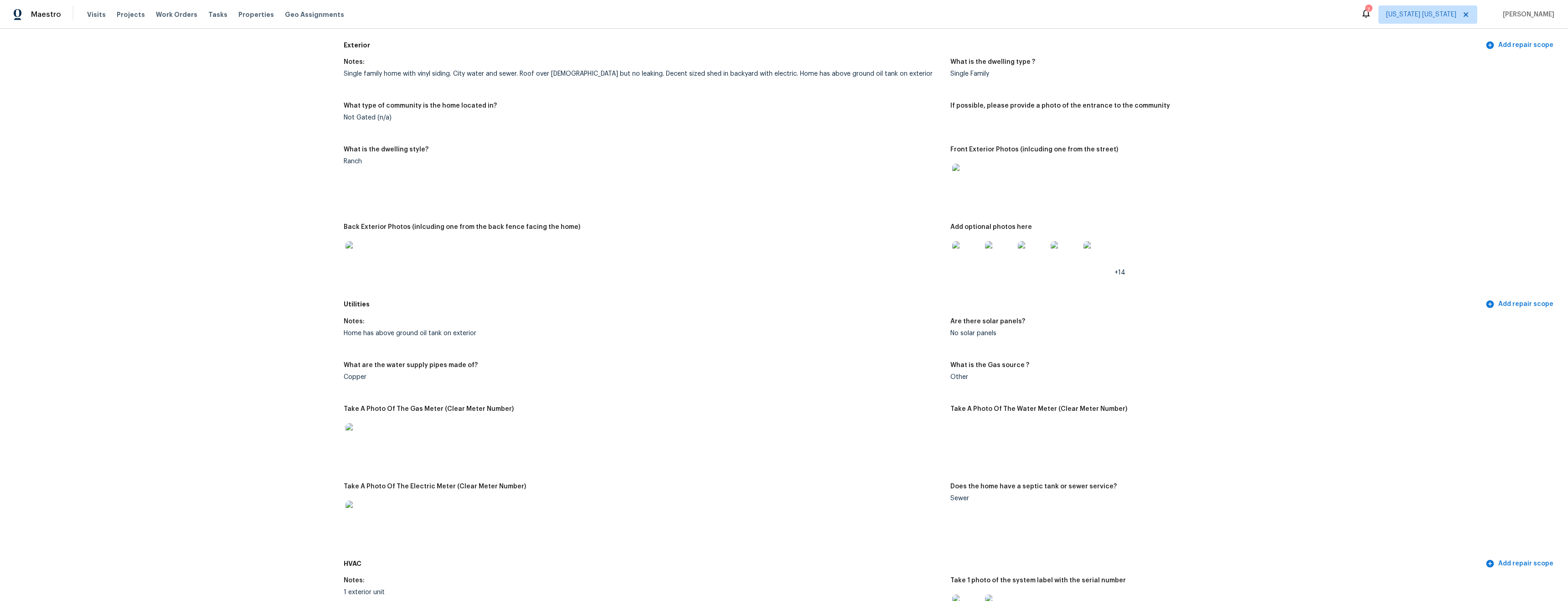
click at [963, 256] on img at bounding box center [968, 256] width 30 height 30
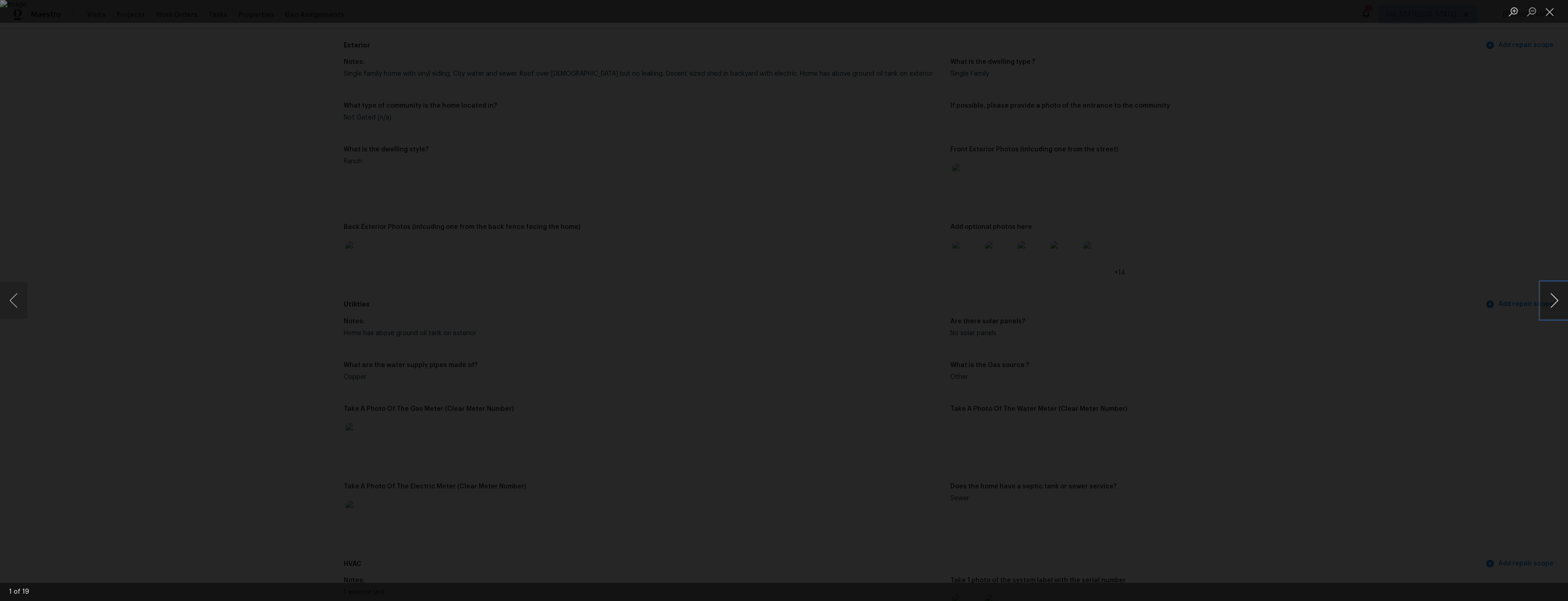
click at [1556, 306] on button "Next image" at bounding box center [1554, 300] width 27 height 36
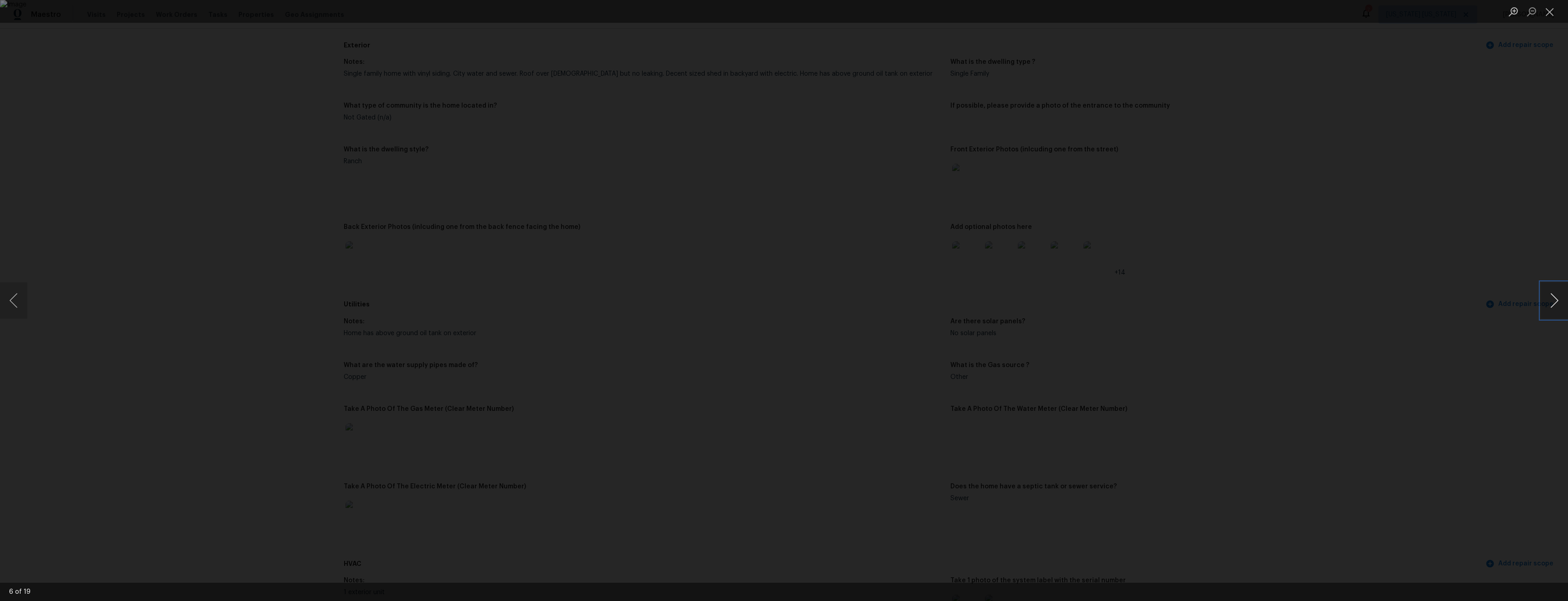
click at [1556, 306] on button "Next image" at bounding box center [1554, 300] width 27 height 36
drag, startPoint x: 1348, startPoint y: 379, endPoint x: 1326, endPoint y: 383, distance: 22.4
click at [1348, 379] on div "Lightbox" at bounding box center [784, 300] width 1568 height 601
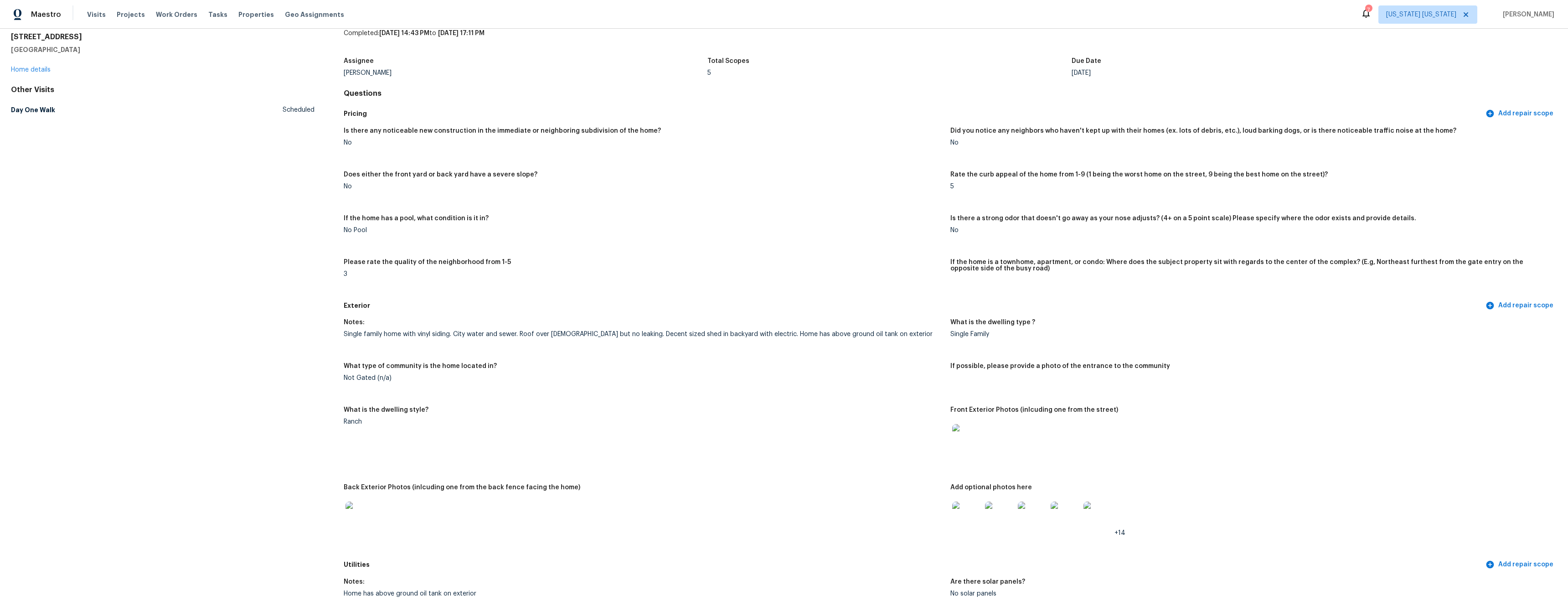
scroll to position [0, 0]
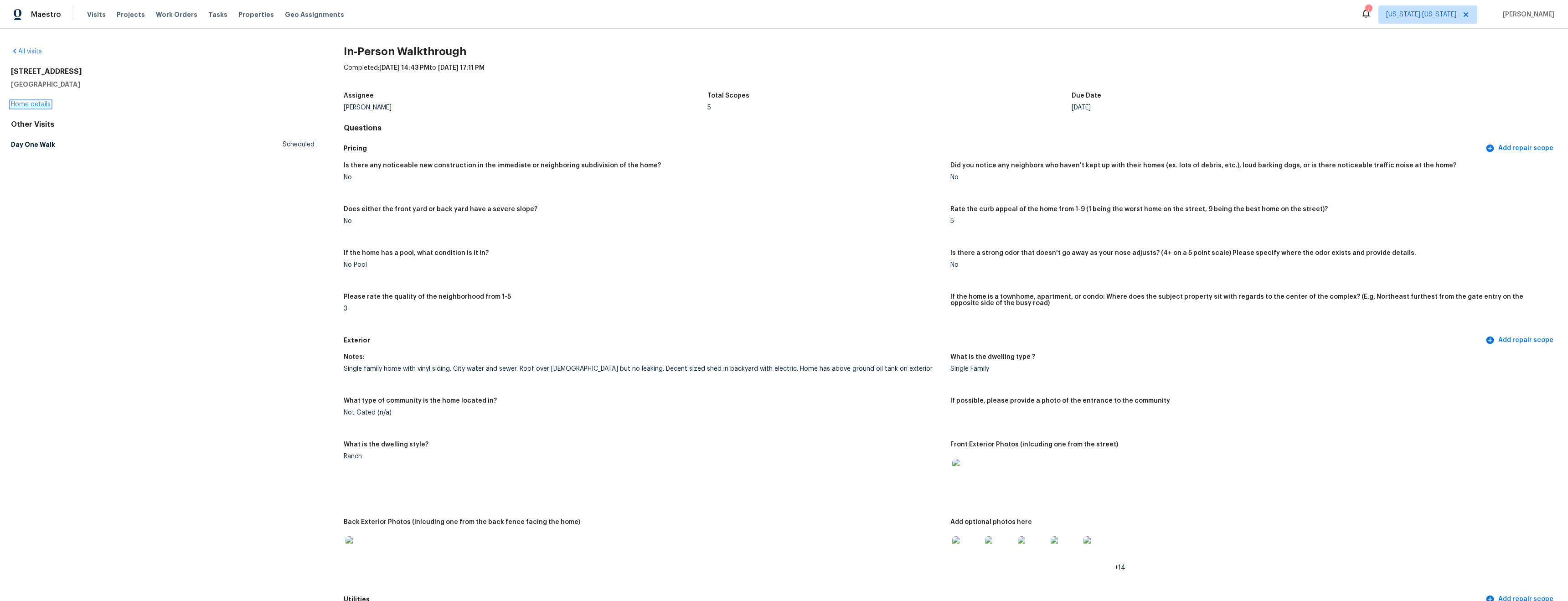
click at [42, 106] on link "Home details" at bounding box center [30, 104] width 39 height 7
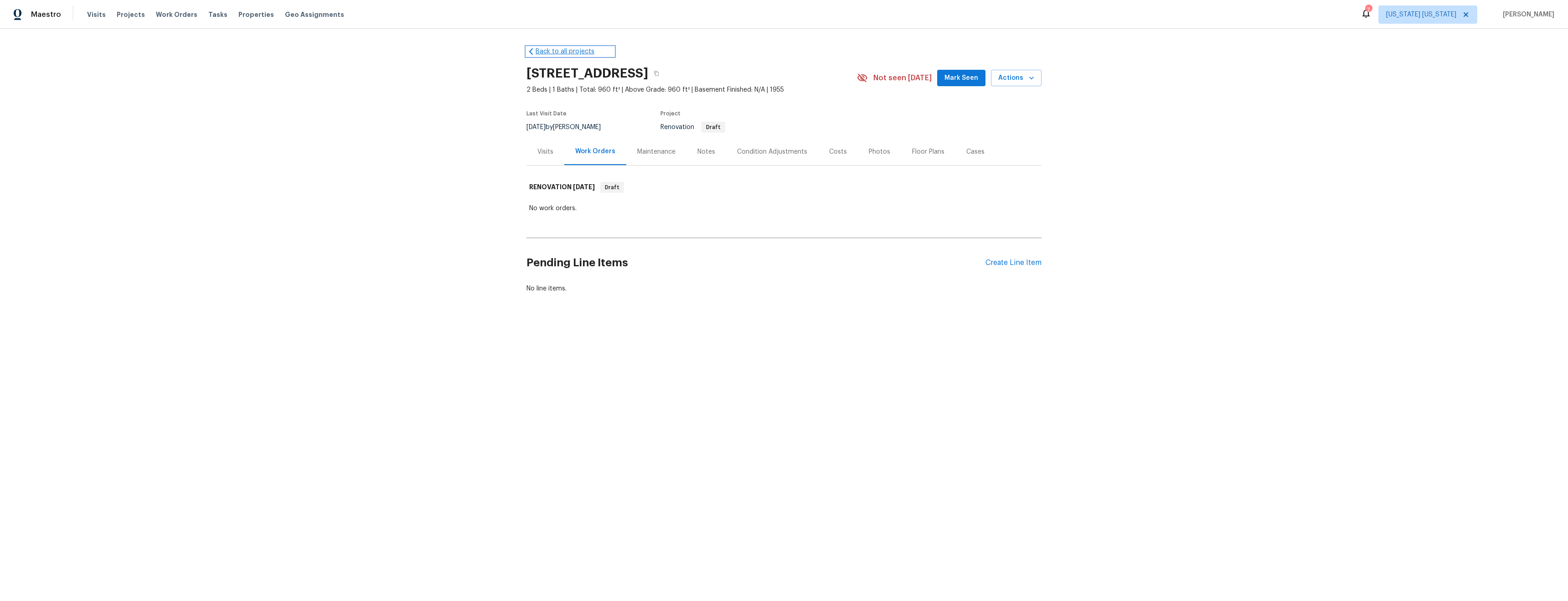
click at [545, 53] on link "Back to all projects" at bounding box center [570, 51] width 88 height 9
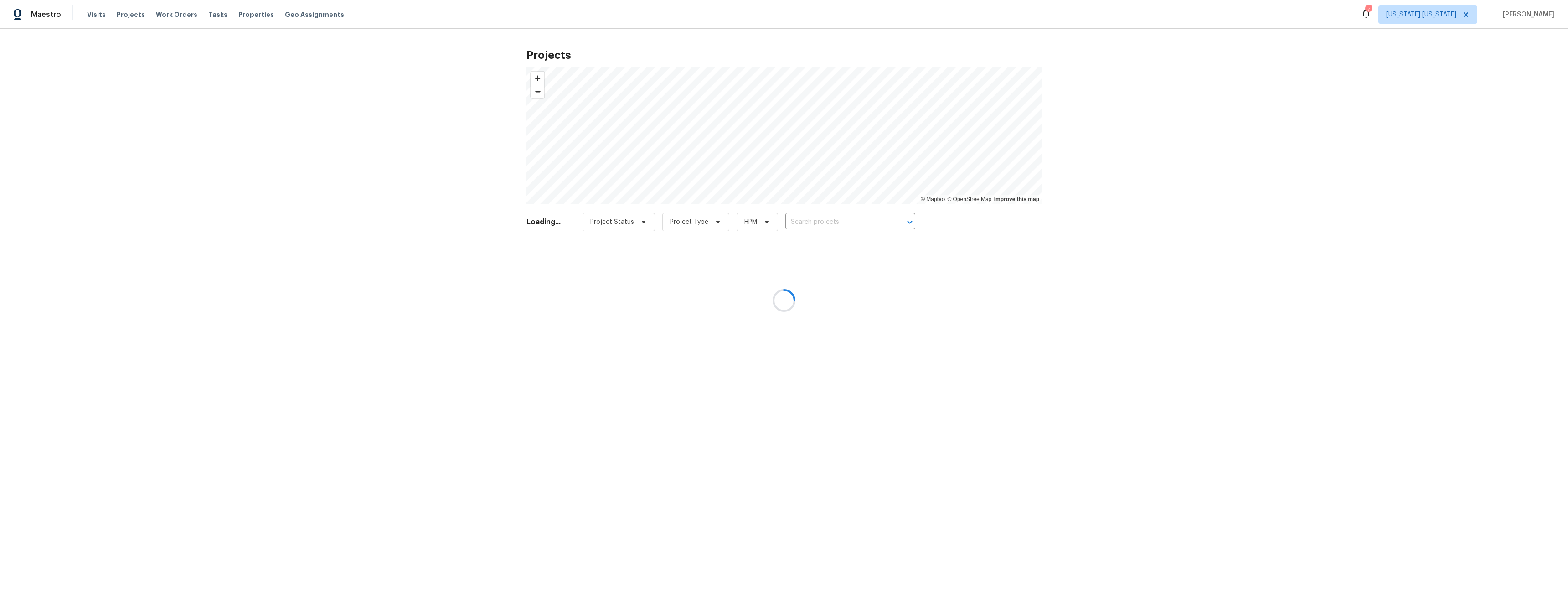
click at [246, 15] on div at bounding box center [784, 300] width 1568 height 601
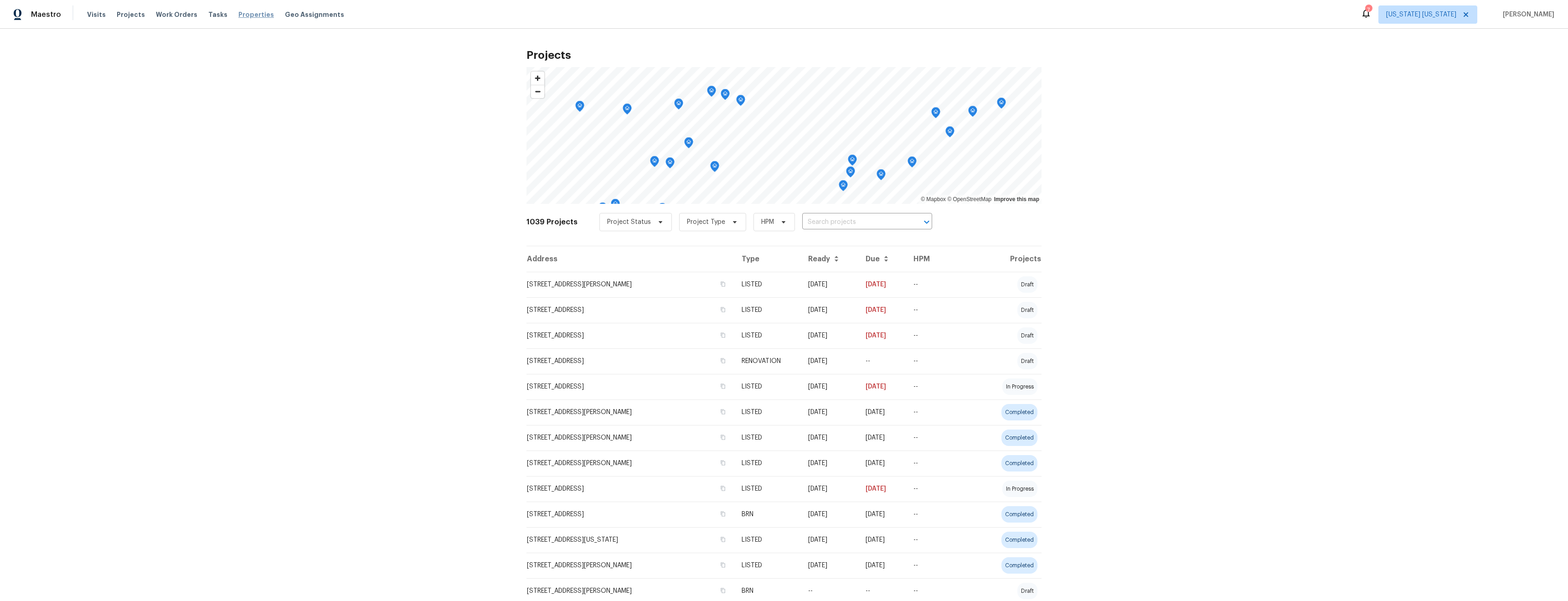
click at [241, 18] on span "Properties" at bounding box center [255, 14] width 35 height 9
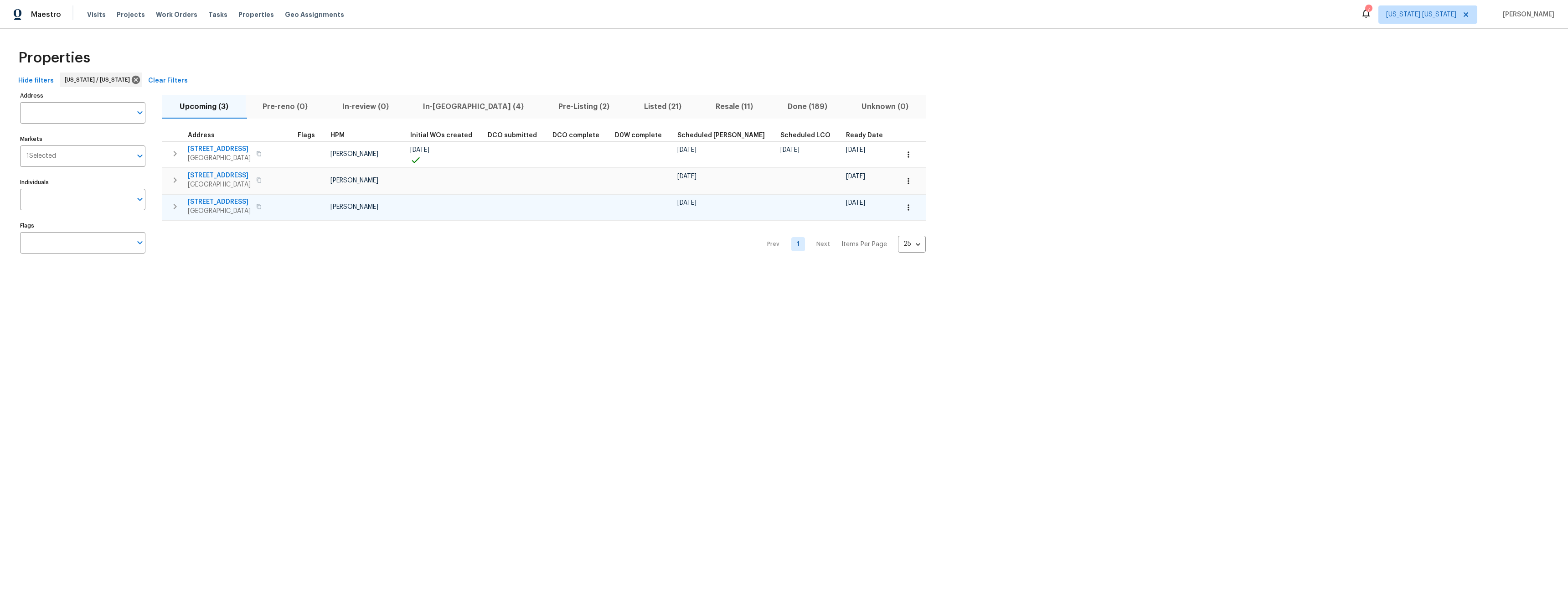
click at [199, 202] on span "38 Warrenville Rd" at bounding box center [219, 201] width 63 height 9
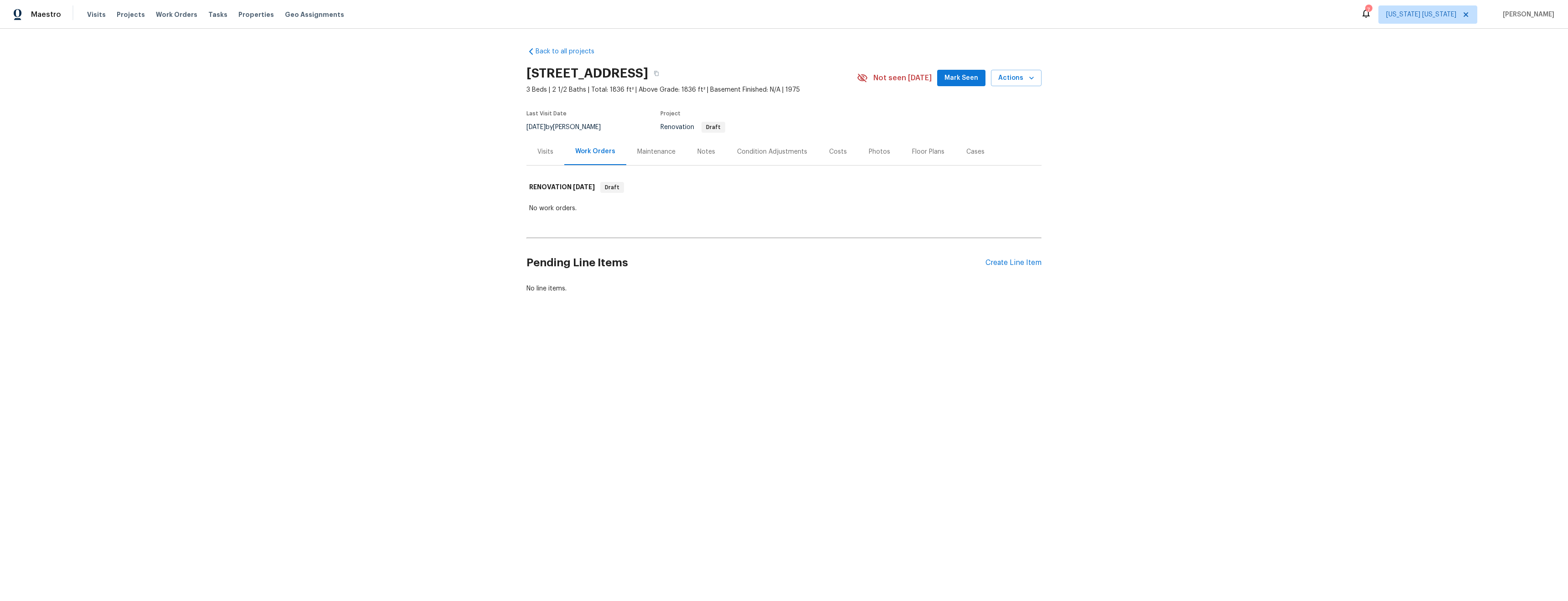
click at [538, 154] on div "Visits" at bounding box center [545, 151] width 16 height 9
click at [557, 270] on link "In-Person Walkthrough" at bounding box center [561, 272] width 68 height 7
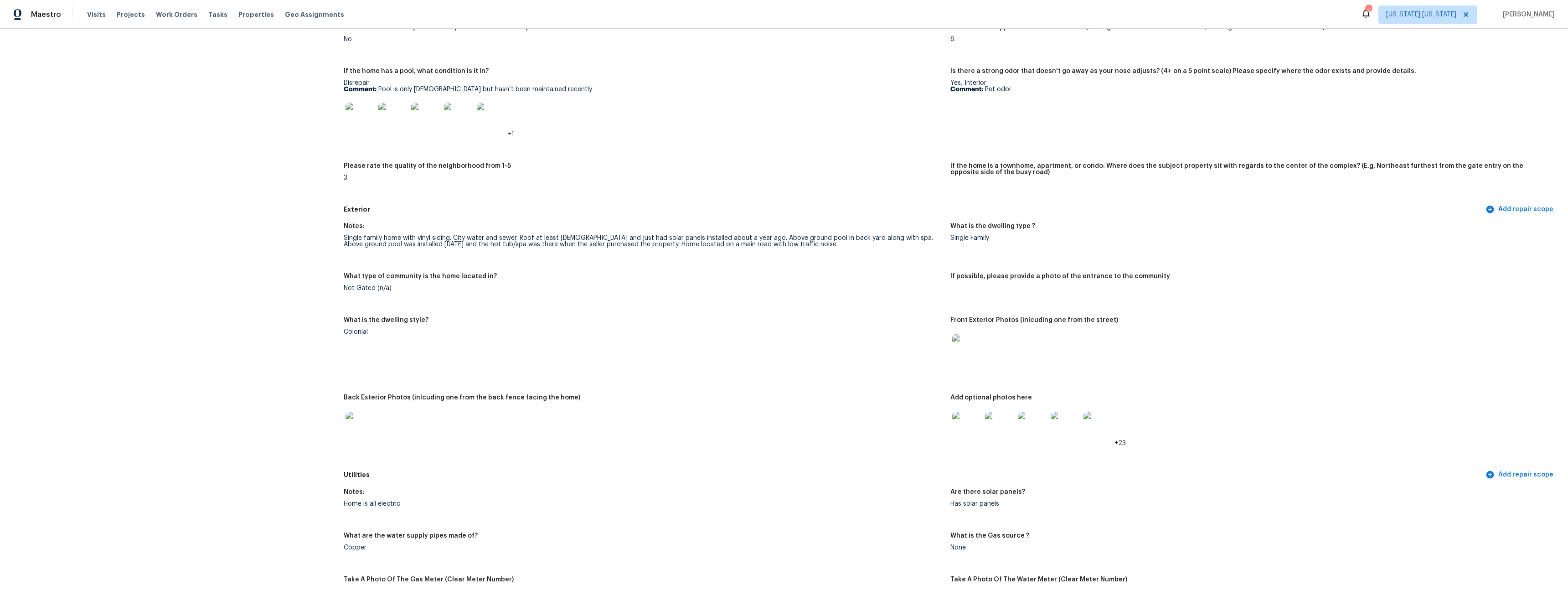
scroll to position [408, 0]
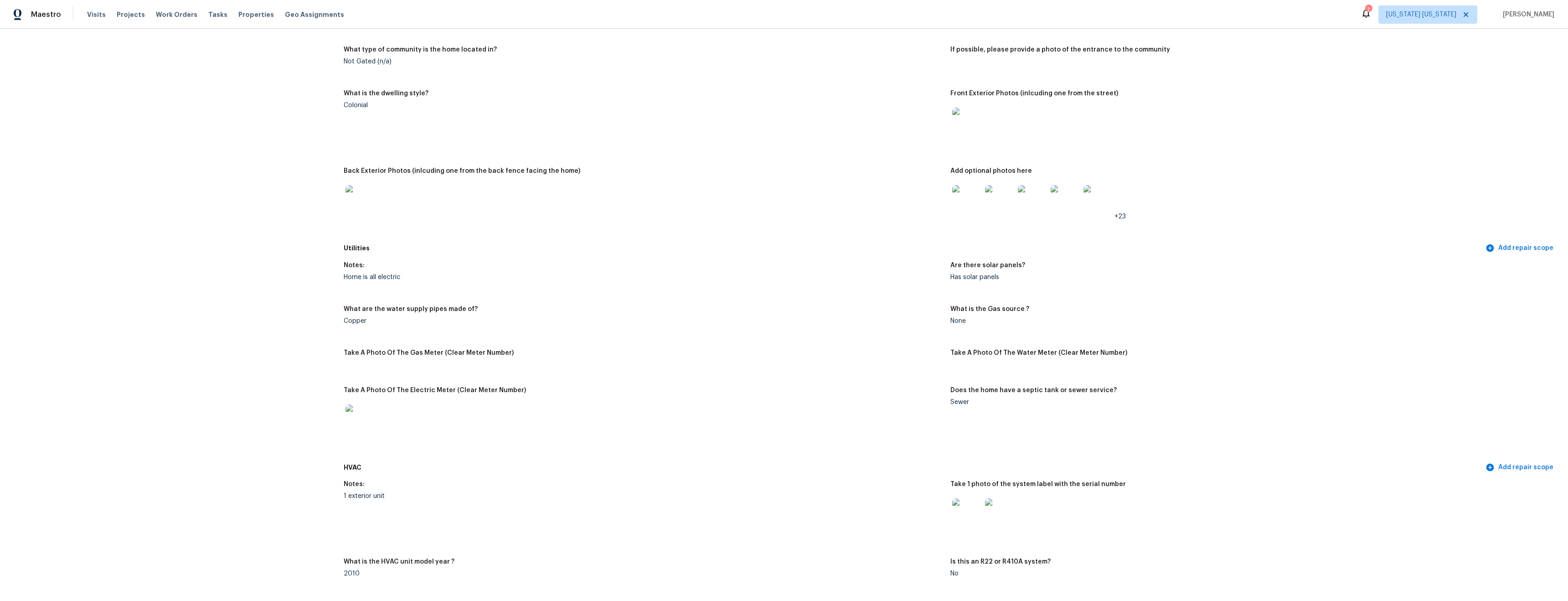
click at [963, 204] on img at bounding box center [968, 200] width 30 height 30
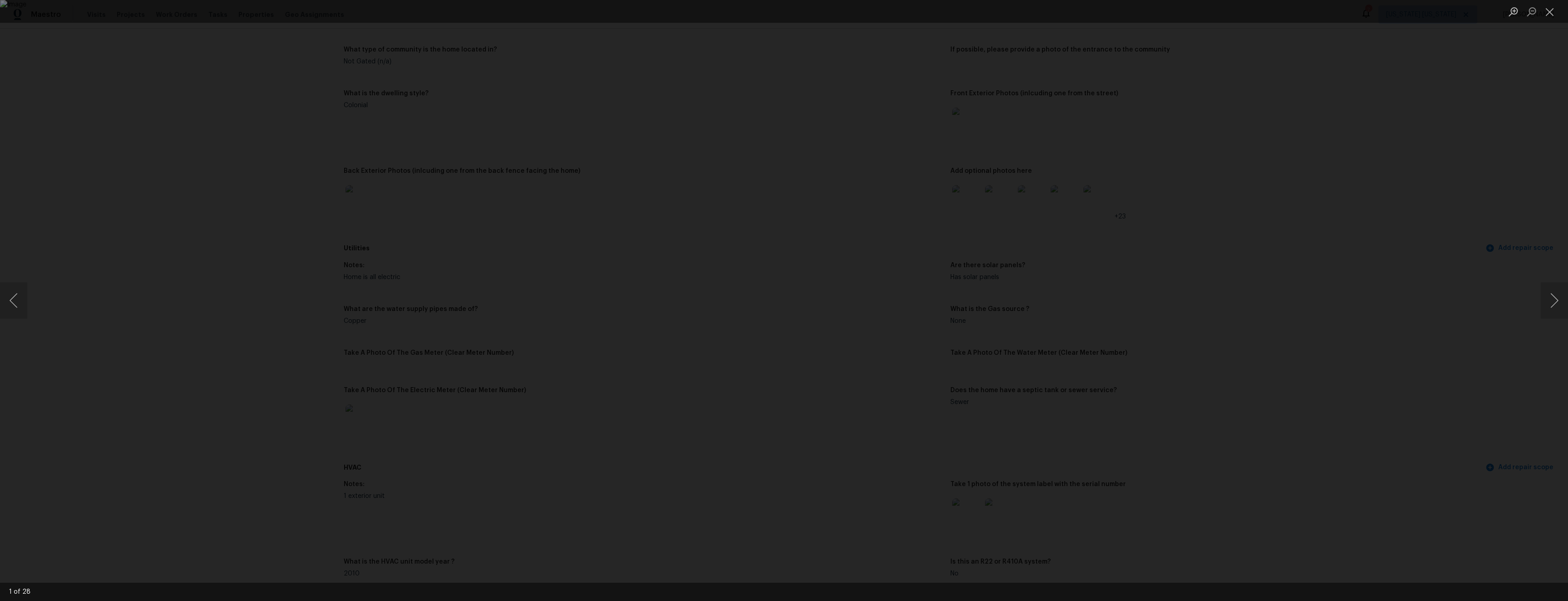
click at [1278, 296] on div "Lightbox" at bounding box center [784, 300] width 1568 height 601
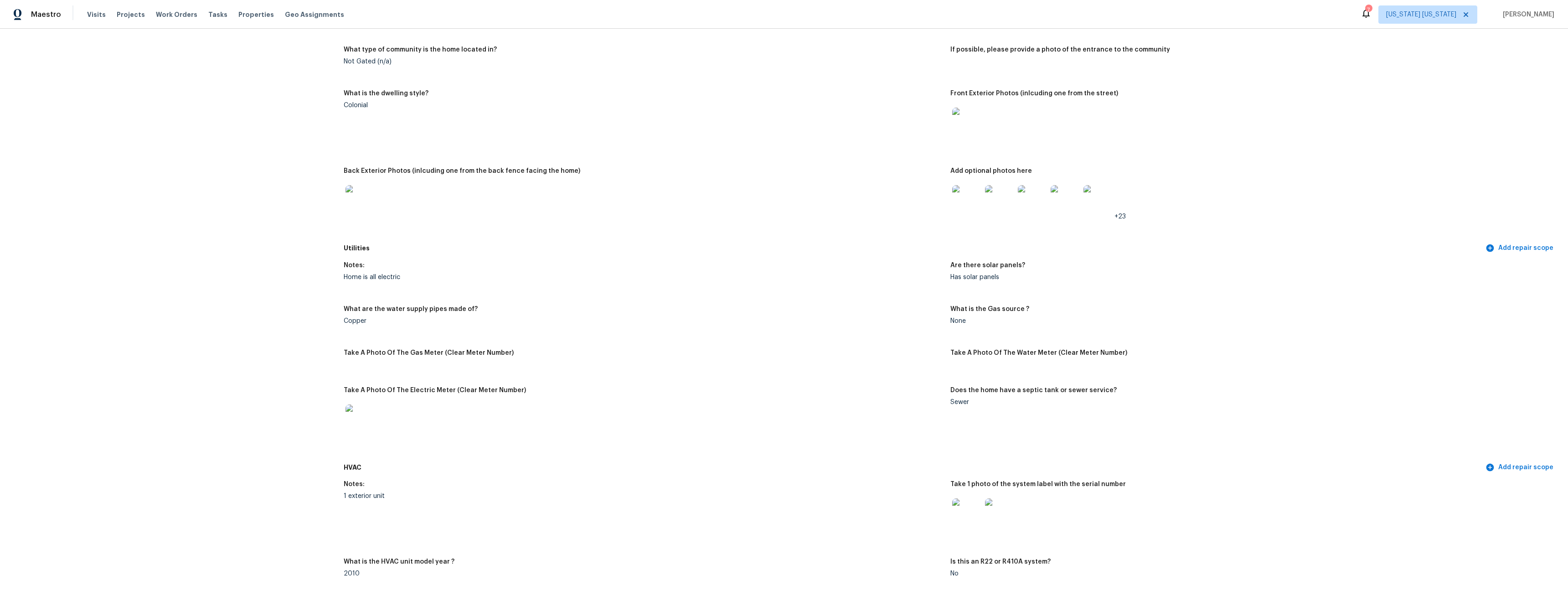
click at [963, 135] on img at bounding box center [968, 122] width 30 height 30
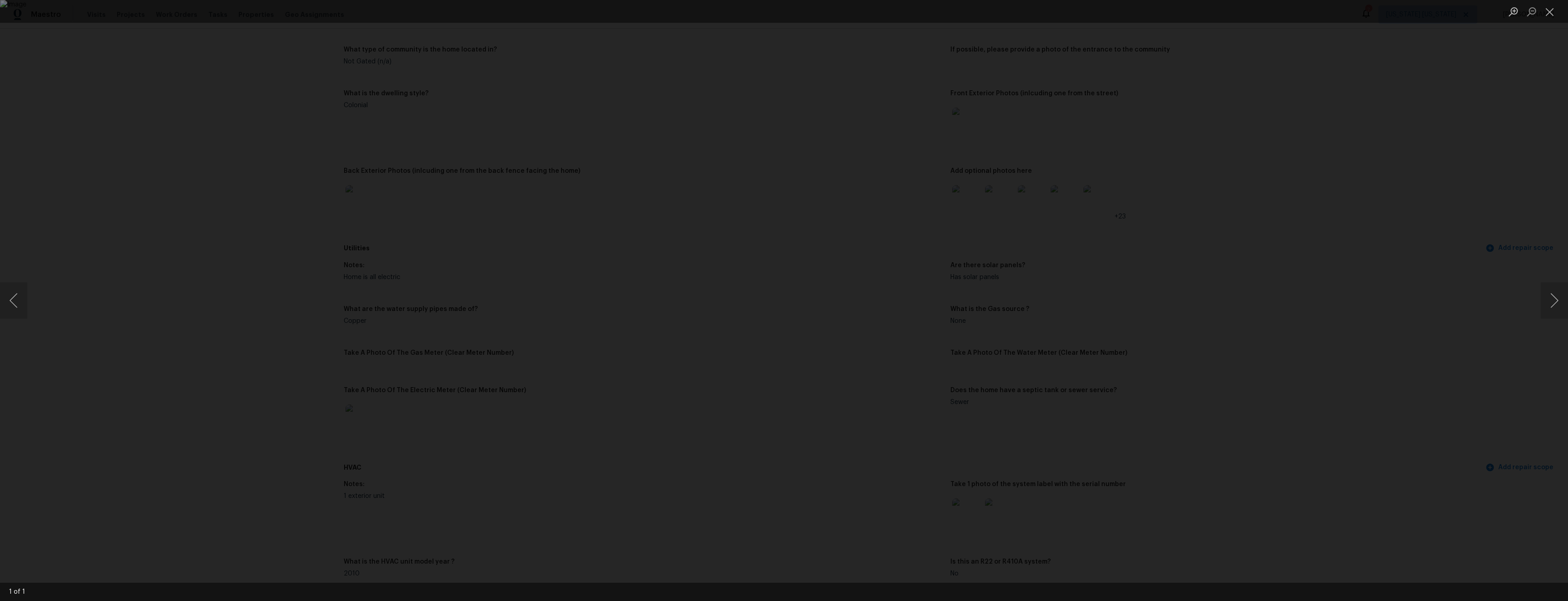
click at [1256, 369] on div "Lightbox" at bounding box center [784, 300] width 1568 height 601
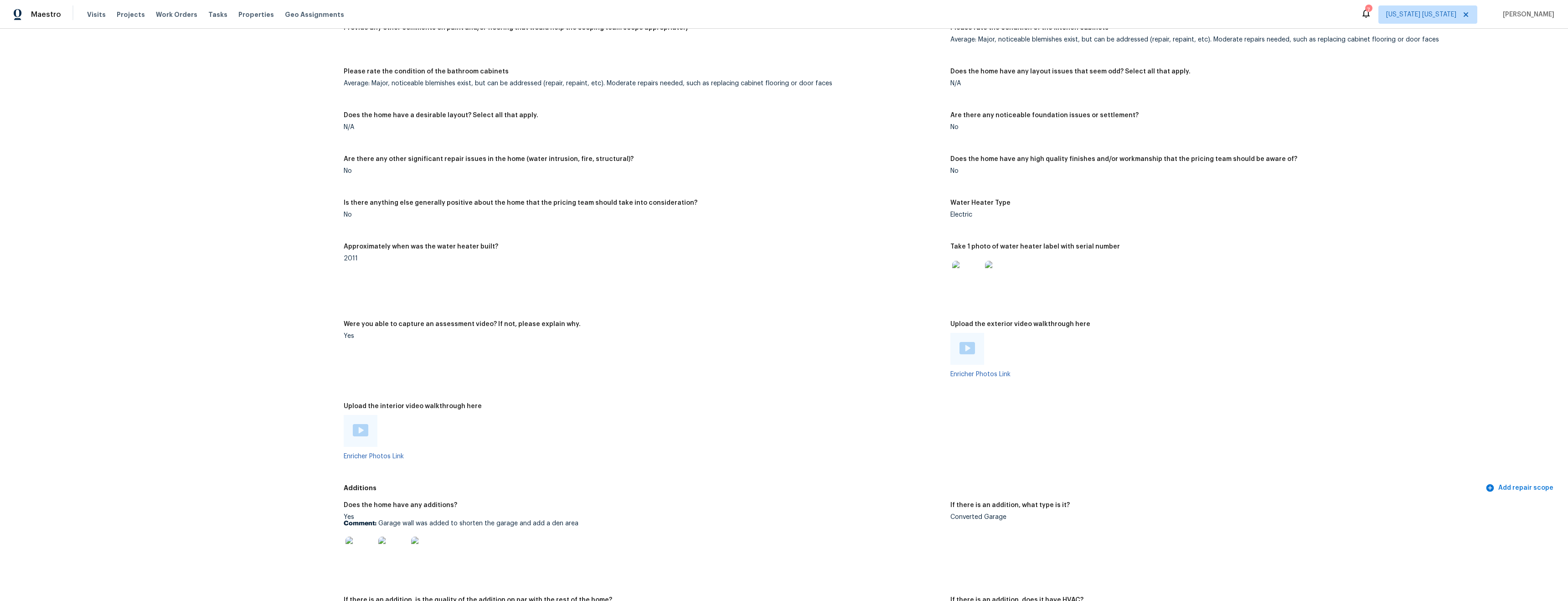
scroll to position [1631, 0]
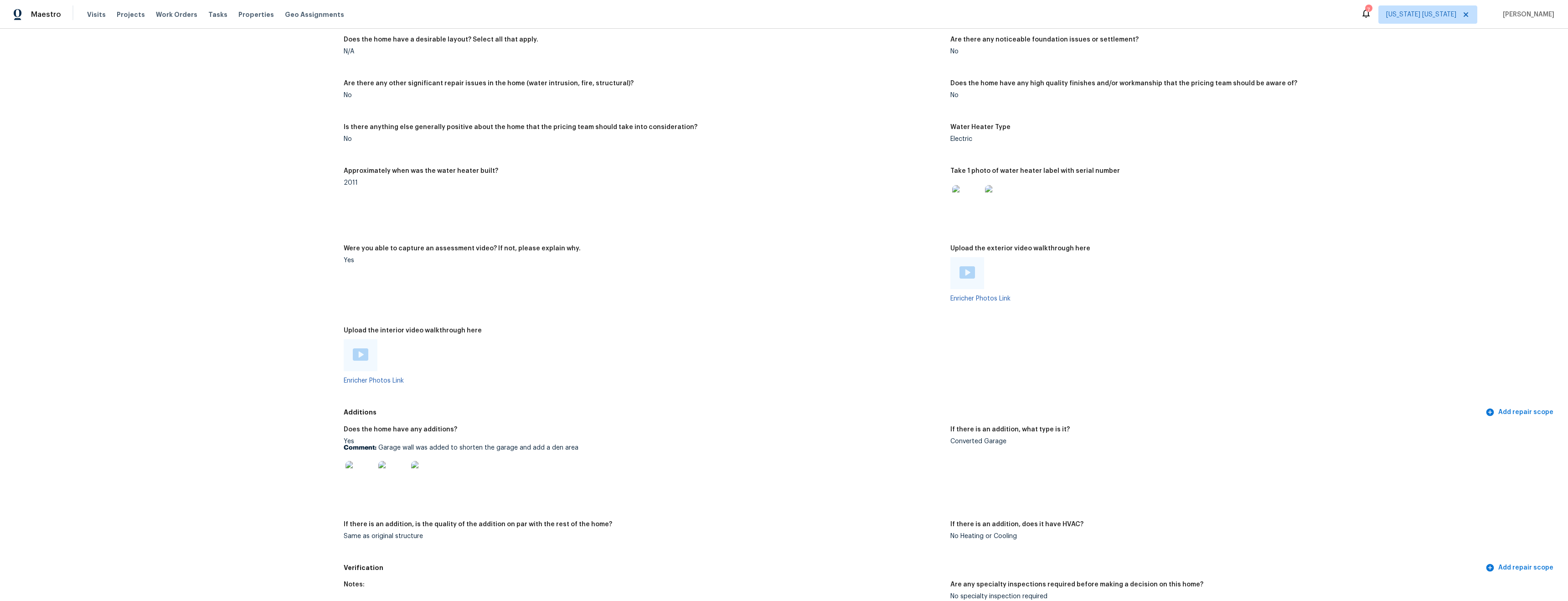
click at [421, 471] on img at bounding box center [426, 475] width 30 height 30
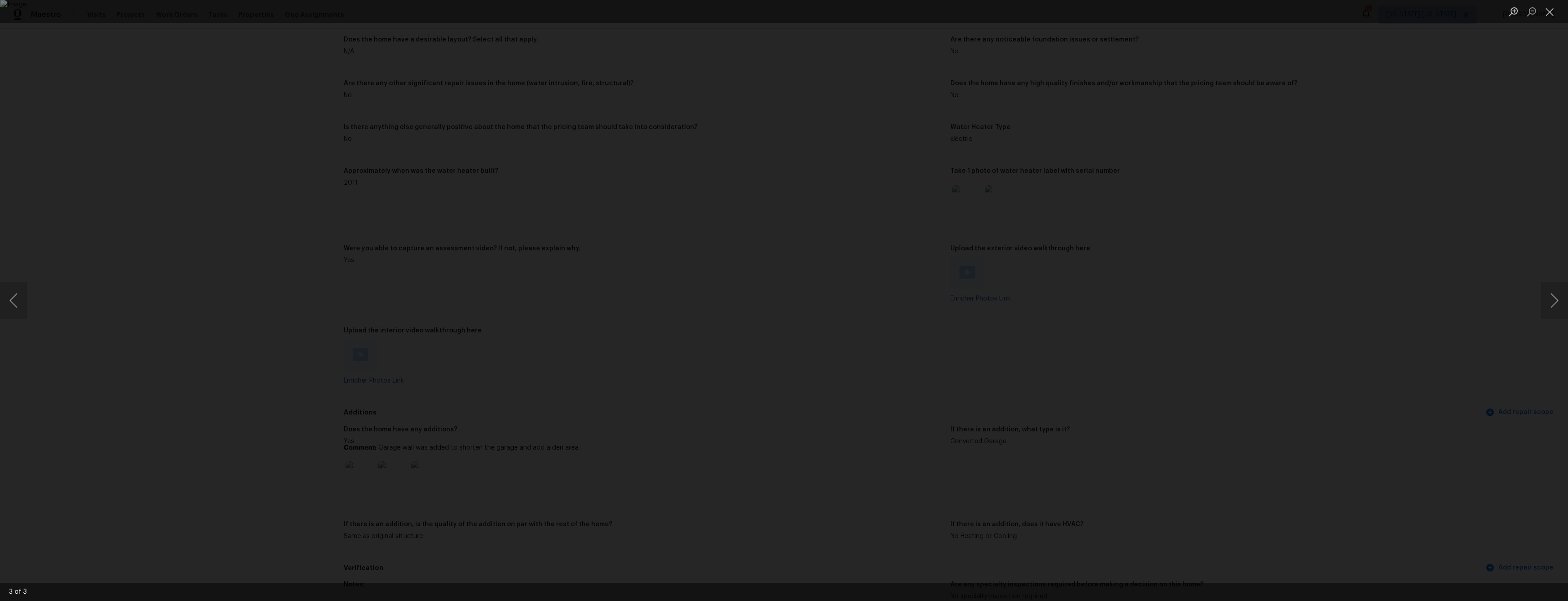
click at [263, 385] on div "Lightbox" at bounding box center [784, 300] width 1568 height 601
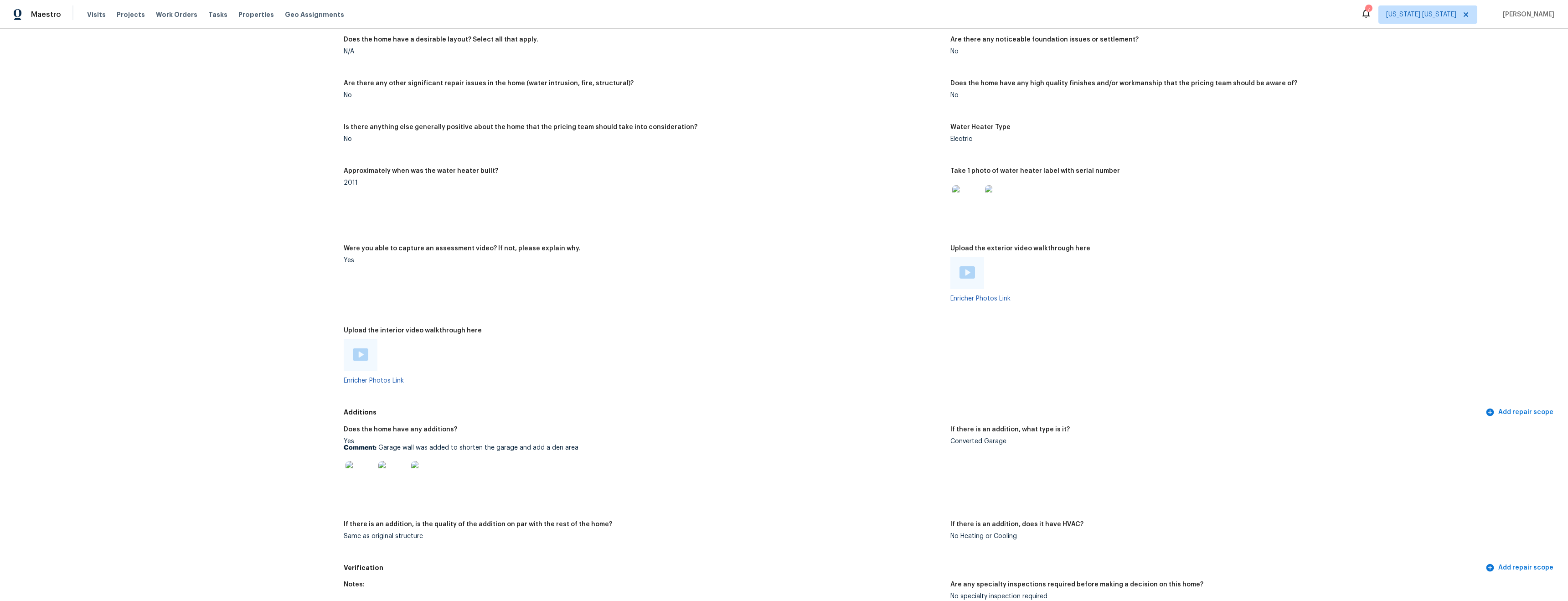
click at [397, 474] on img at bounding box center [393, 475] width 30 height 30
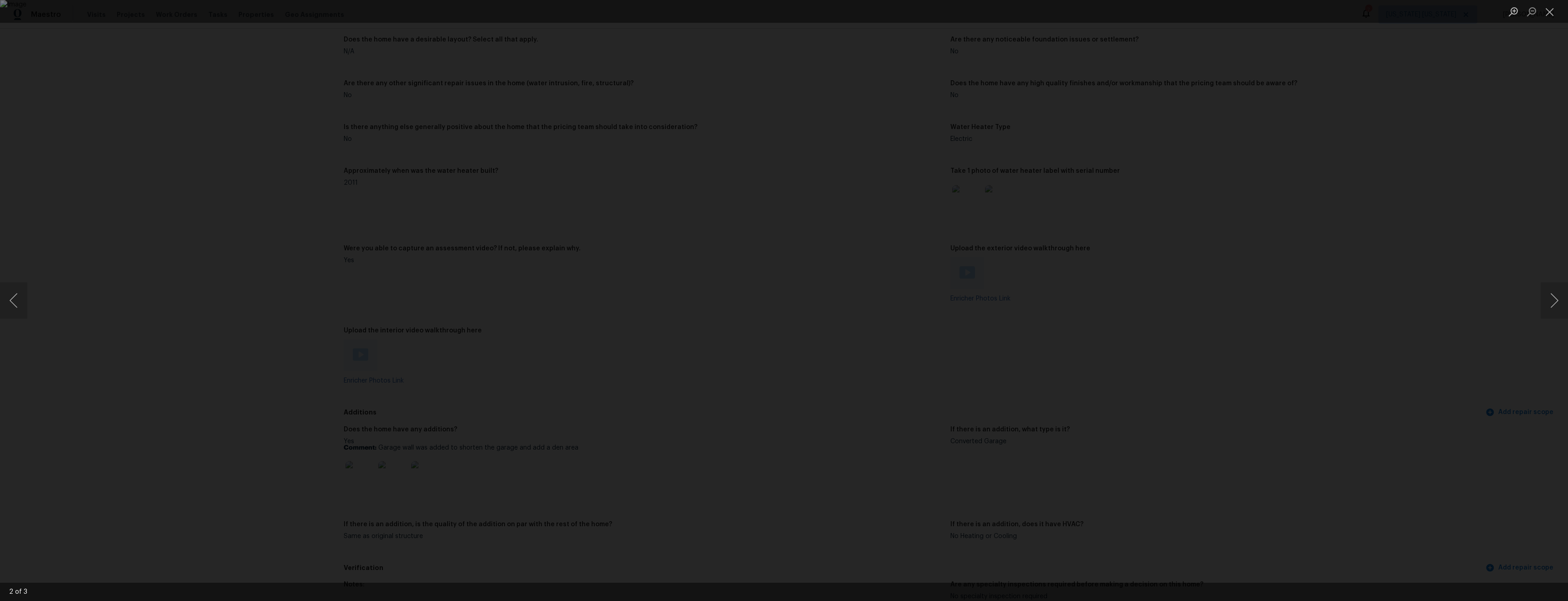
click at [186, 423] on div "Lightbox" at bounding box center [784, 300] width 1568 height 601
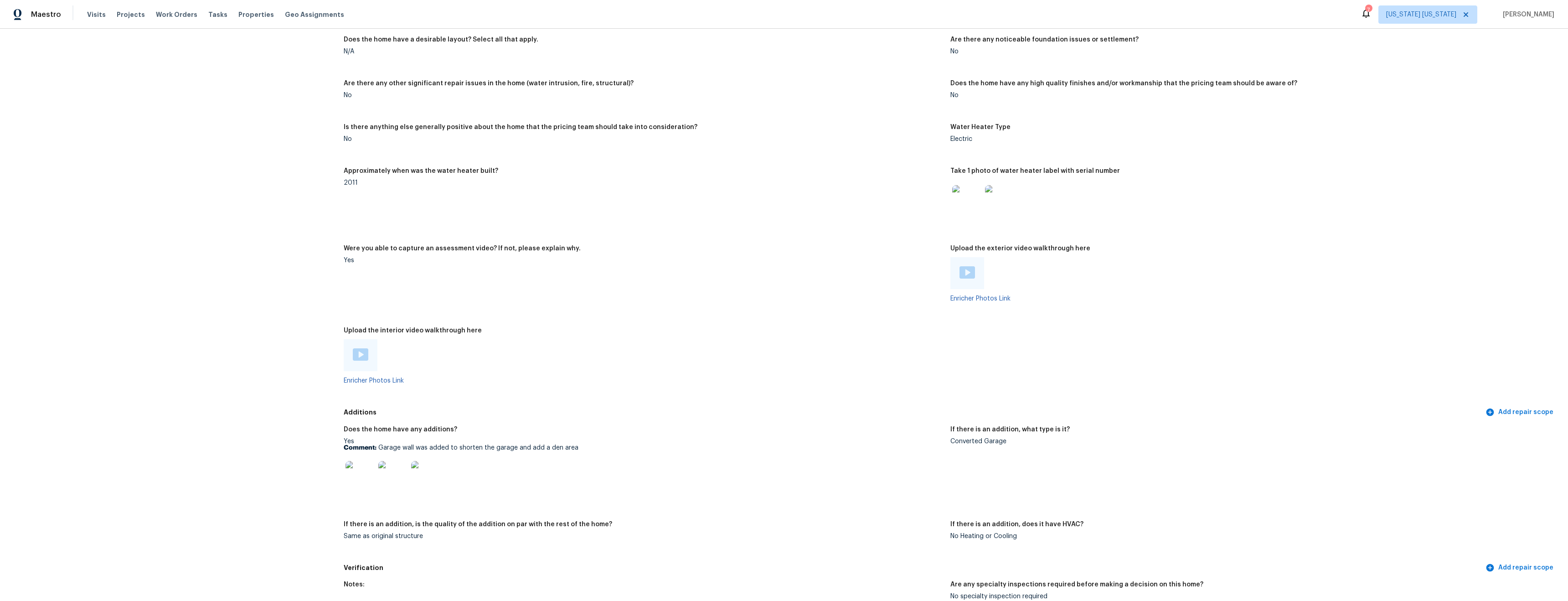
click at [370, 477] on img at bounding box center [361, 475] width 30 height 30
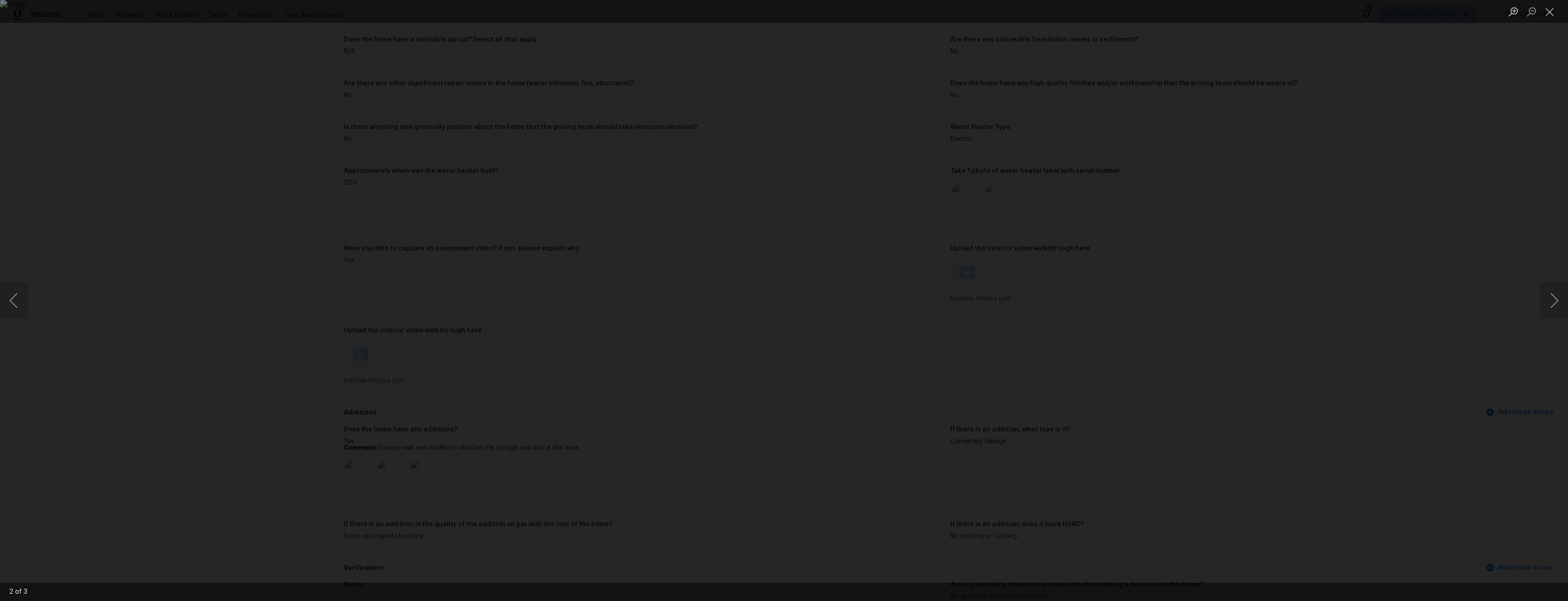
click at [144, 384] on div "Lightbox" at bounding box center [784, 300] width 1568 height 601
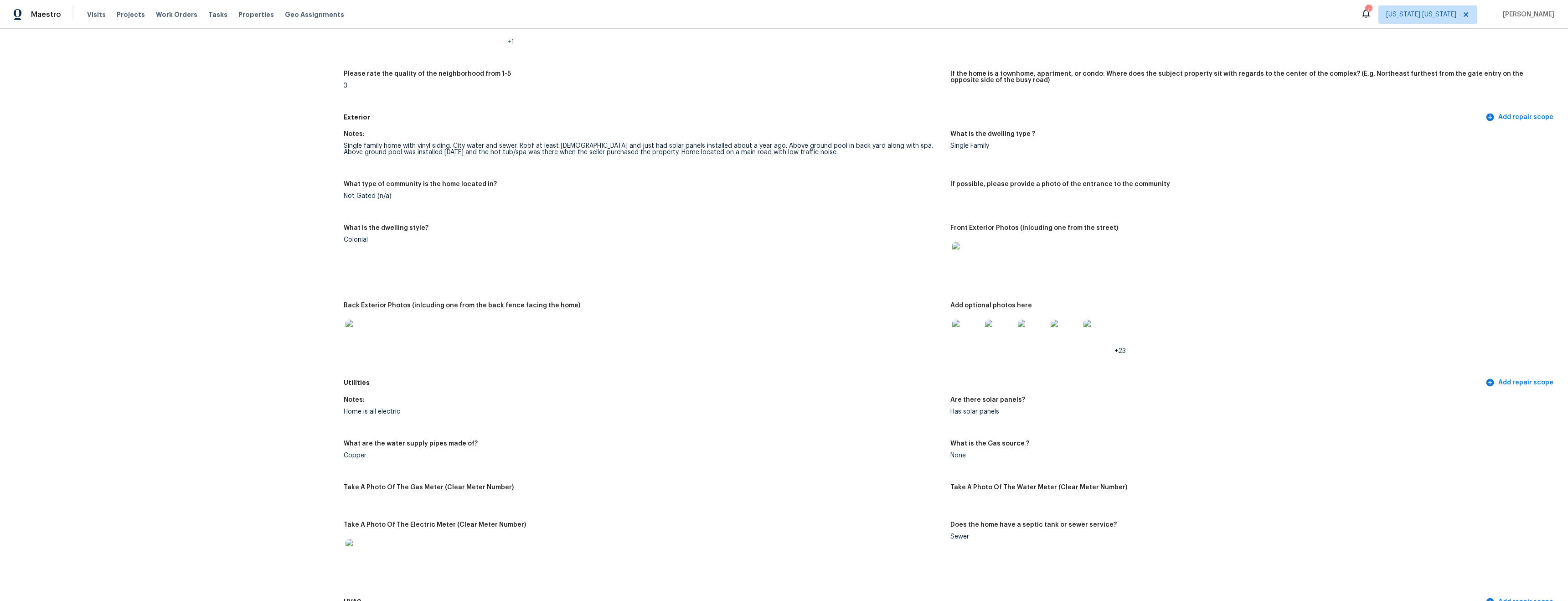
scroll to position [101, 0]
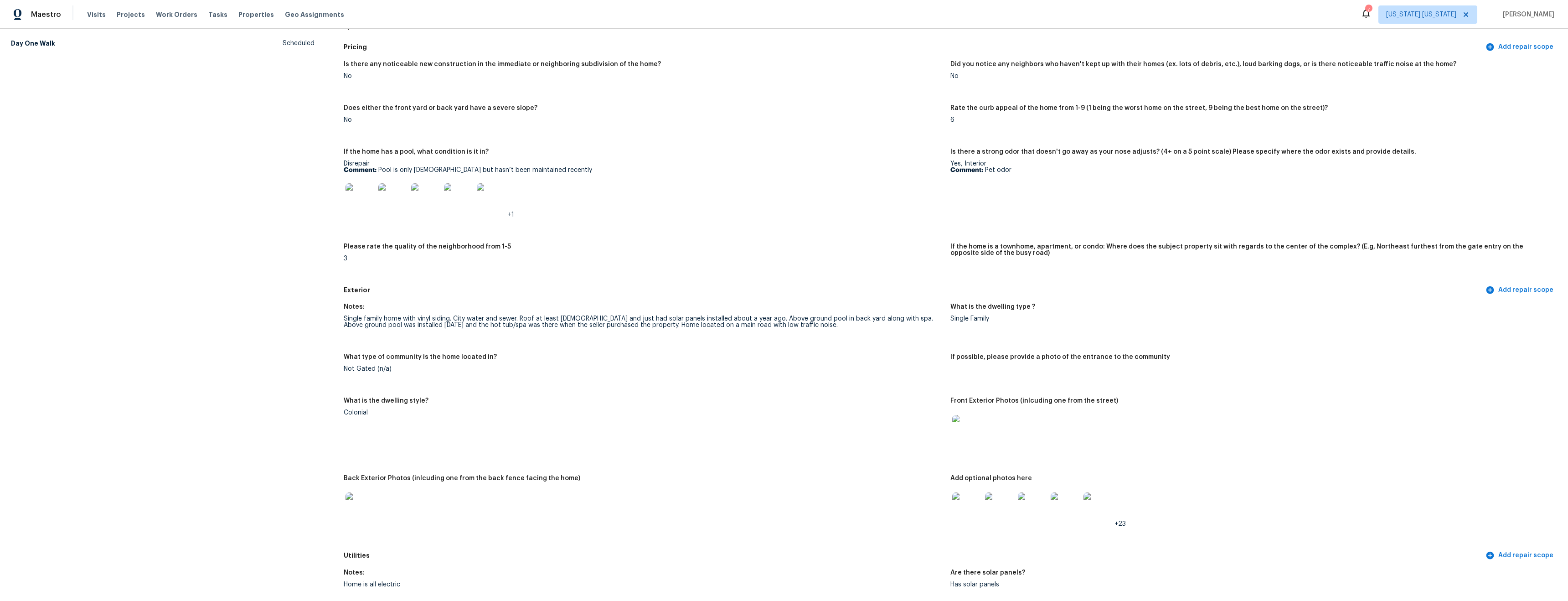
click at [962, 431] on img at bounding box center [968, 429] width 30 height 30
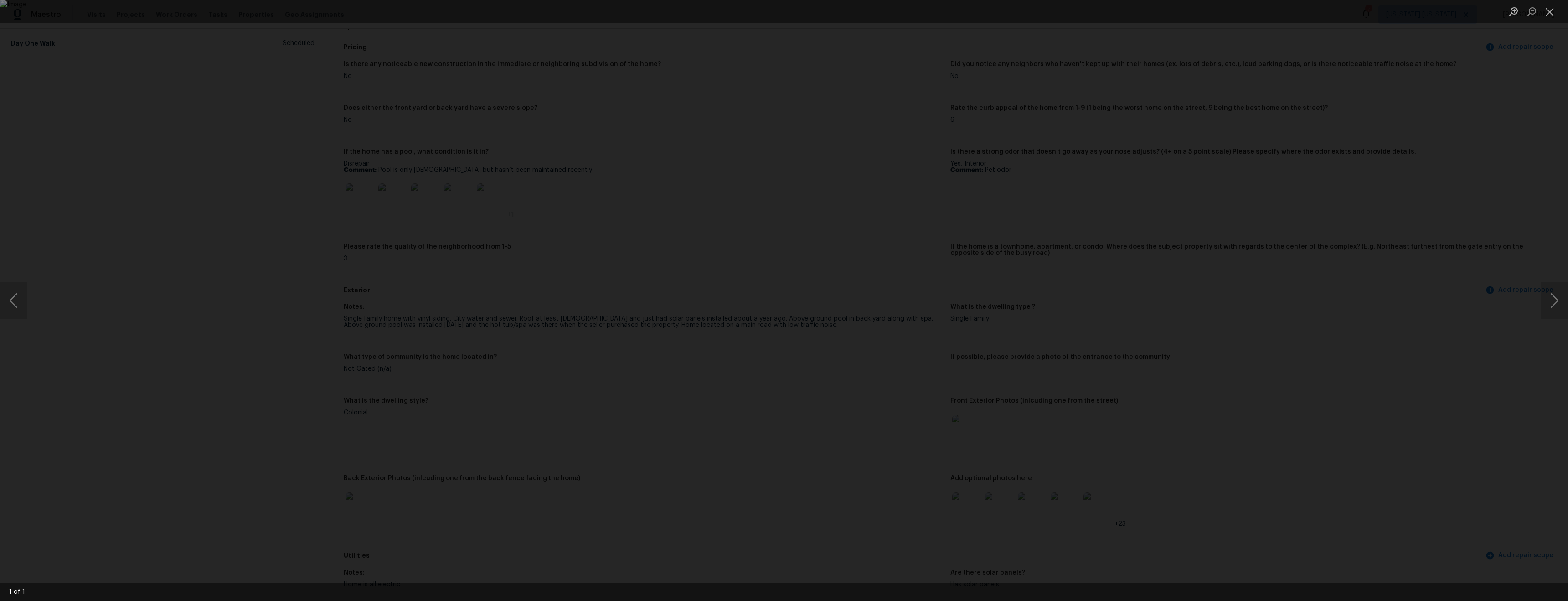
click at [800, 485] on div "Lightbox" at bounding box center [784, 300] width 1568 height 601
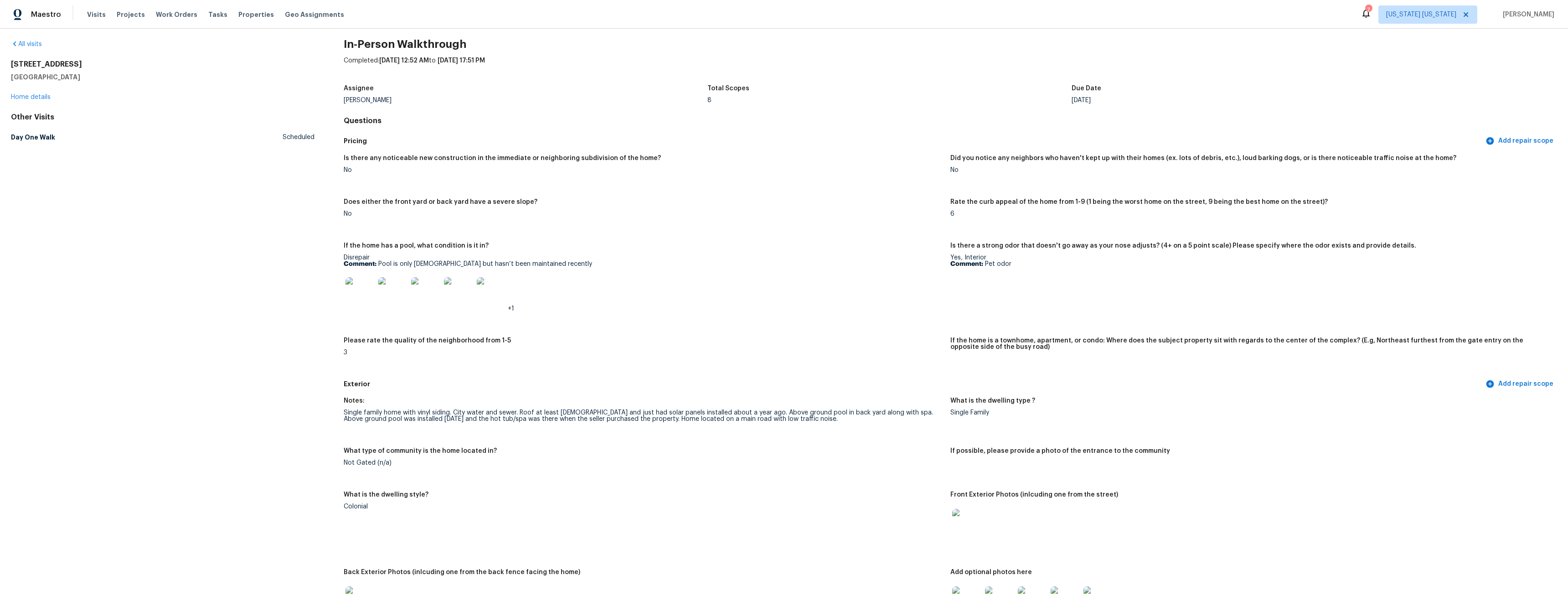
scroll to position [0, 0]
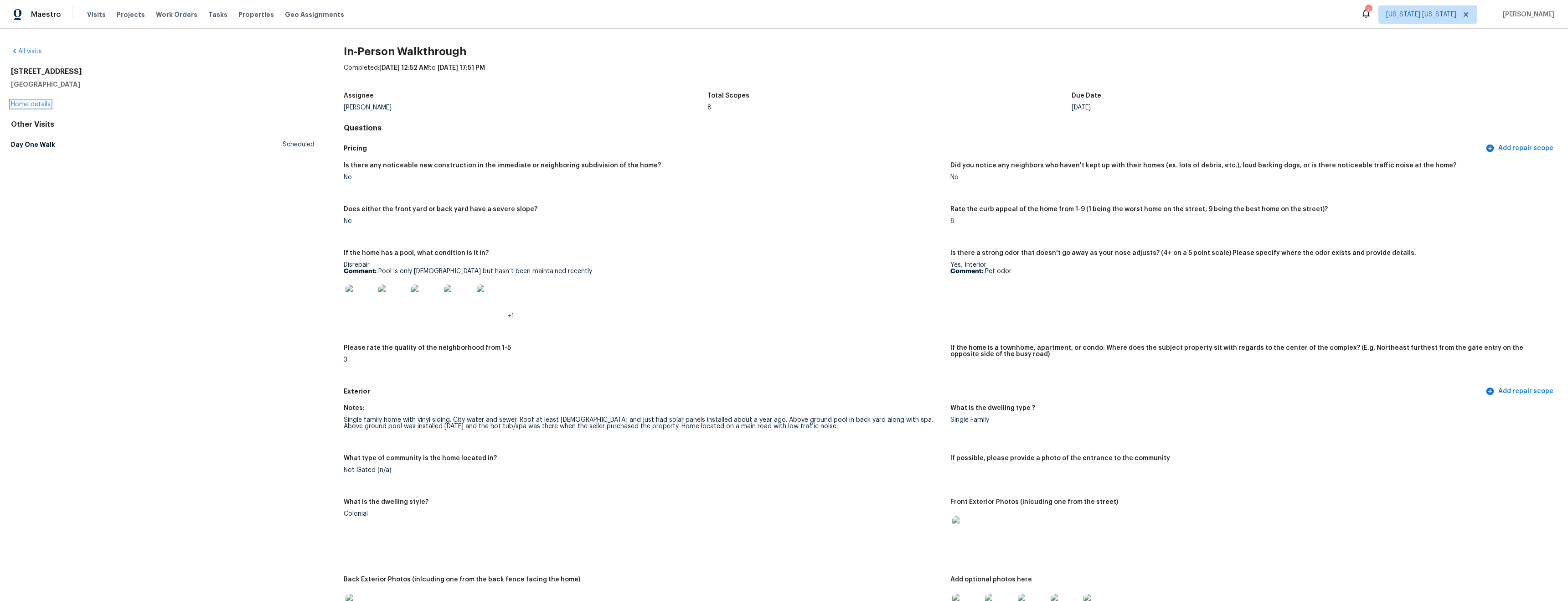
click at [42, 104] on link "Home details" at bounding box center [30, 104] width 39 height 7
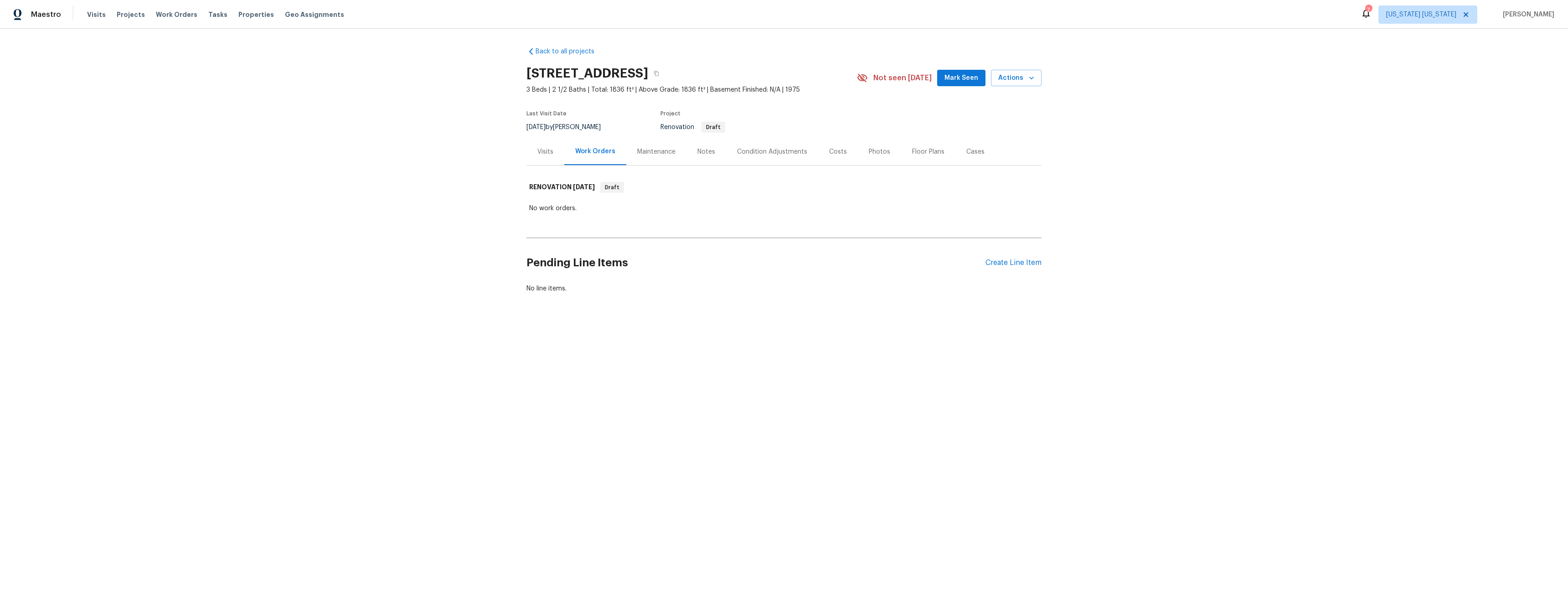
click at [1372, 18] on icon at bounding box center [1366, 12] width 11 height 11
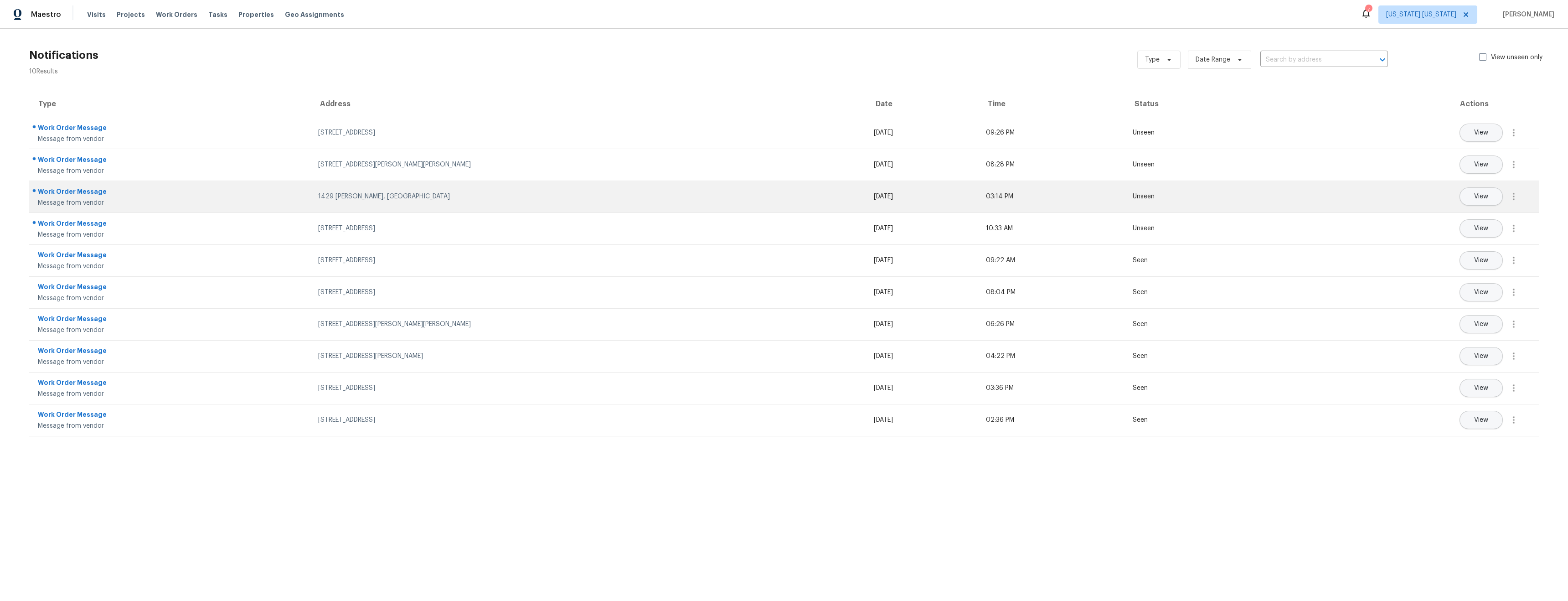
click at [485, 194] on div "1429 Melvin Pl, Plainfield, NJ 07060" at bounding box center [588, 196] width 541 height 9
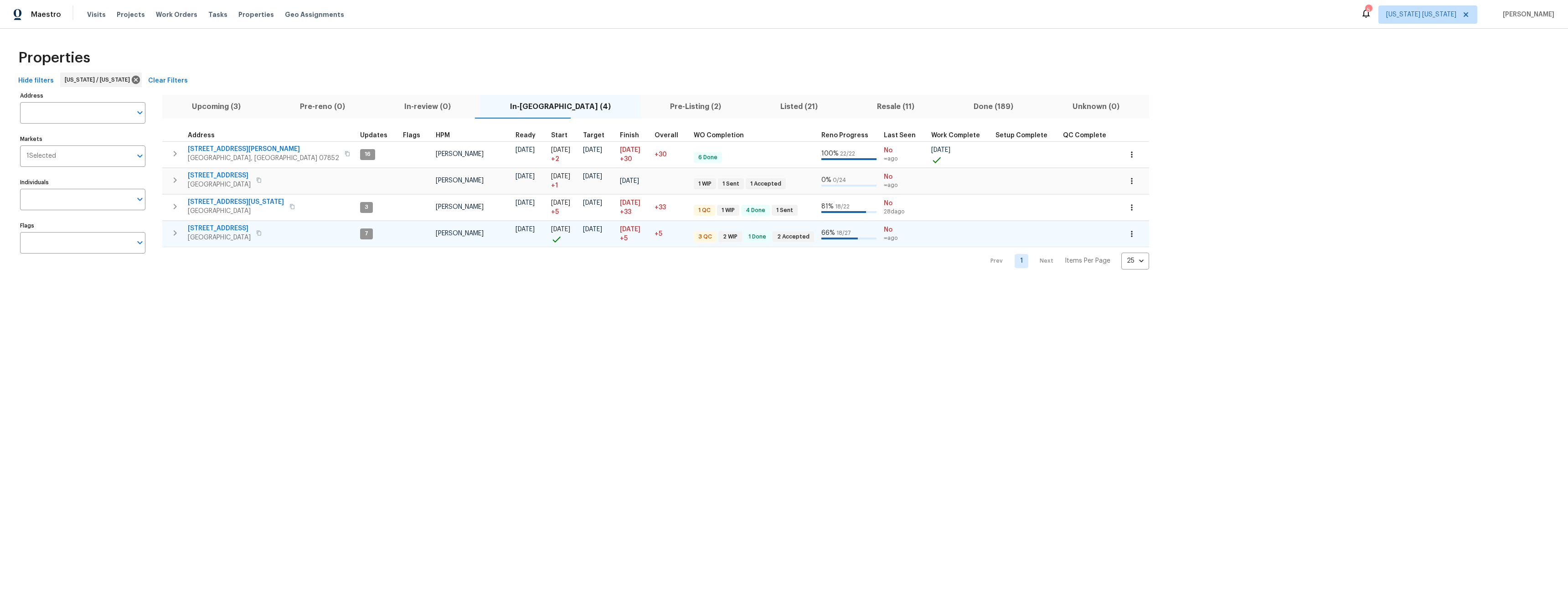
click at [205, 227] on span "[STREET_ADDRESS]" at bounding box center [219, 228] width 63 height 9
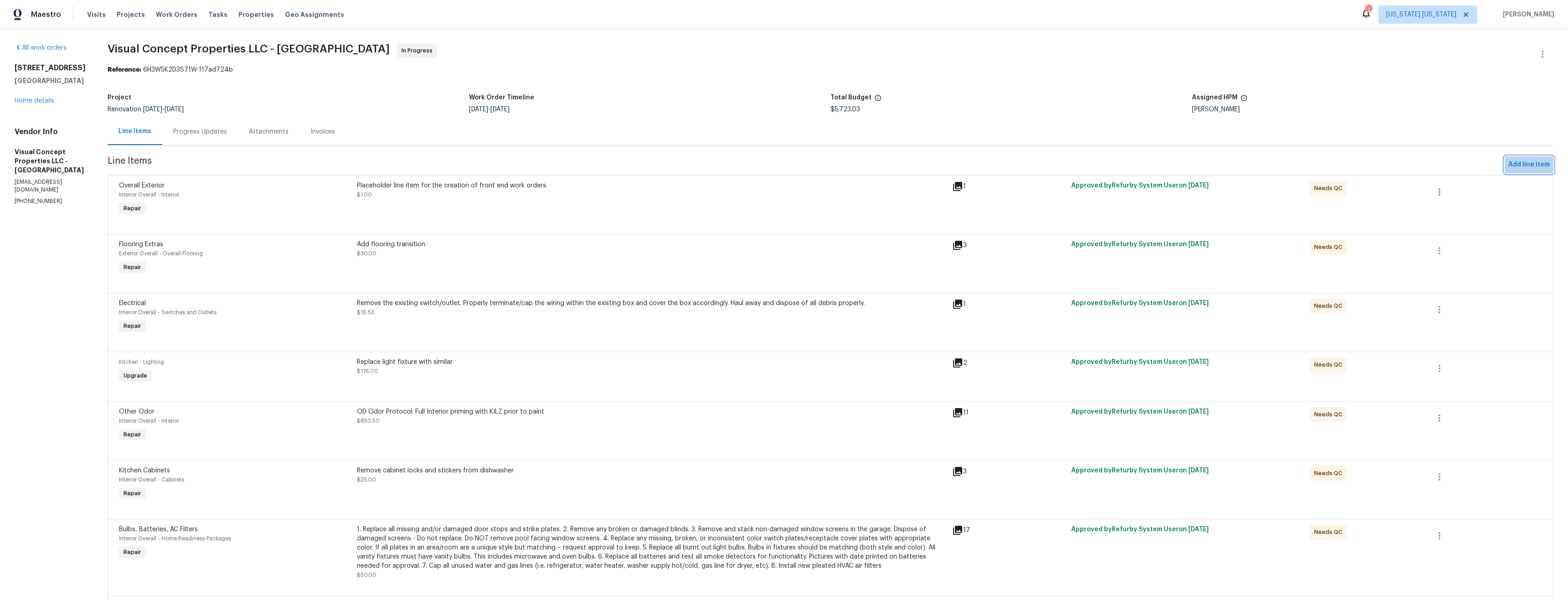
click at [1516, 162] on span "Add line item" at bounding box center [1529, 165] width 42 height 11
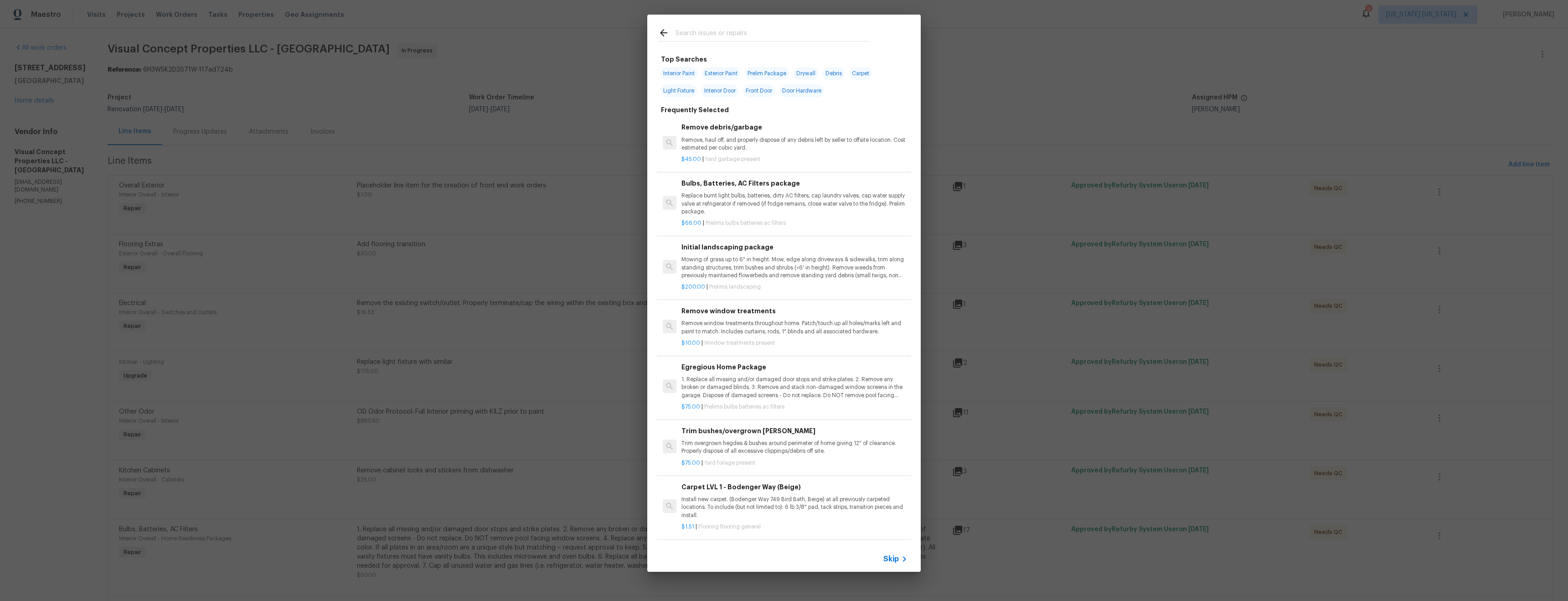
click at [710, 34] on input "text" at bounding box center [772, 34] width 193 height 14
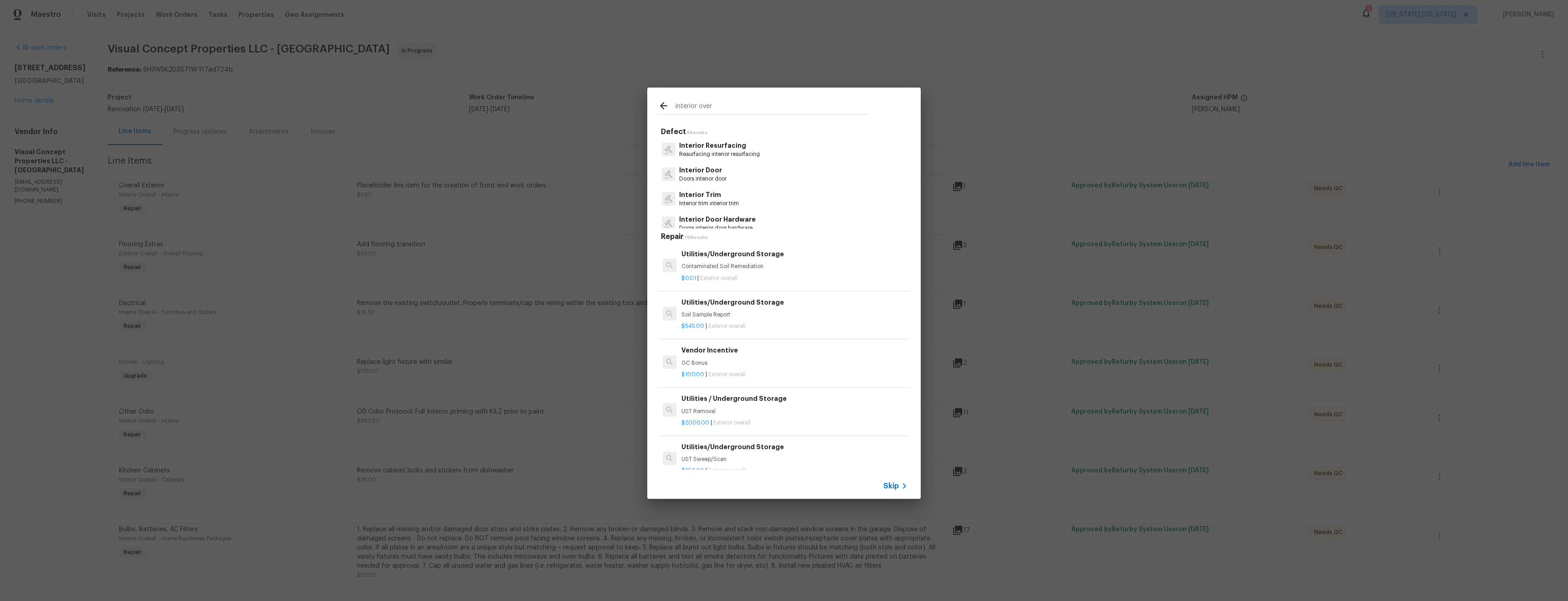
click at [714, 104] on input "interior over" at bounding box center [772, 107] width 193 height 14
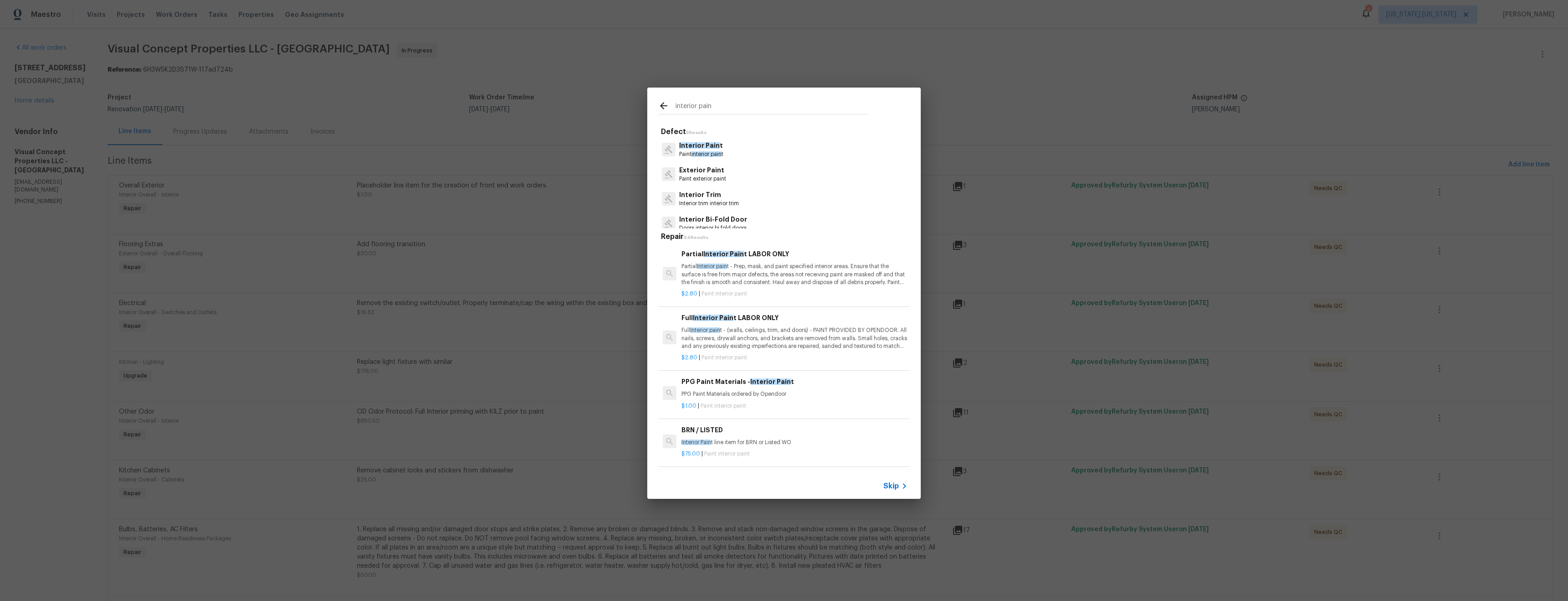
type input "interior pain"
click at [718, 152] on span "interior pain" at bounding box center [706, 154] width 30 height 6
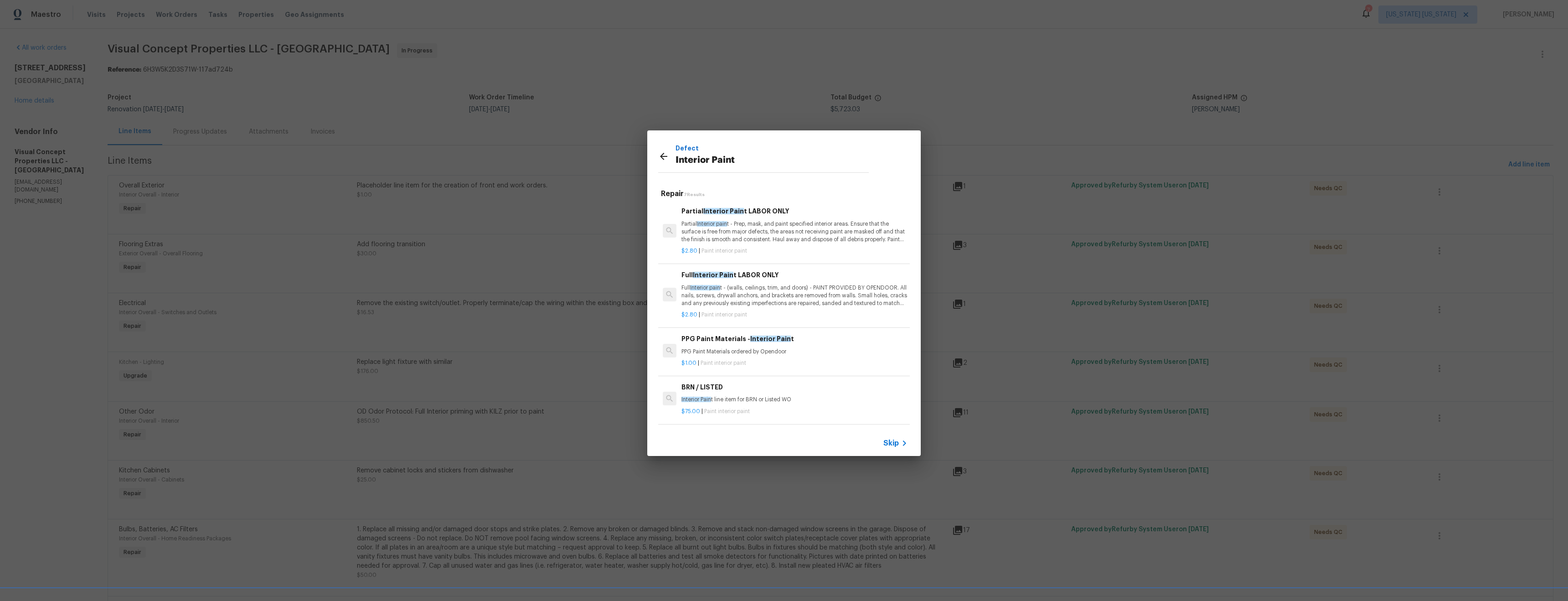
scroll to position [164, 0]
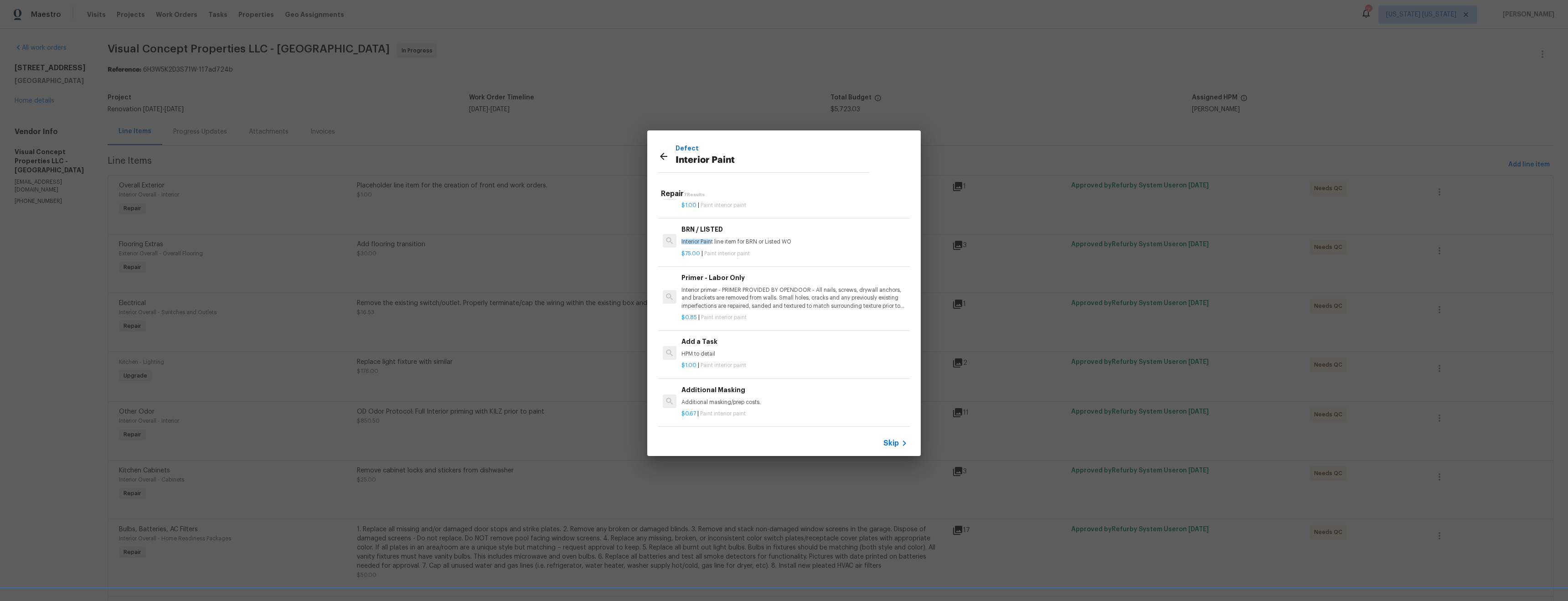
click at [738, 350] on p "HPM to detail" at bounding box center [794, 353] width 226 height 7
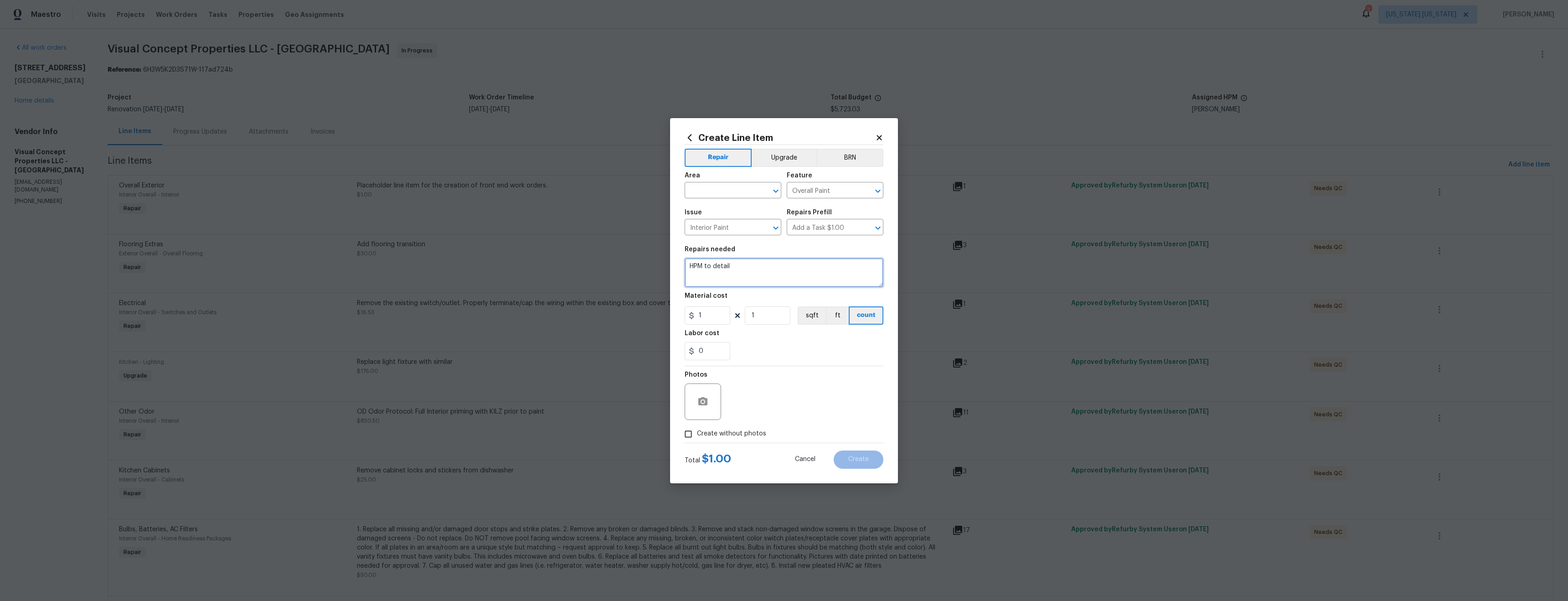
click at [732, 276] on textarea "HPM to detail" at bounding box center [784, 273] width 199 height 30
click at [724, 276] on textarea "HPM to detail" at bounding box center [784, 273] width 199 height 30
click at [710, 319] on input "1" at bounding box center [708, 315] width 46 height 18
type input "1100"
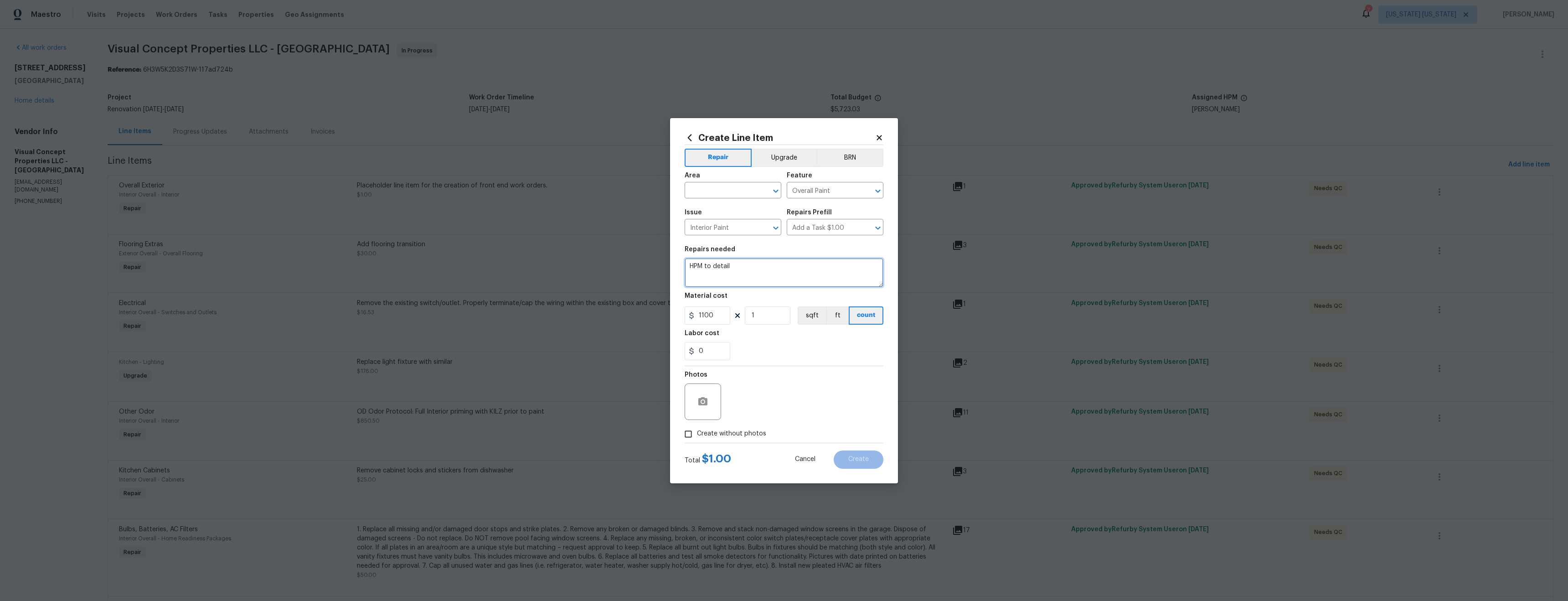
click at [743, 273] on textarea "HPM to detail" at bounding box center [784, 273] width 199 height 30
click at [744, 273] on textarea "HPM to detail" at bounding box center [784, 273] width 199 height 30
click at [744, 274] on textarea "HPM to detail" at bounding box center [784, 273] width 199 height 30
click at [816, 268] on textarea "Paint basement, install base trim, re install missing doors" at bounding box center [784, 273] width 199 height 30
click at [870, 268] on textarea "Paint basement, install base trim, re install all missing doors" at bounding box center [784, 273] width 199 height 30
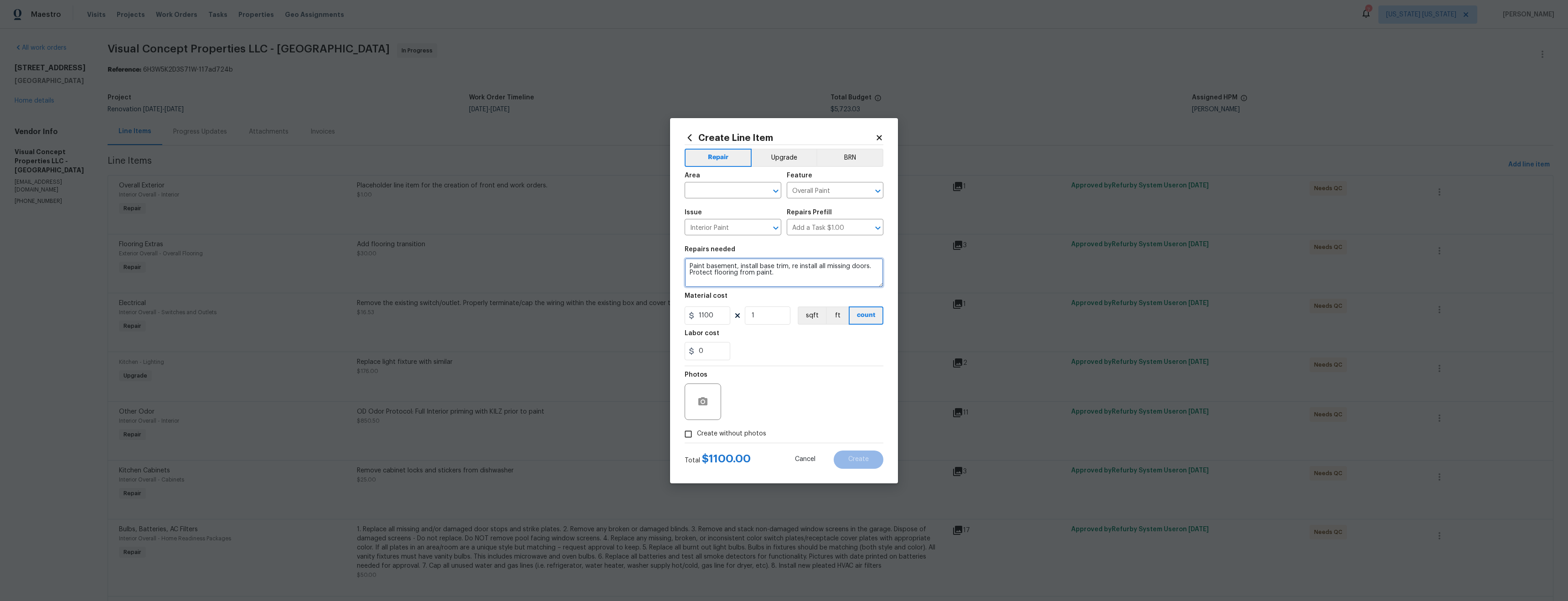
click at [790, 267] on textarea "Paint basement, install base trim, re install all missing doors. Protect floori…" at bounding box center [784, 273] width 199 height 30
click at [797, 268] on textarea "Paint basement, install base trim, re install all missing doors. Protect floori…" at bounding box center [784, 273] width 199 height 30
drag, startPoint x: 798, startPoint y: 265, endPoint x: 897, endPoint y: 300, distance: 105.0
click at [798, 265] on textarea "Paint basement, install base trim, re install all missing doors. Protect floori…" at bounding box center [784, 273] width 199 height 30
type textarea "Paint basement, install base trim, add missing handrail and reinstall all missi…"
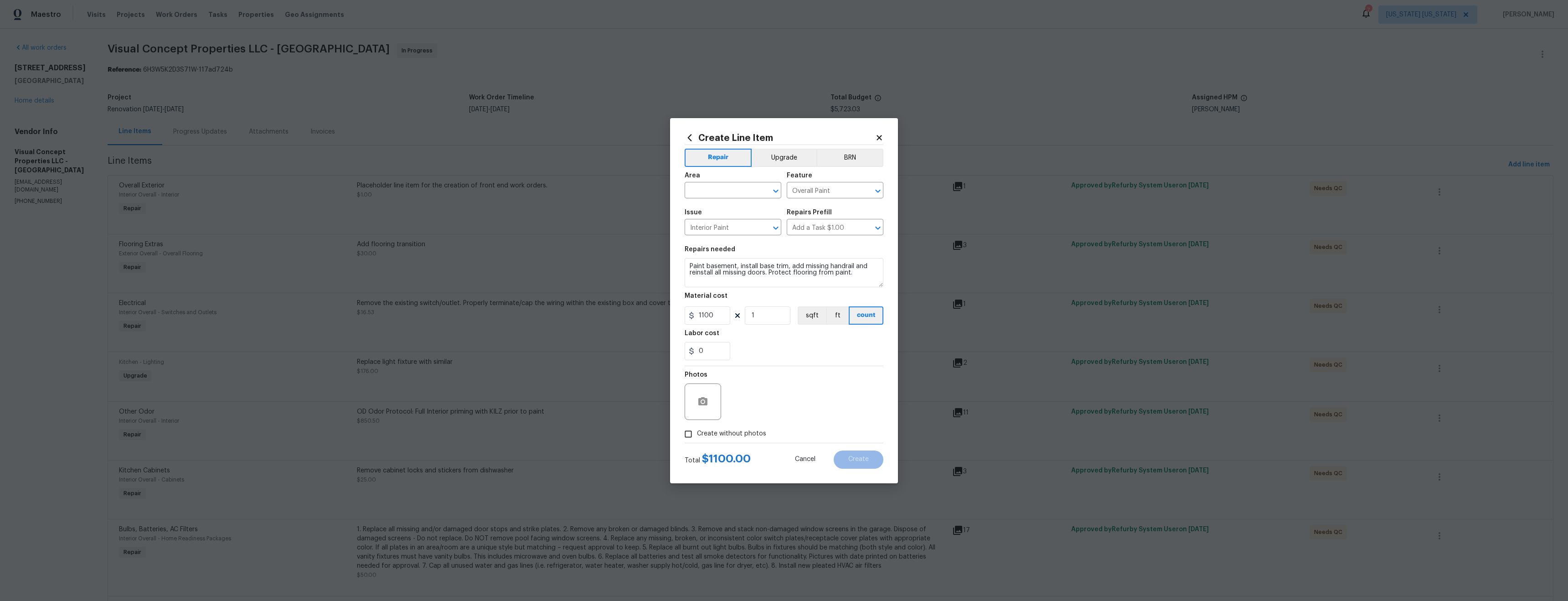
click at [835, 356] on div "0" at bounding box center [784, 351] width 199 height 18
click at [729, 193] on input "text" at bounding box center [720, 190] width 71 height 14
click at [723, 271] on li "Interior Overall" at bounding box center [733, 271] width 97 height 15
type input "Interior Overall"
click at [832, 425] on div "Create without photos" at bounding box center [784, 434] width 199 height 17
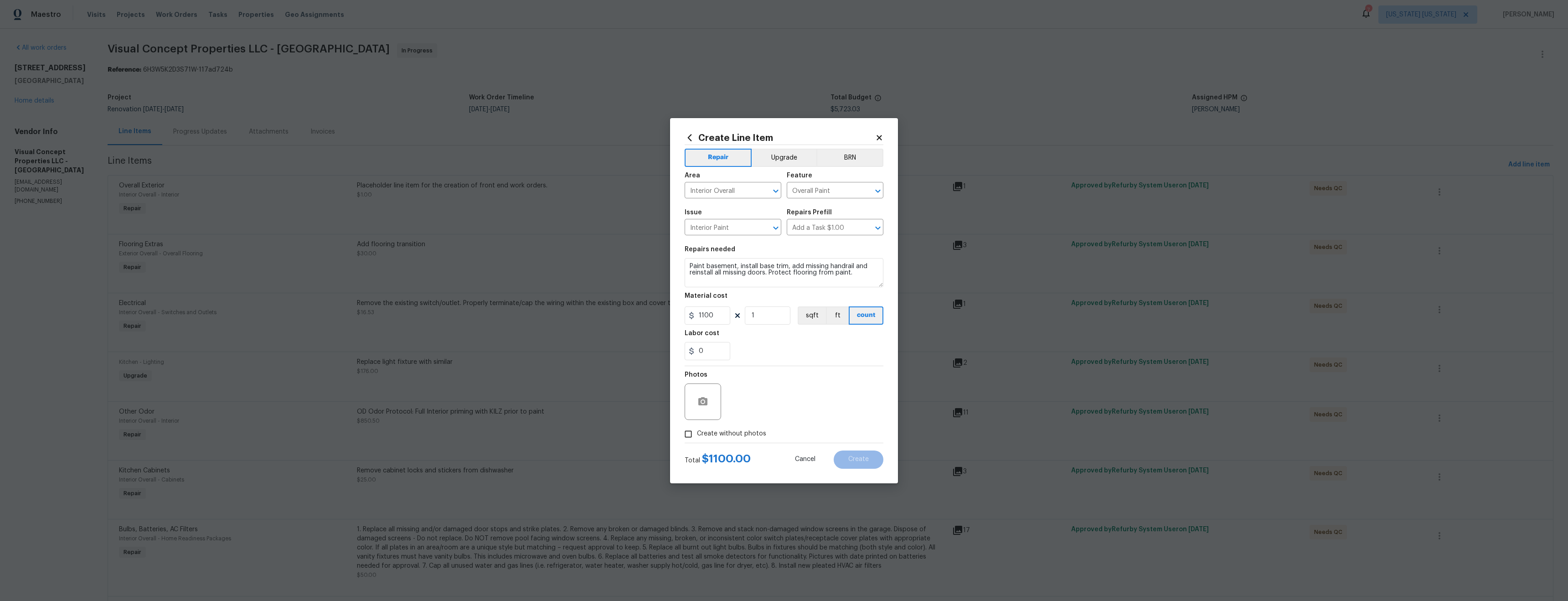
click at [759, 434] on span "Create without photos" at bounding box center [732, 434] width 69 height 10
click at [697, 434] on input "Create without photos" at bounding box center [688, 434] width 17 height 17
checkbox input "true"
click at [798, 406] on textarea at bounding box center [806, 401] width 155 height 36
type textarea "tba"
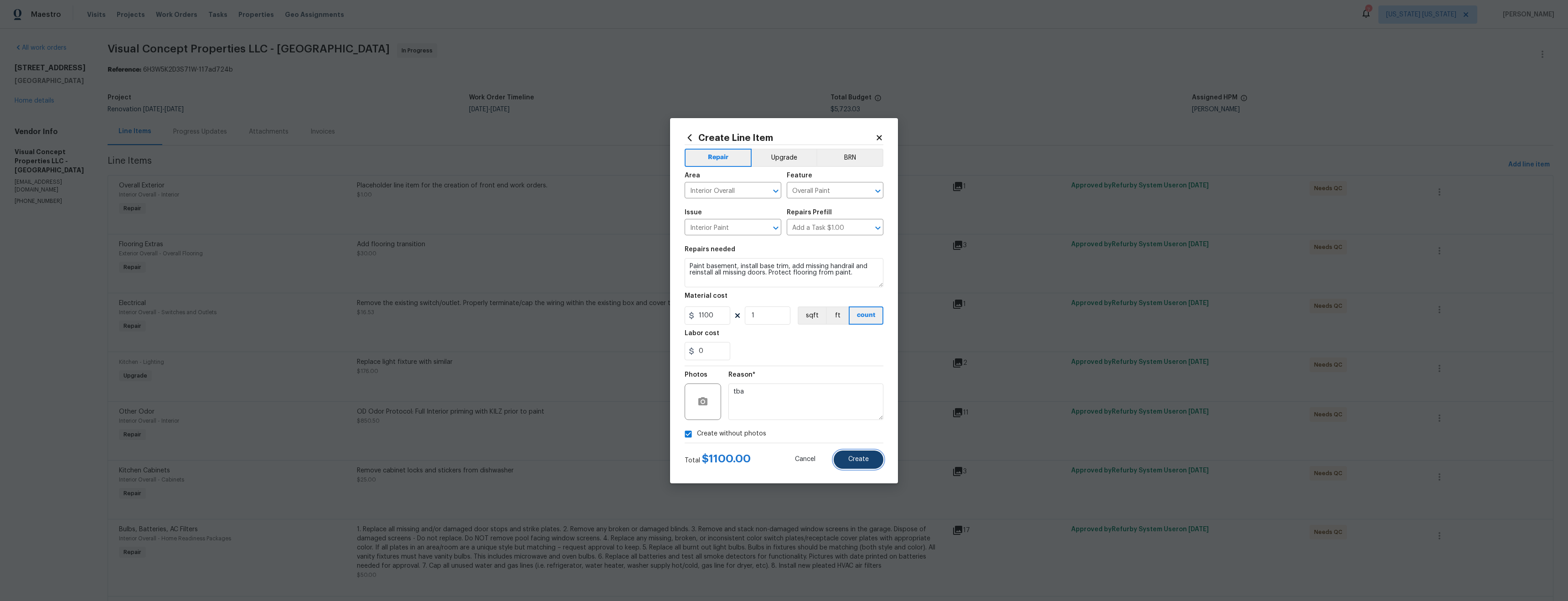
click at [863, 464] on button "Create" at bounding box center [858, 459] width 50 height 18
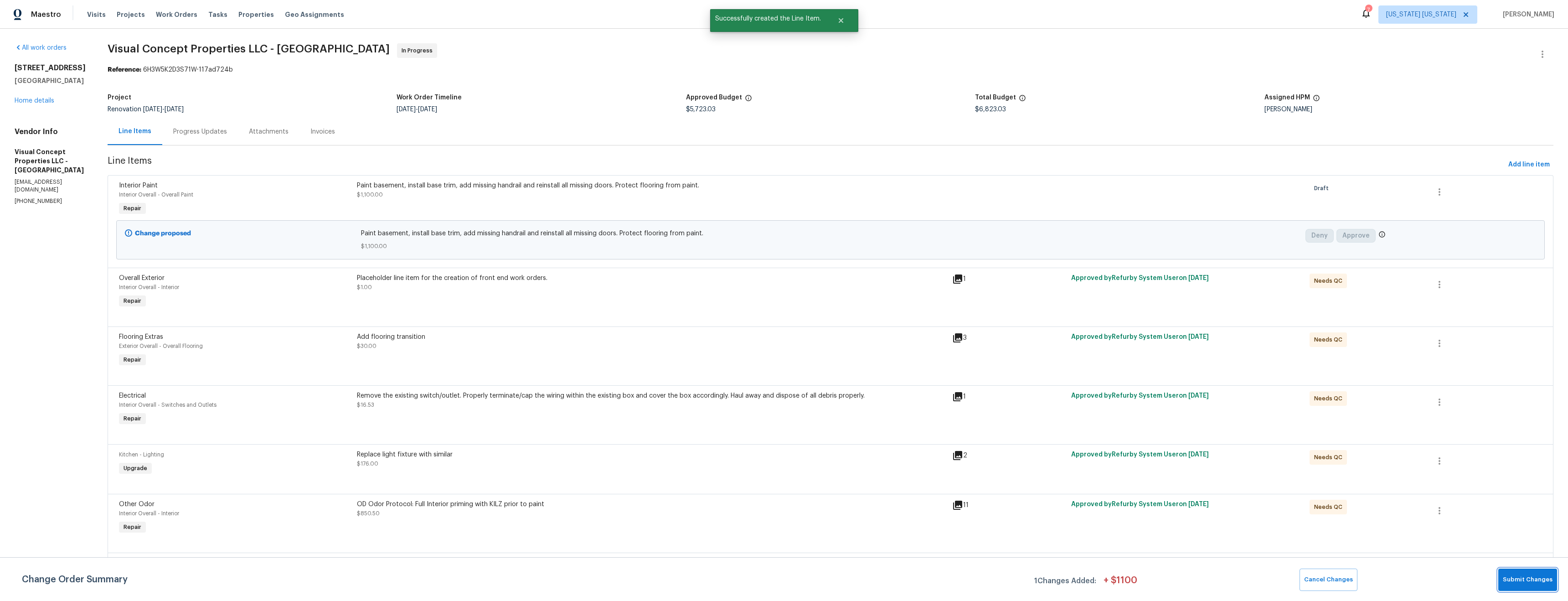
click at [1535, 586] on button "Submit Changes" at bounding box center [1529, 579] width 59 height 22
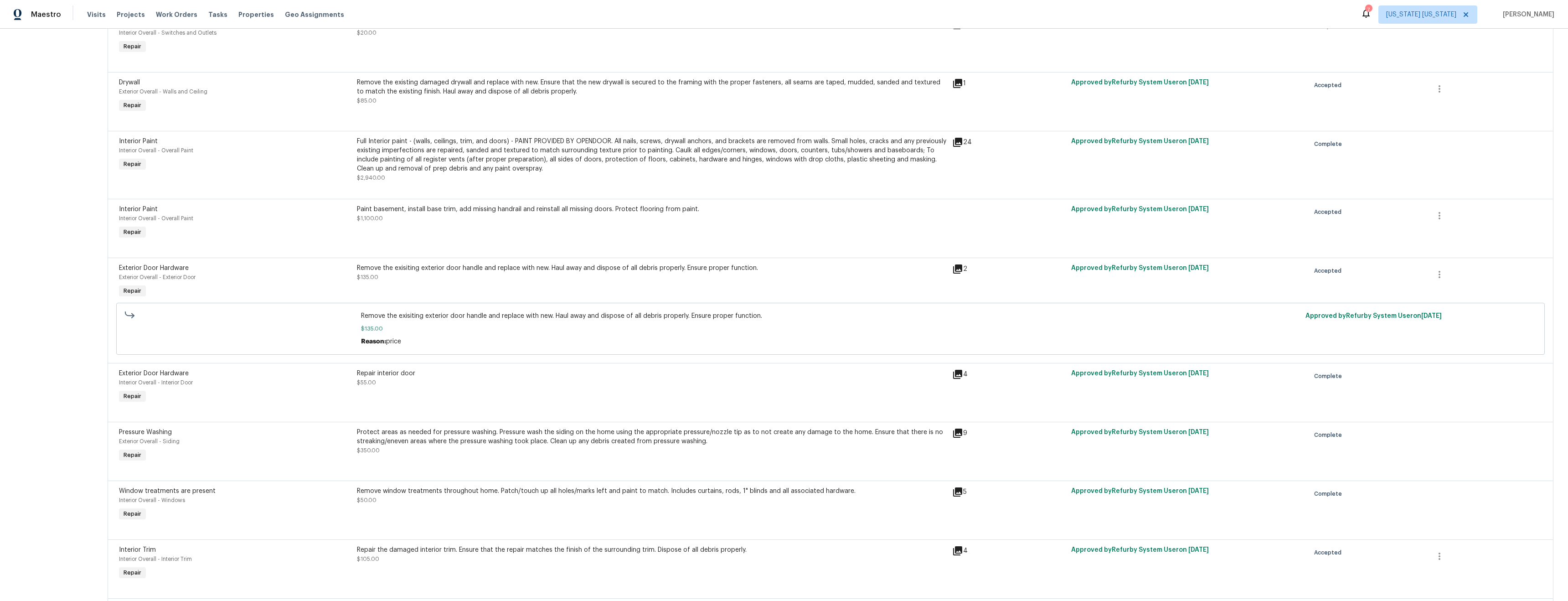
scroll to position [642, 0]
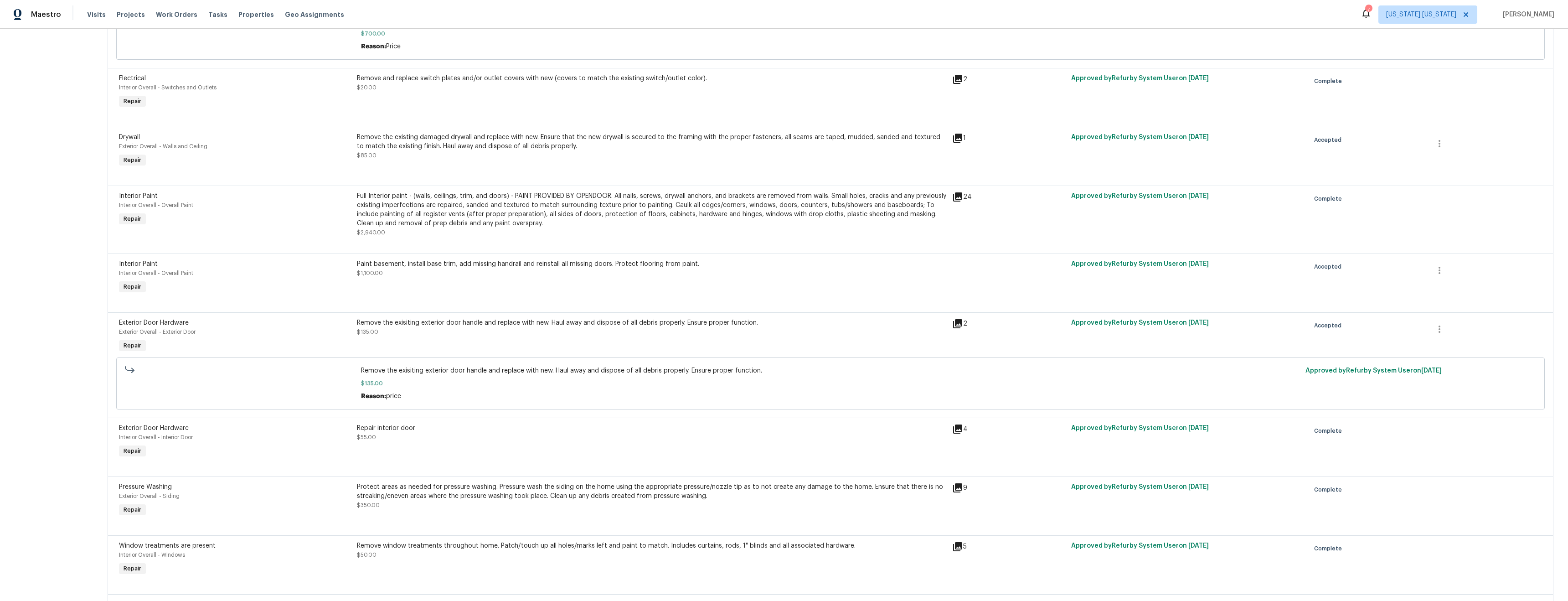
click at [458, 289] on div "Paint basement, install base trim, add missing handrail and reinstall all missi…" at bounding box center [651, 278] width 595 height 42
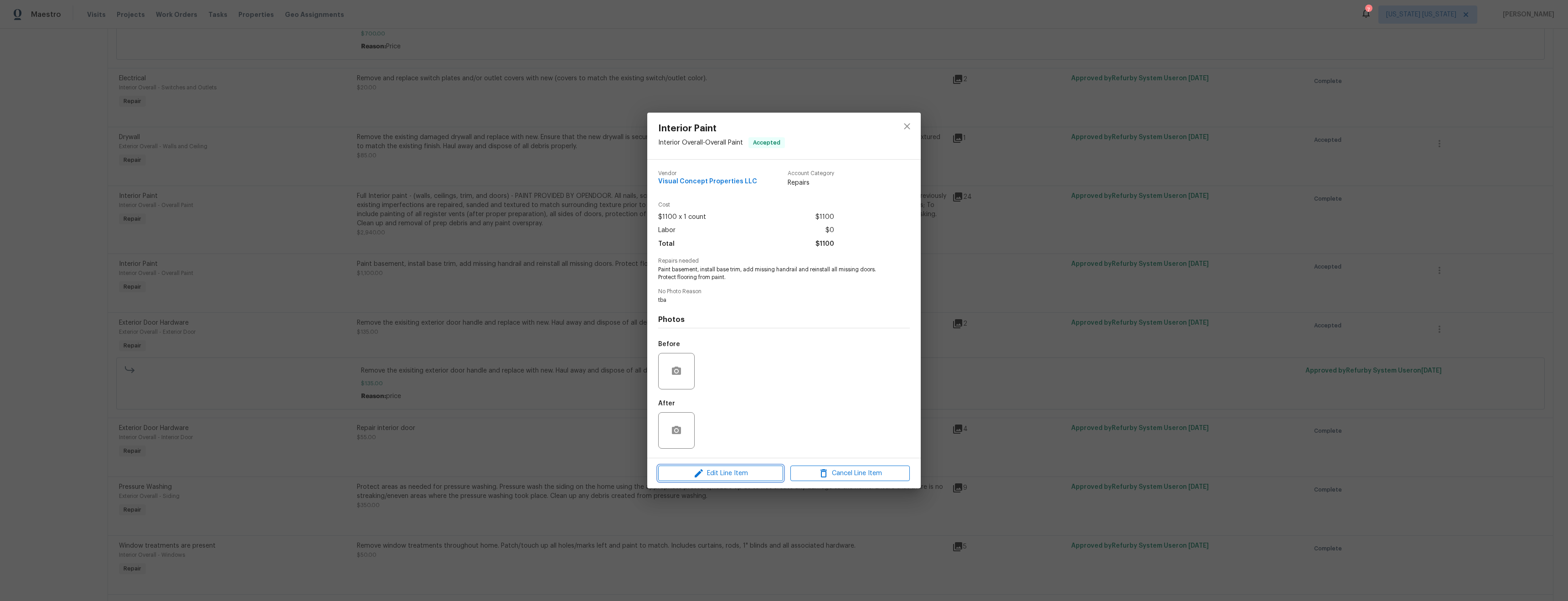
click at [728, 471] on span "Edit Line Item" at bounding box center [720, 474] width 119 height 11
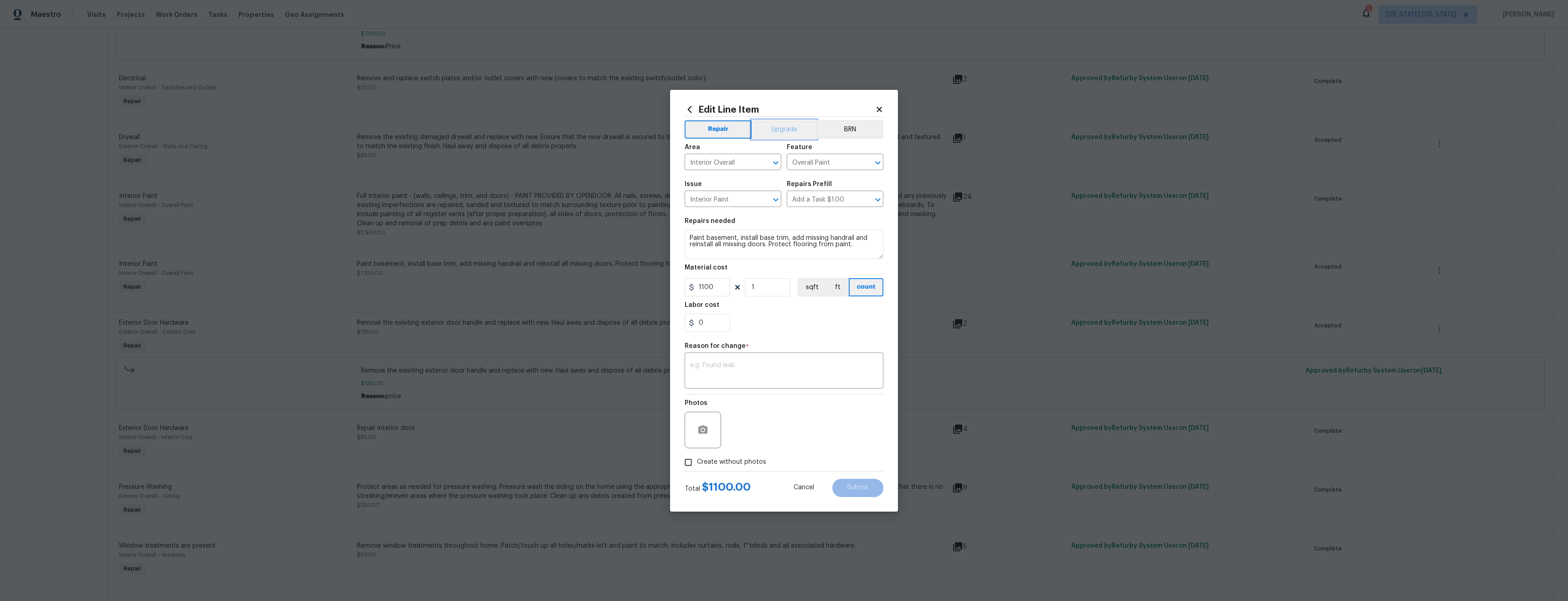
drag, startPoint x: 785, startPoint y: 130, endPoint x: 784, endPoint y: 140, distance: 10.0
click at [785, 131] on button "Upgrade" at bounding box center [784, 130] width 65 height 18
click at [786, 367] on textarea at bounding box center [784, 371] width 188 height 19
type textarea "upgrade"
click at [864, 485] on span "Submit" at bounding box center [858, 487] width 22 height 7
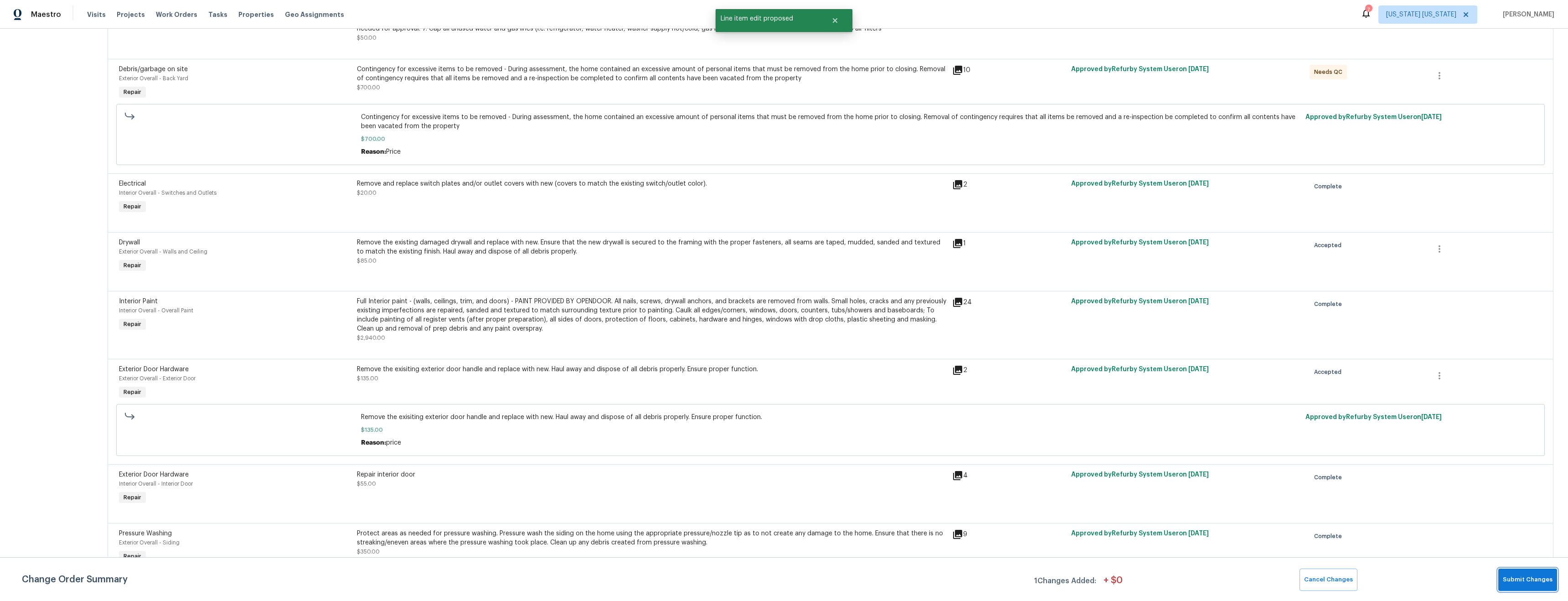
click at [1547, 574] on button "Submit Changes" at bounding box center [1529, 579] width 59 height 22
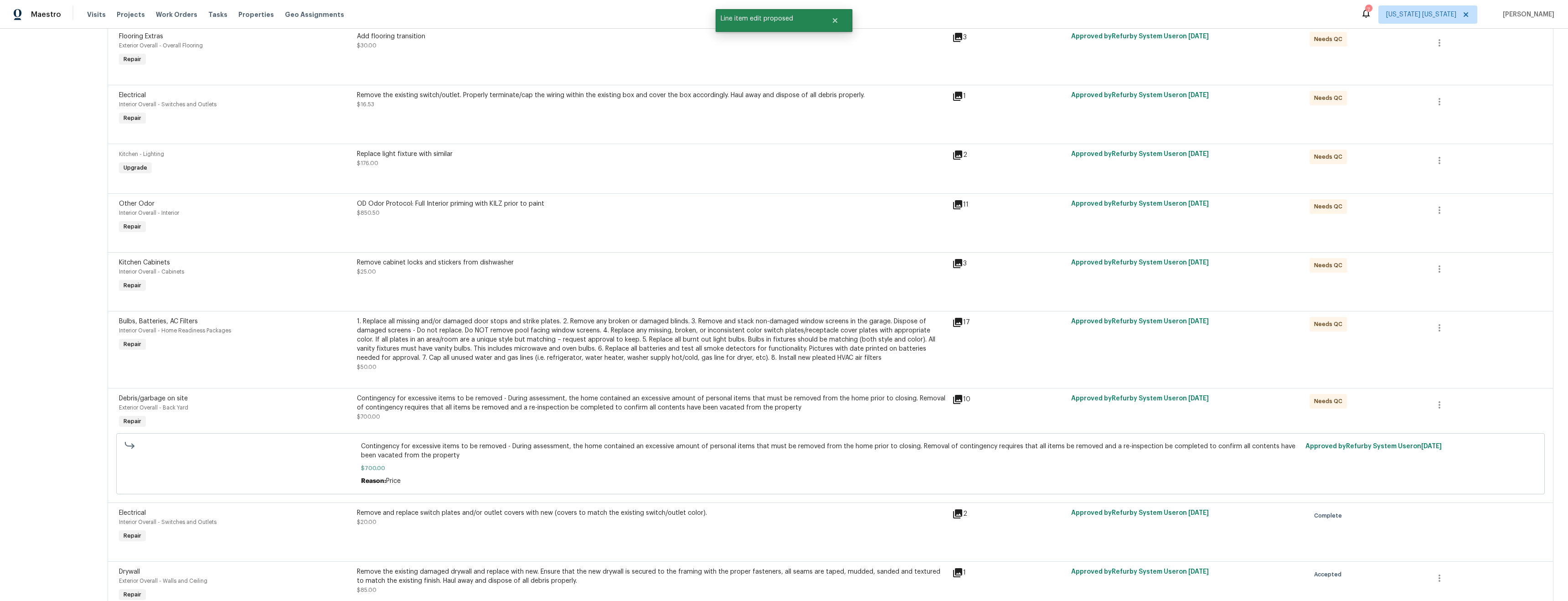
scroll to position [46, 0]
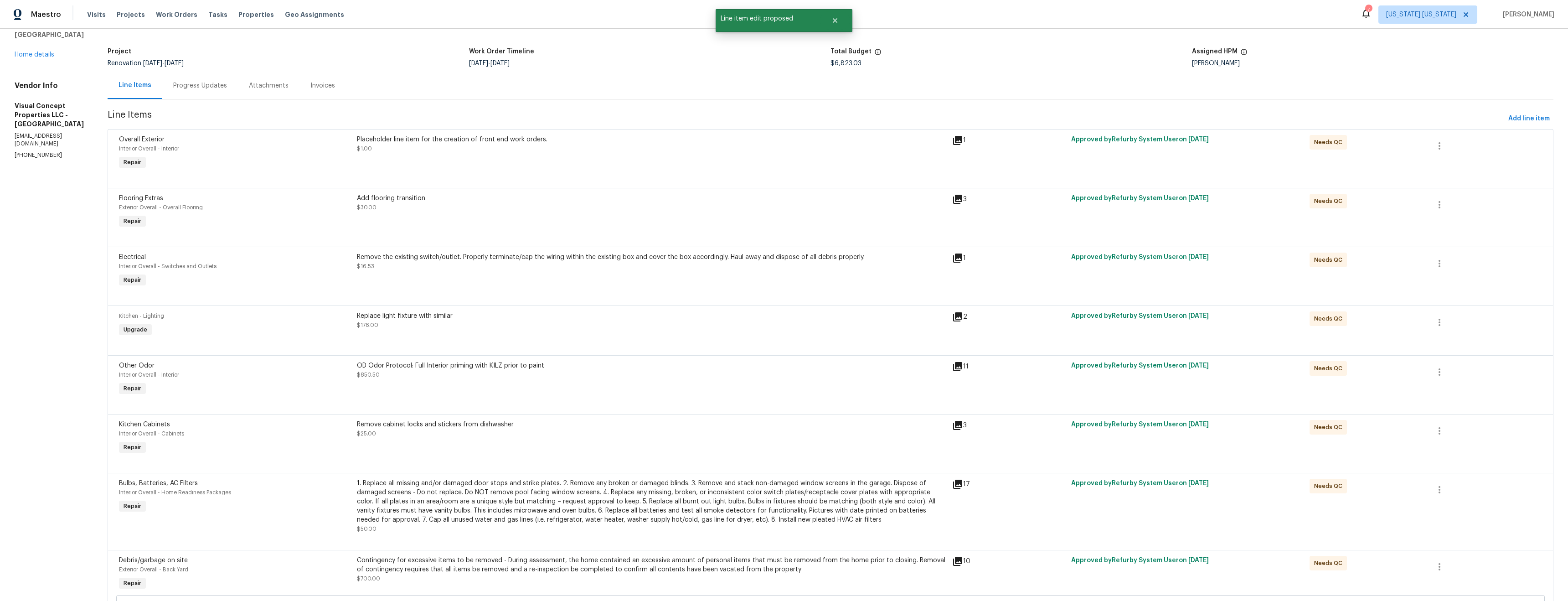
click at [32, 62] on div "All work orders 124 Lincoln Ave Colonia, NJ 07067 Home details Vendor Info Visu…" at bounding box center [50, 78] width 71 height 162
click at [32, 57] on link "Home details" at bounding box center [34, 55] width 39 height 7
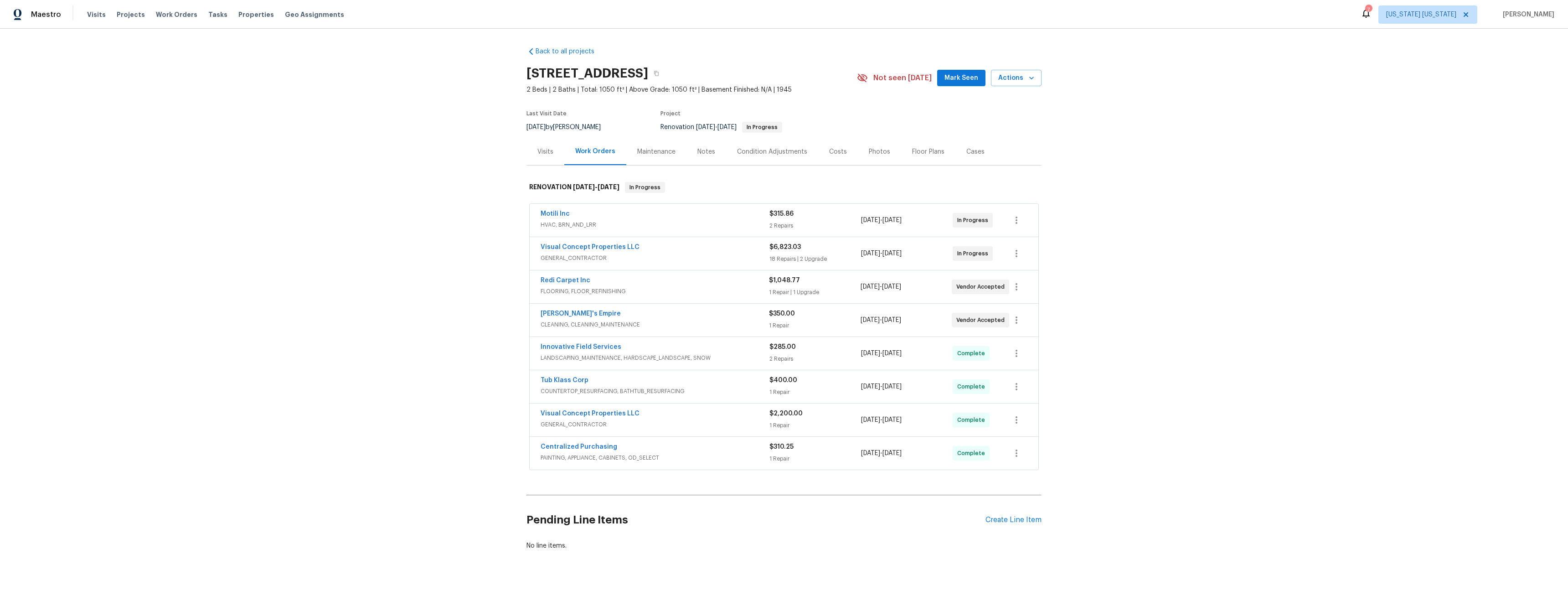
click at [830, 154] on div "Costs" at bounding box center [839, 151] width 18 height 9
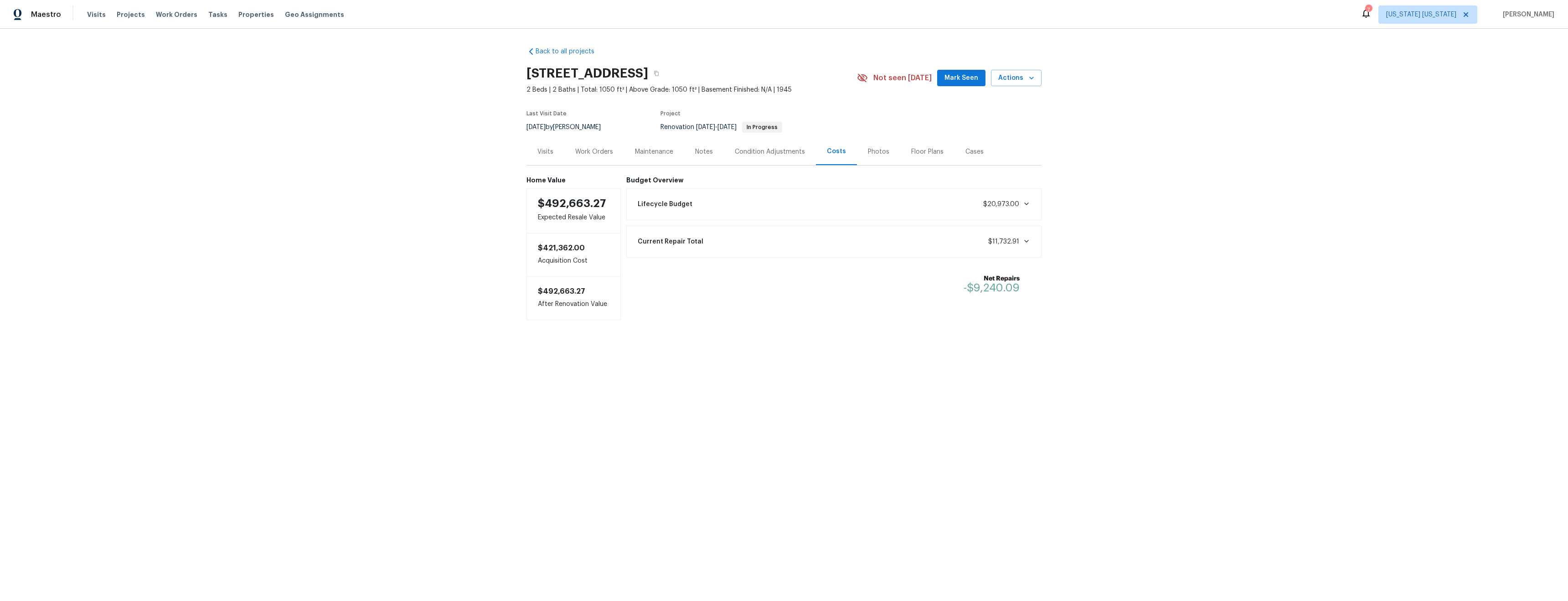
click at [830, 154] on div "Costs" at bounding box center [836, 151] width 19 height 9
click at [129, 19] on div "Visits Projects Work Orders Tasks Properties Geo Assignments" at bounding box center [221, 15] width 268 height 18
click at [127, 16] on span "Projects" at bounding box center [131, 14] width 28 height 9
